Goal: Task Accomplishment & Management: Manage account settings

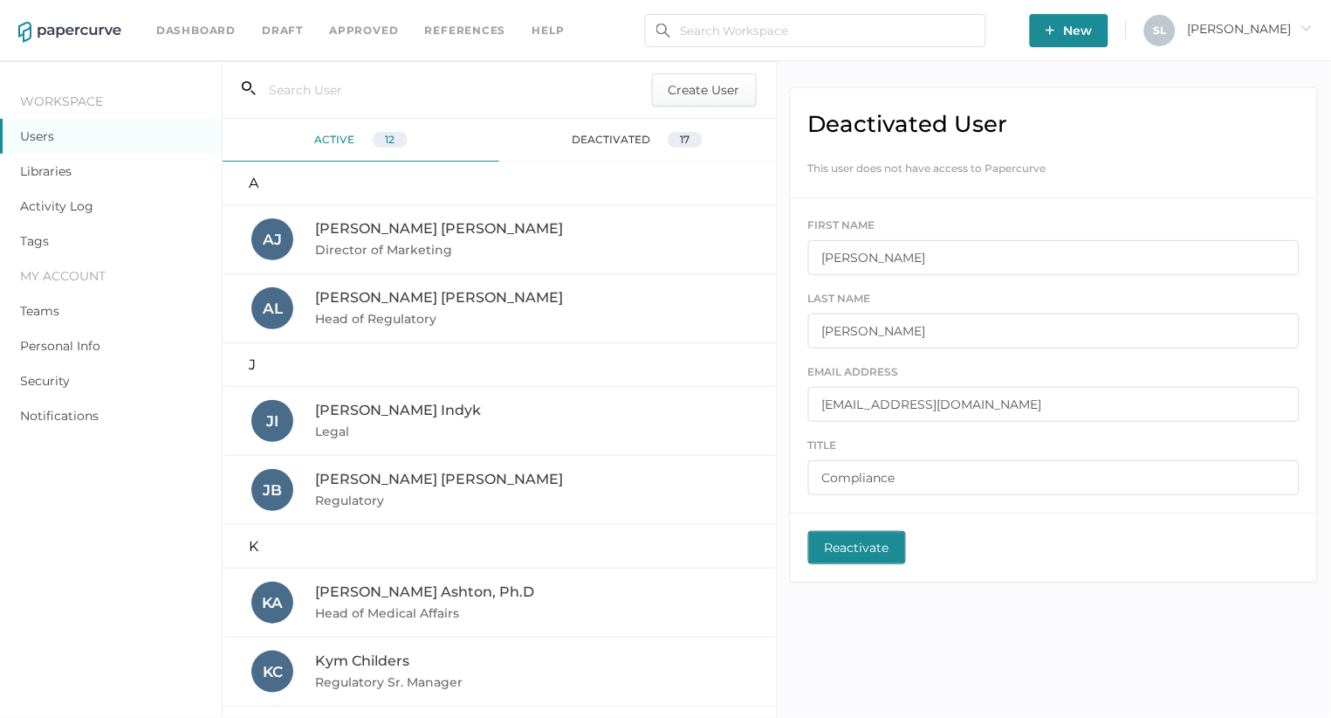
click at [200, 26] on link "Dashboard" at bounding box center [195, 30] width 79 height 19
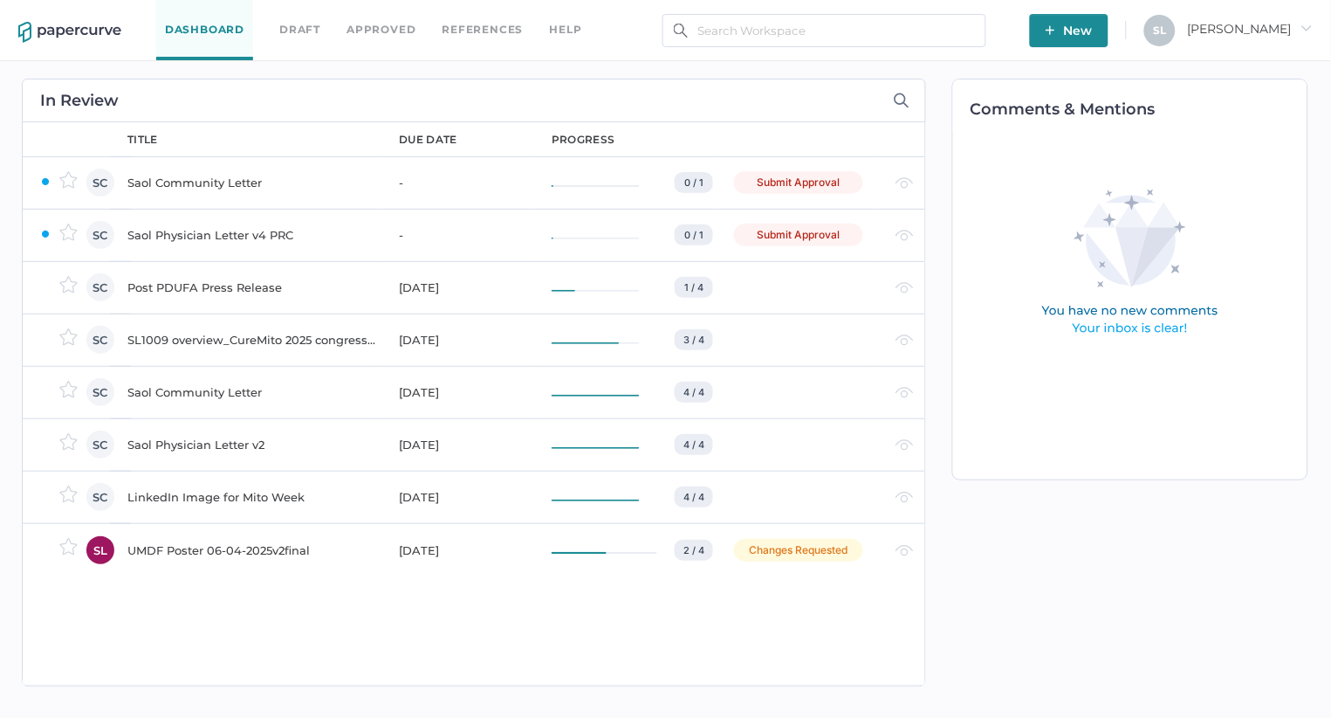
click at [270, 230] on div "Saol Physician Letter v4 PRC" at bounding box center [252, 234] width 251 height 21
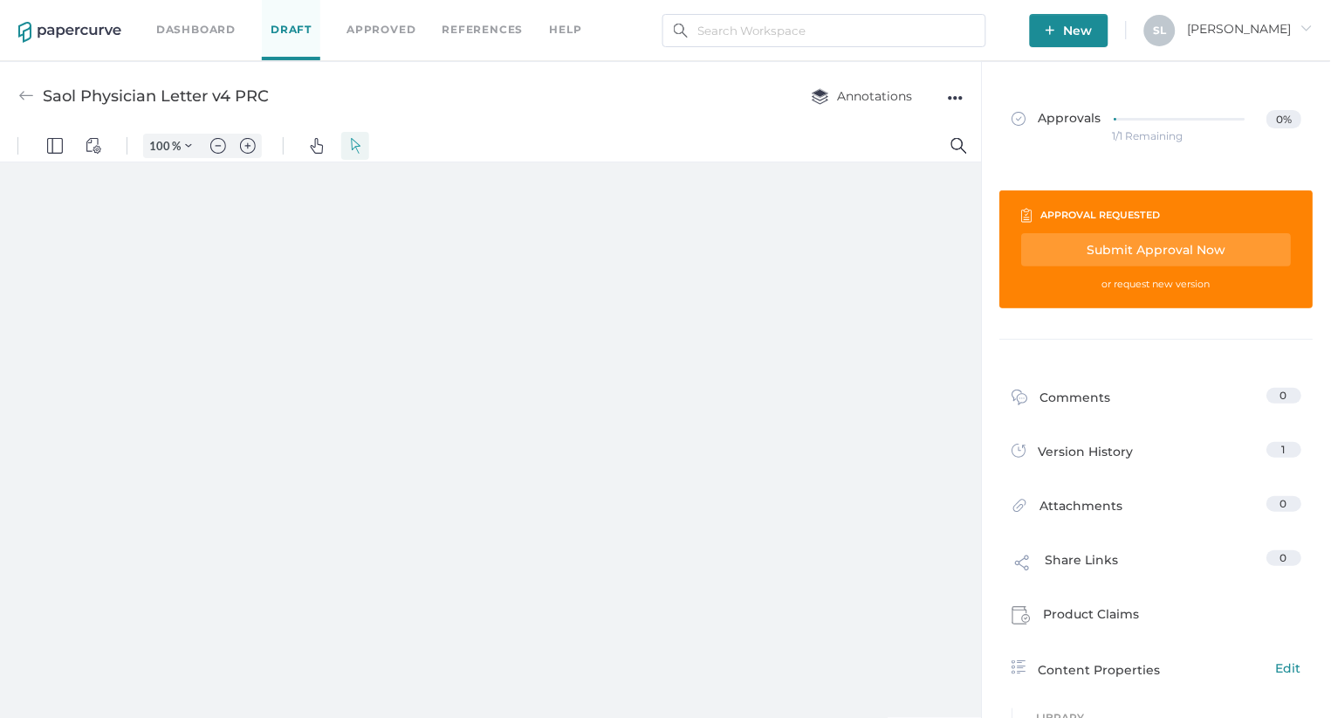
click at [958, 96] on div "●●●" at bounding box center [956, 98] width 16 height 24
type input "85"
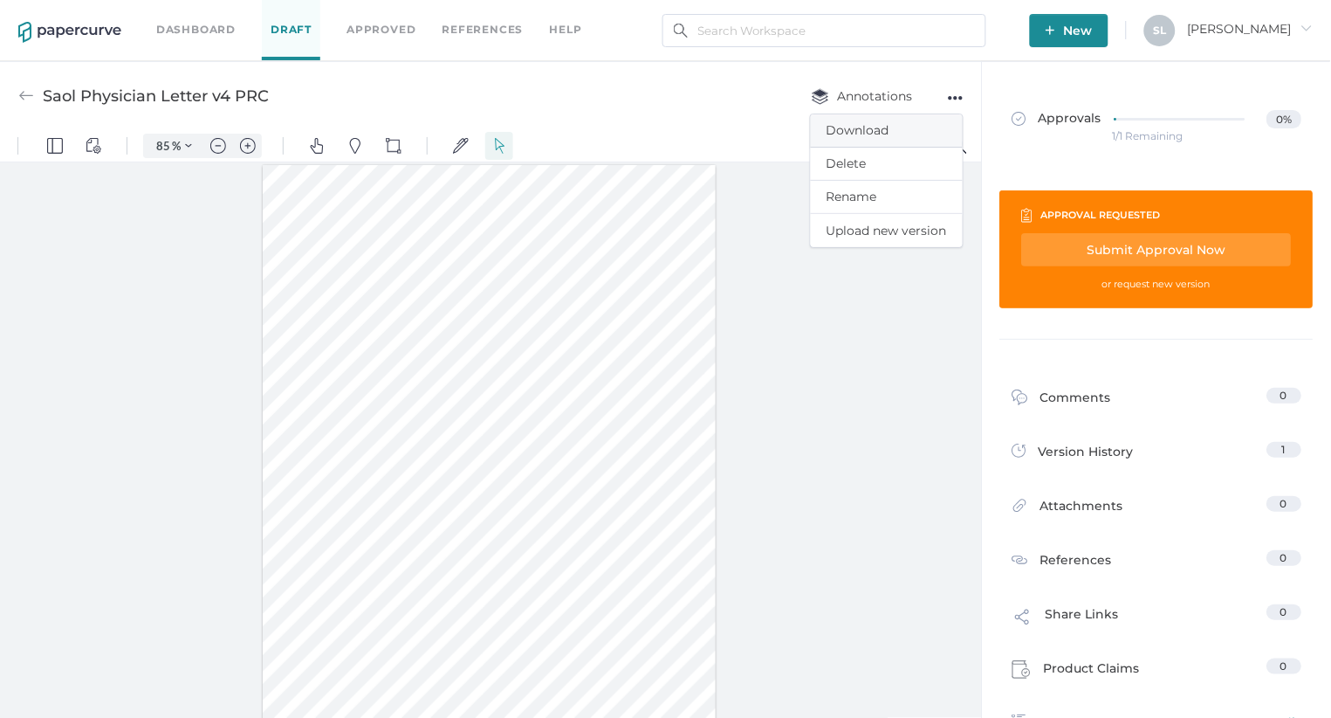
click at [876, 124] on span "Download" at bounding box center [887, 130] width 120 height 32
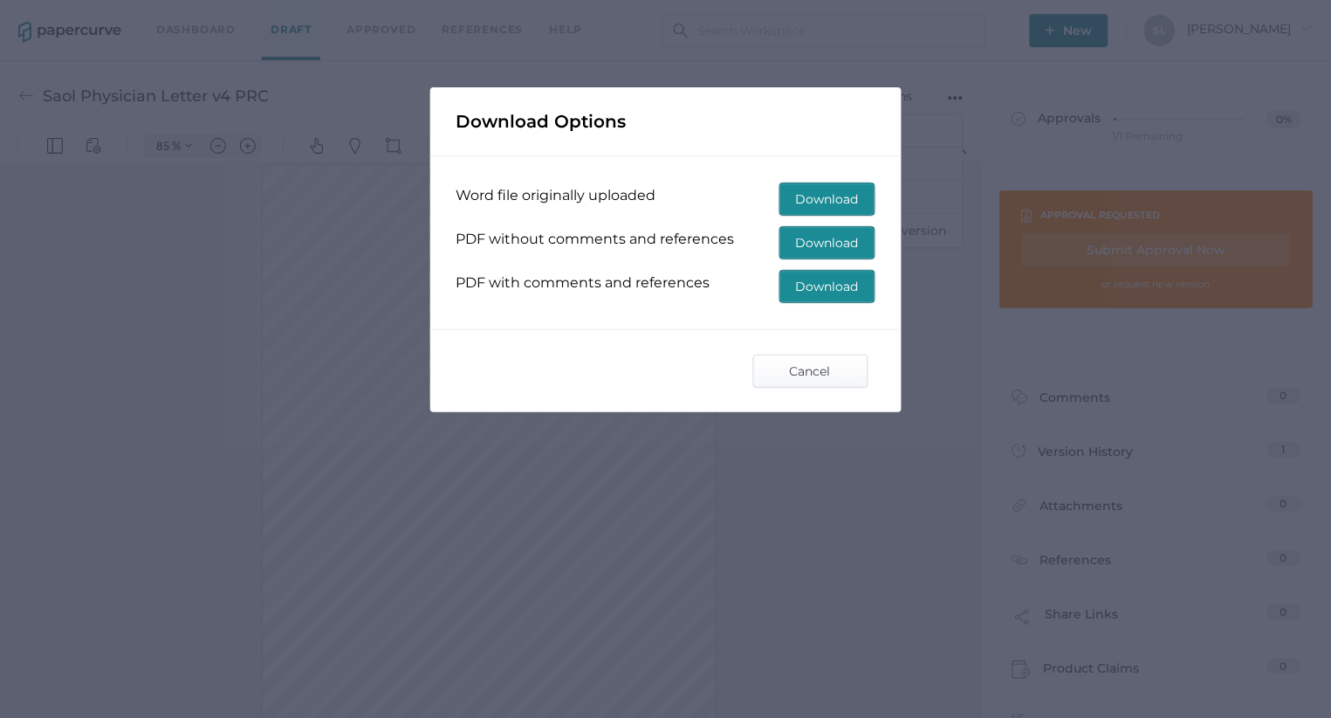
click at [828, 198] on span "Download" at bounding box center [827, 198] width 63 height 31
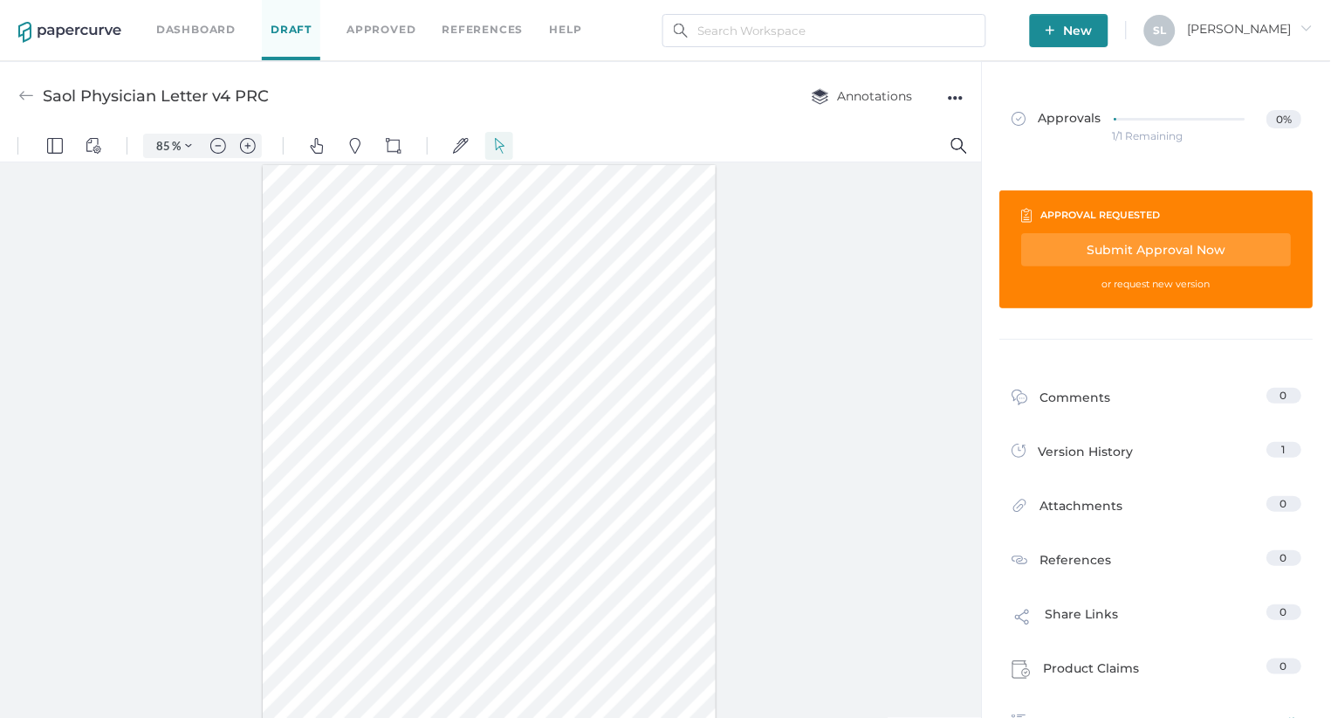
click at [955, 95] on div "●●●" at bounding box center [956, 98] width 16 height 24
click at [872, 164] on span "Delete" at bounding box center [887, 164] width 120 height 32
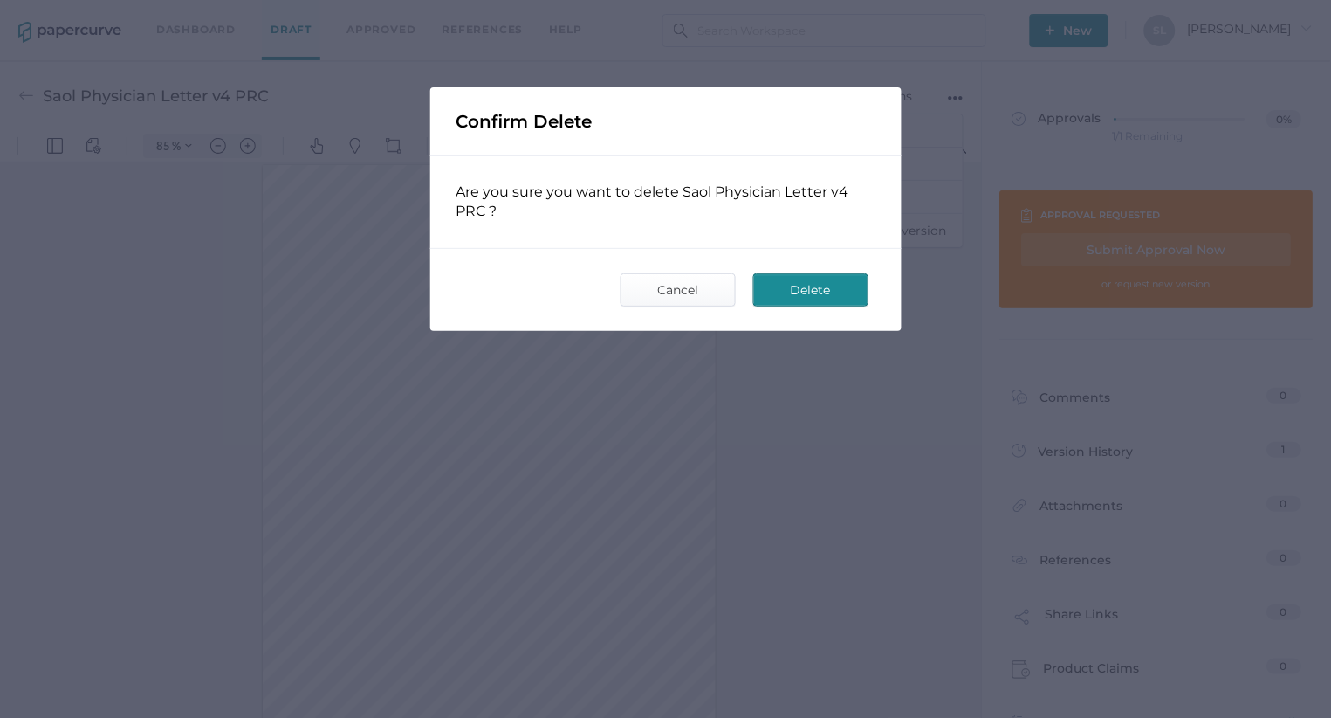
click at [811, 285] on span "Delete" at bounding box center [811, 289] width 82 height 31
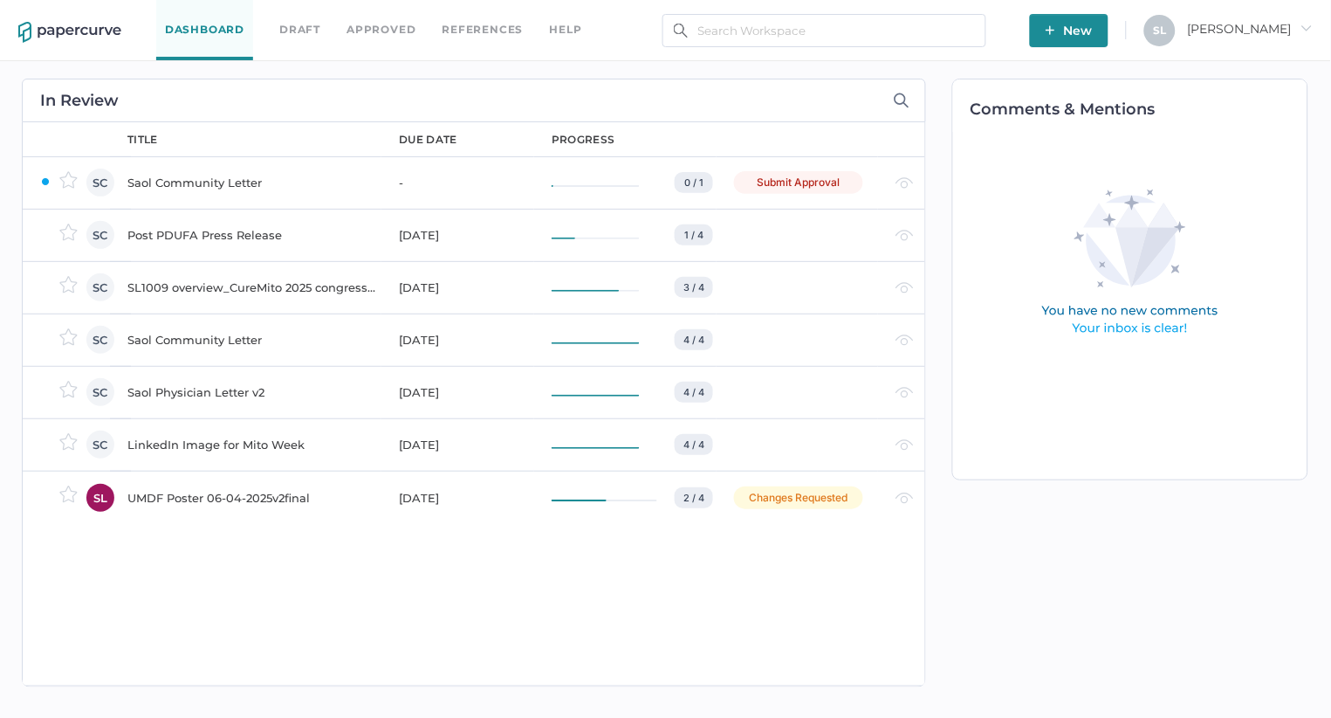
click at [216, 390] on div "Saol Physician Letter v2" at bounding box center [252, 392] width 251 height 21
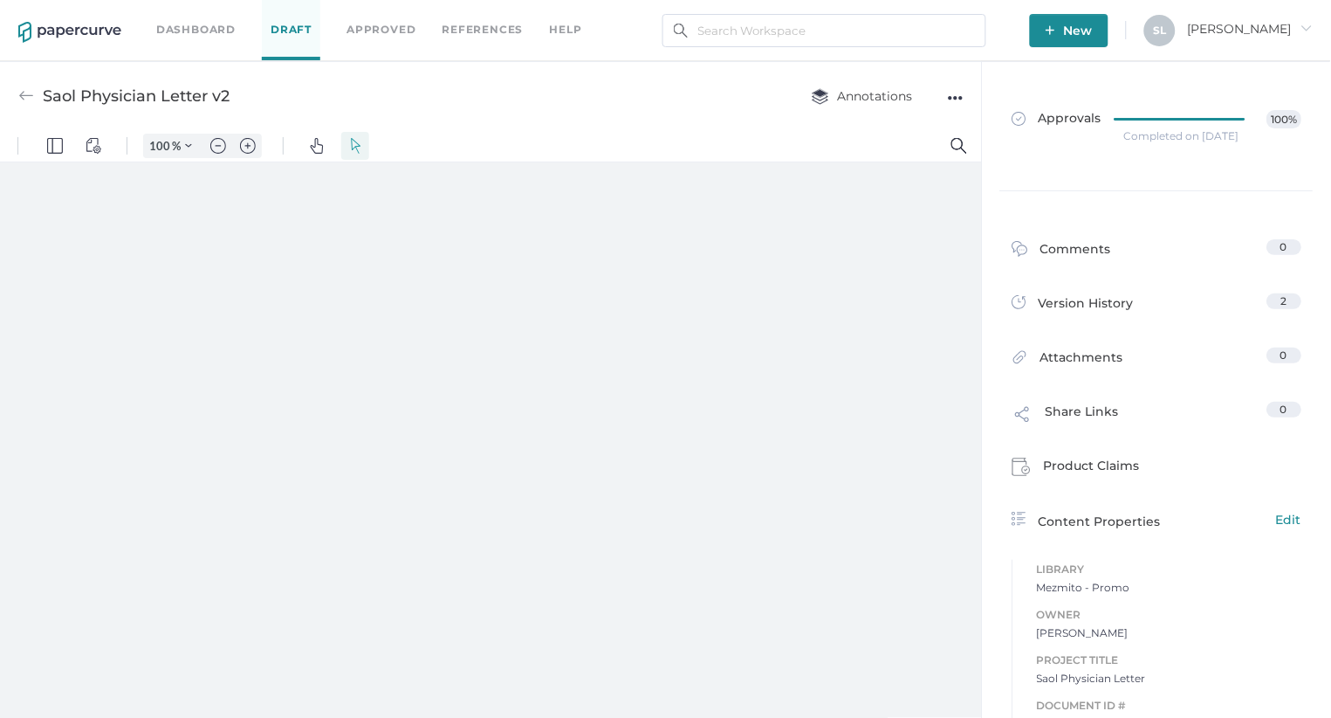
type input "85"
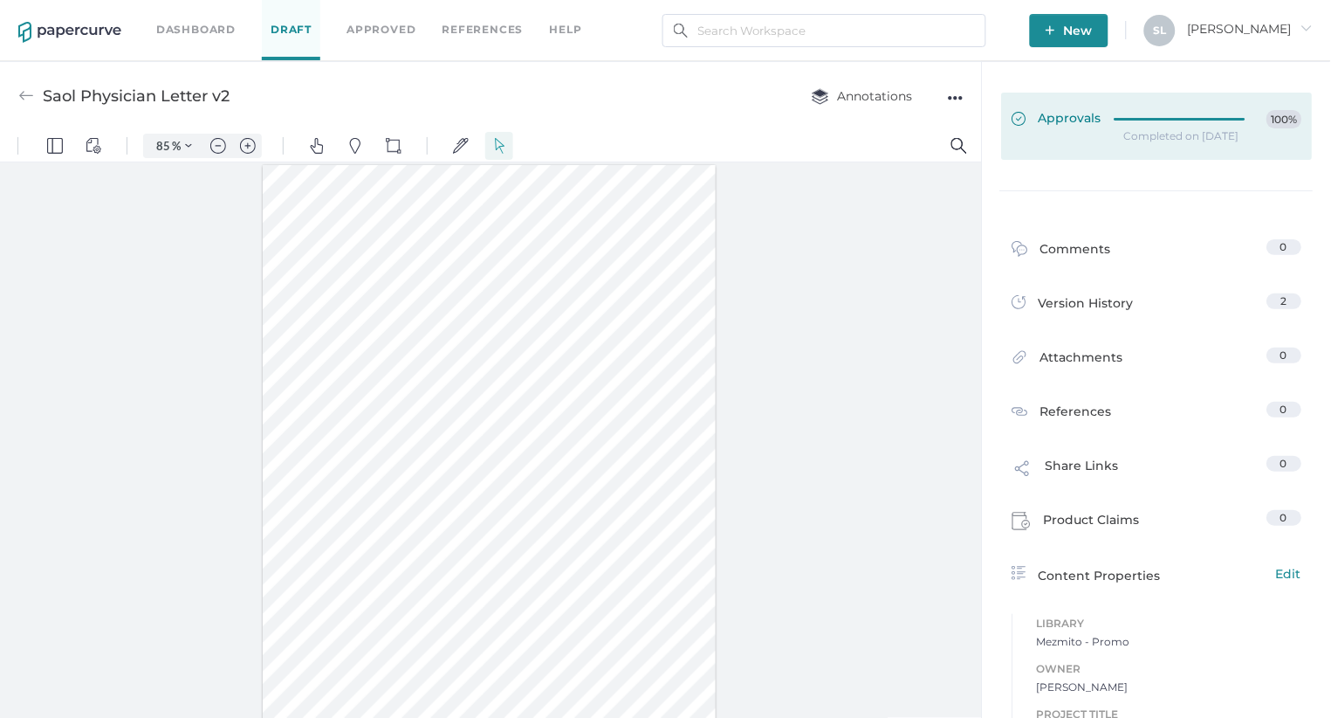
click at [1086, 121] on span "Approvals" at bounding box center [1058, 119] width 90 height 19
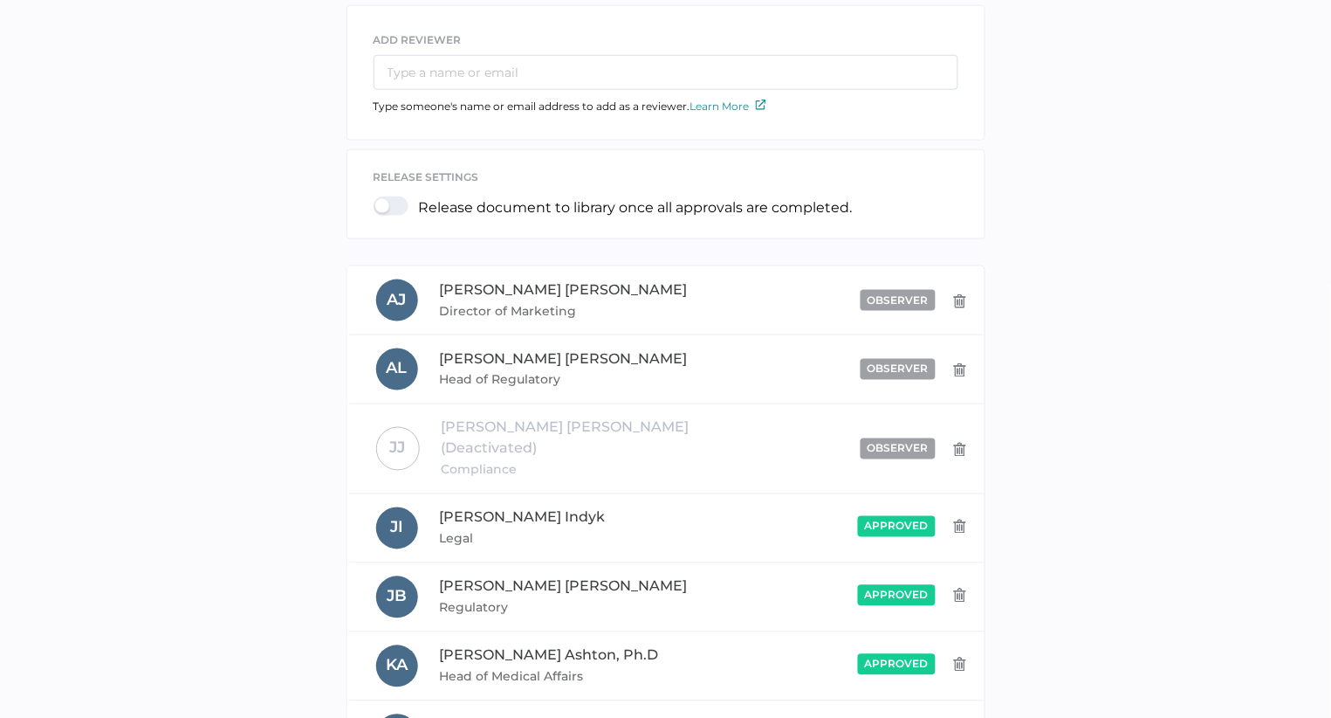
scroll to position [384, 0]
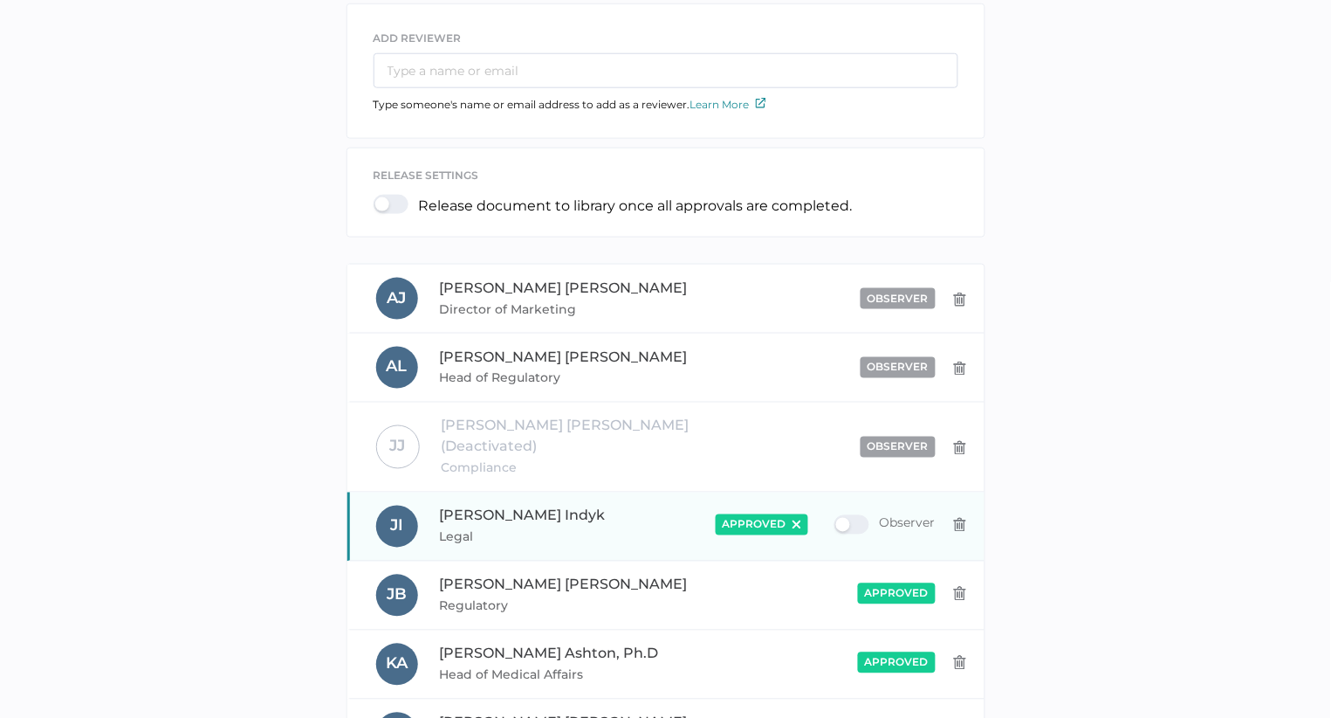
click at [794, 520] on img at bounding box center [797, 524] width 9 height 9
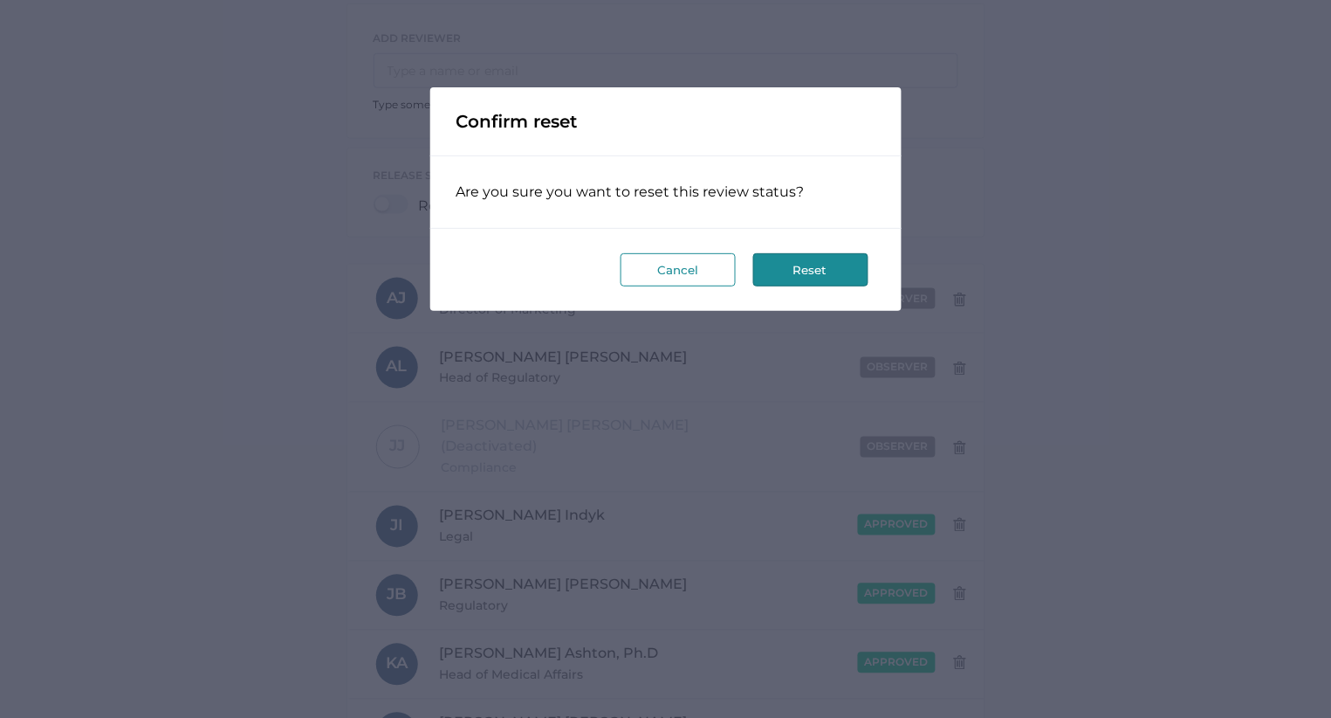
click at [813, 272] on button "Reset" at bounding box center [810, 269] width 115 height 33
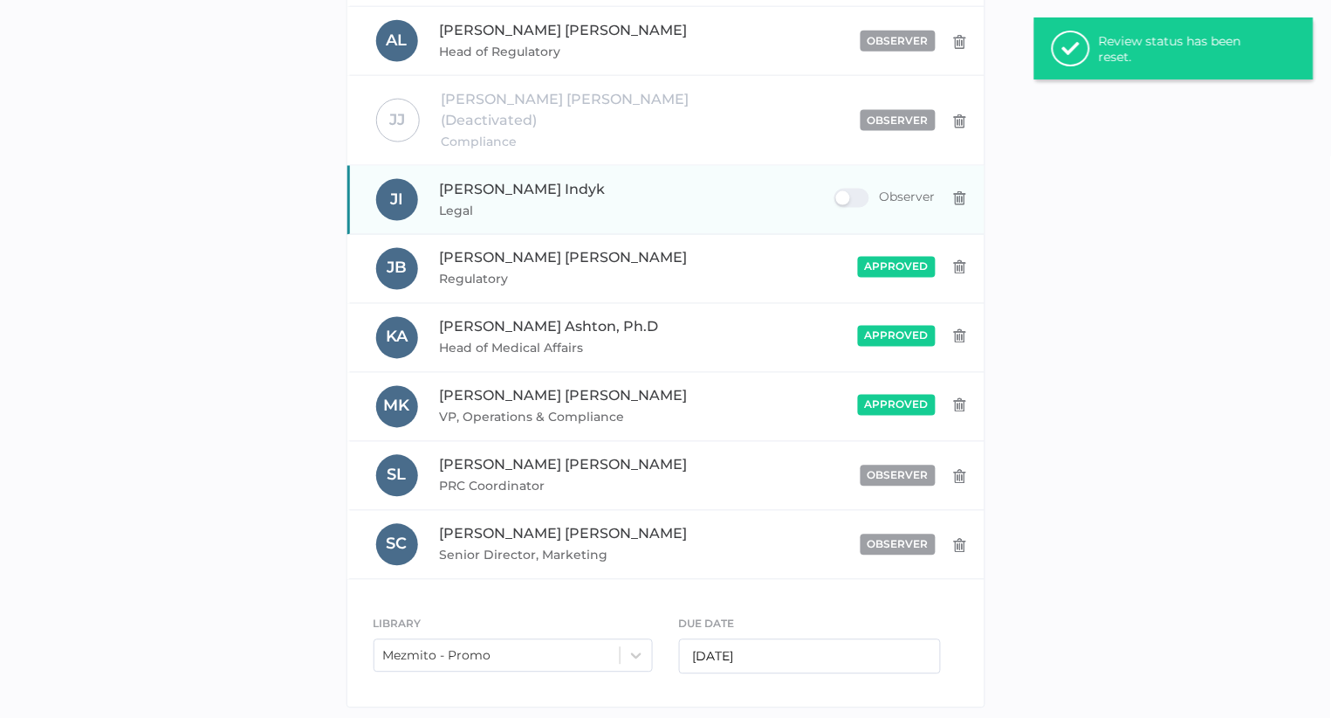
scroll to position [532, 0]
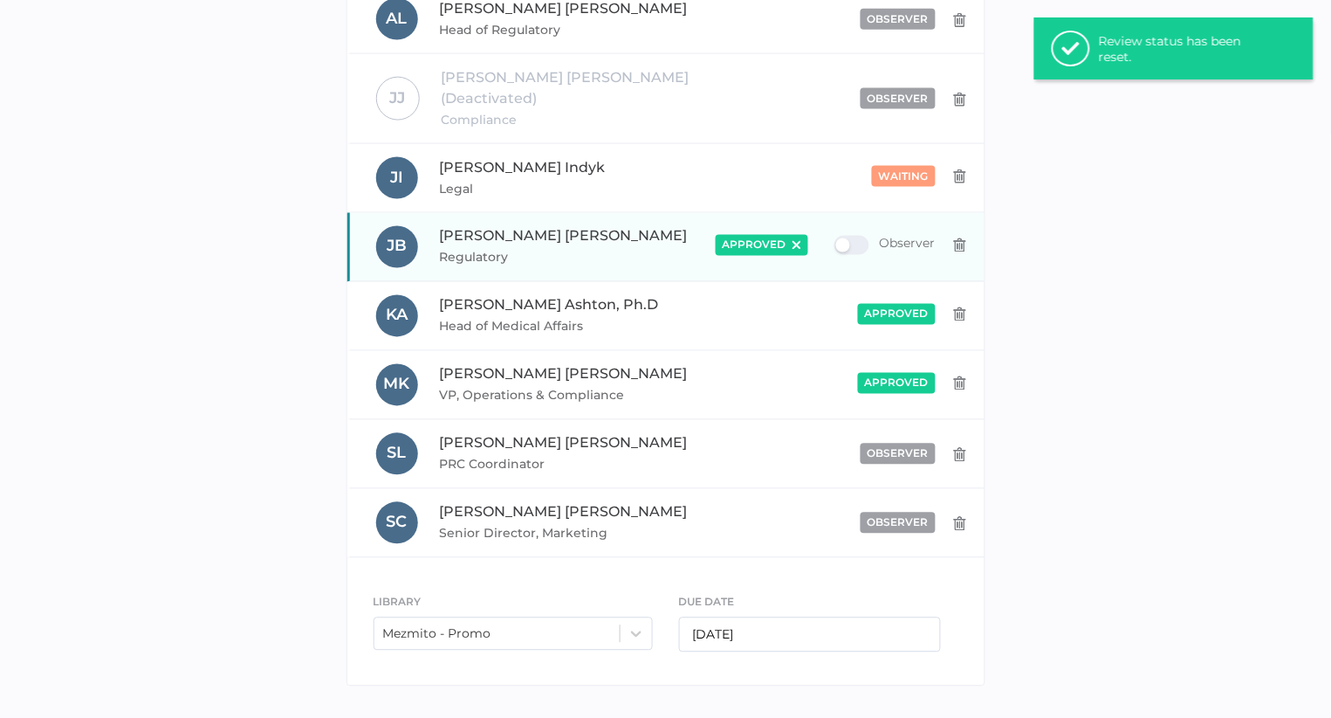
click at [795, 241] on img at bounding box center [797, 245] width 9 height 9
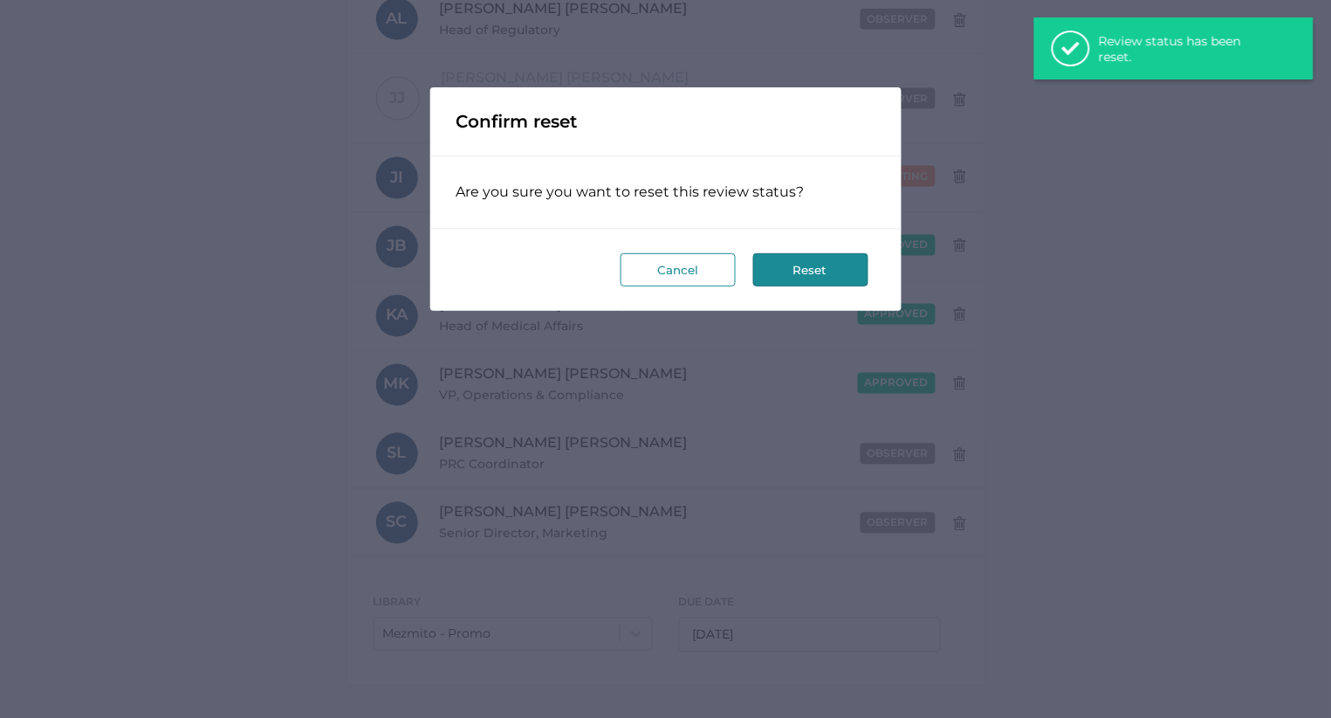
click at [788, 265] on button "Reset" at bounding box center [810, 269] width 115 height 33
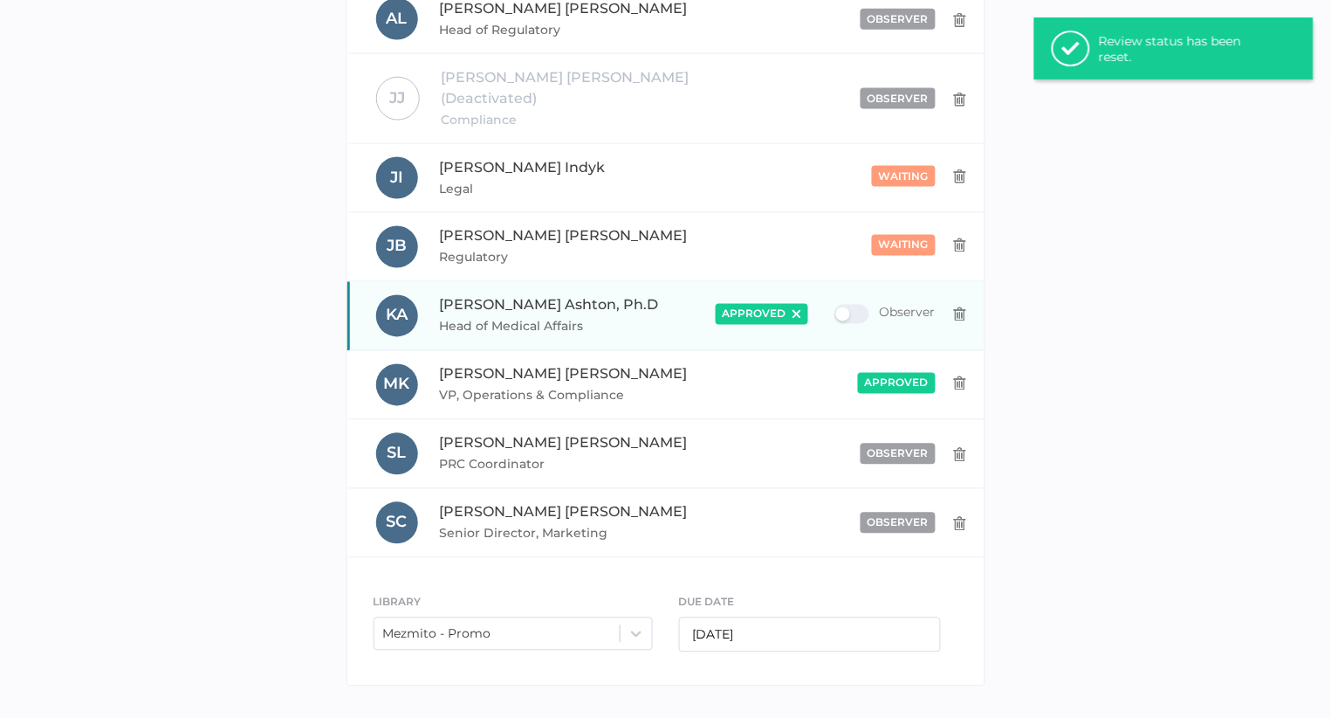
click at [794, 310] on img at bounding box center [797, 314] width 9 height 9
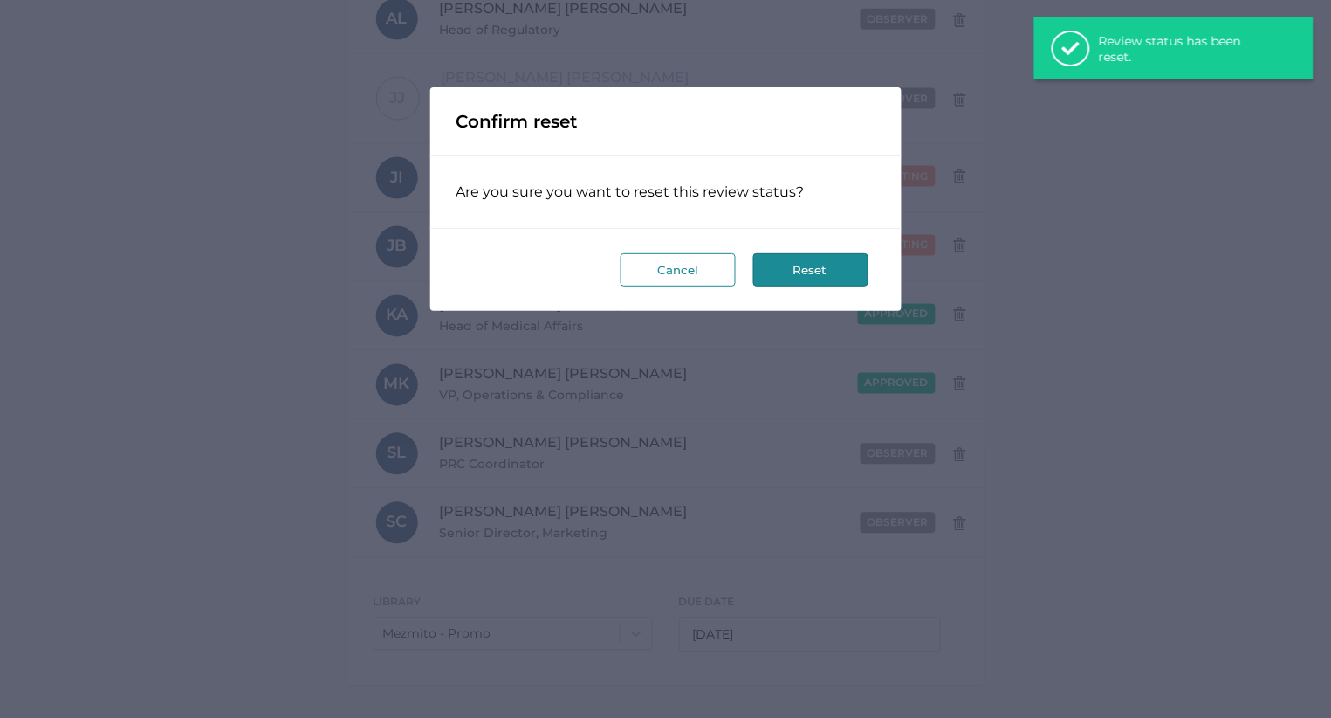
click at [787, 268] on button "Reset" at bounding box center [810, 269] width 115 height 33
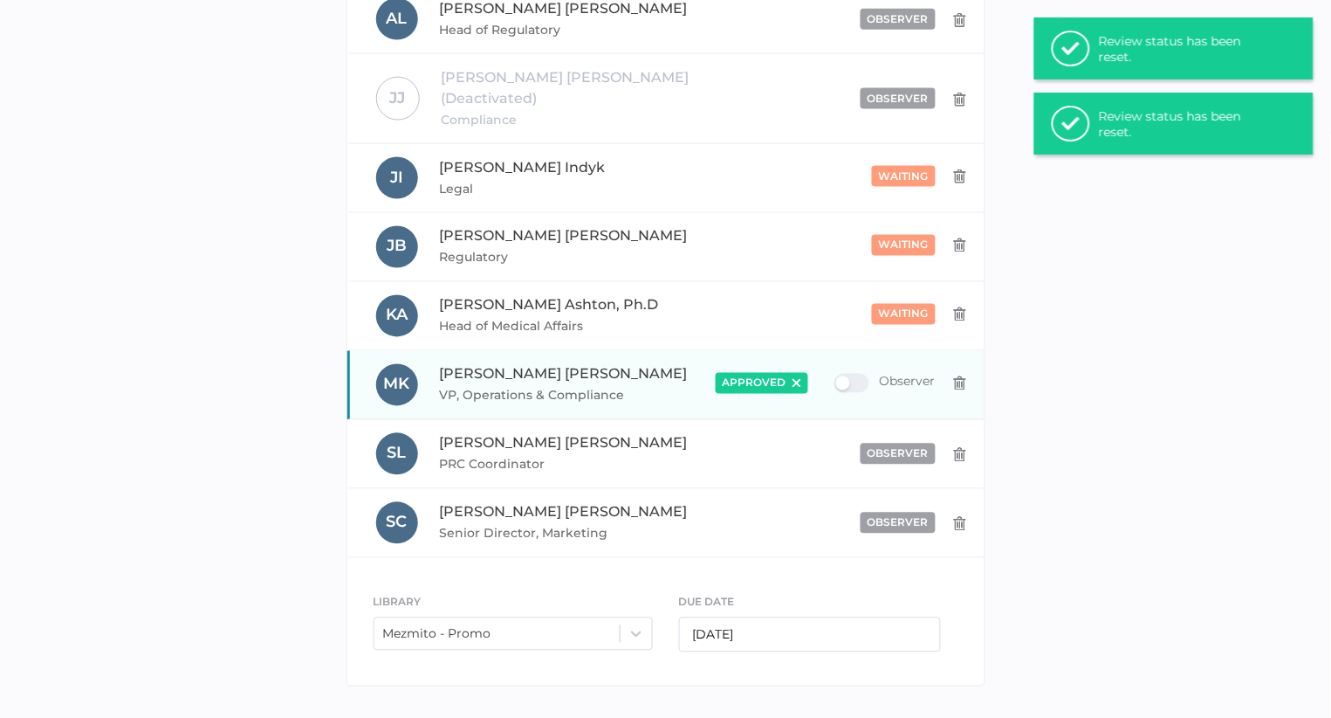
click at [796, 379] on img at bounding box center [797, 383] width 9 height 9
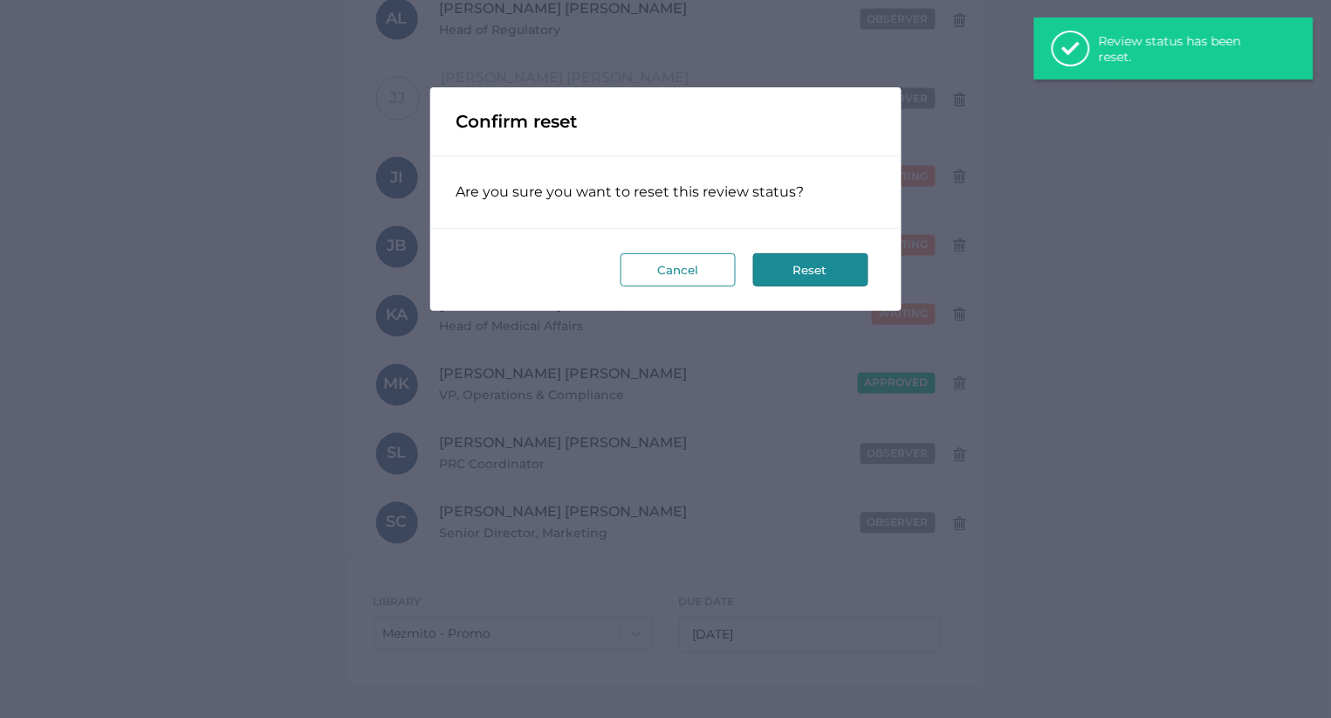
click at [782, 269] on button "Reset" at bounding box center [810, 269] width 115 height 33
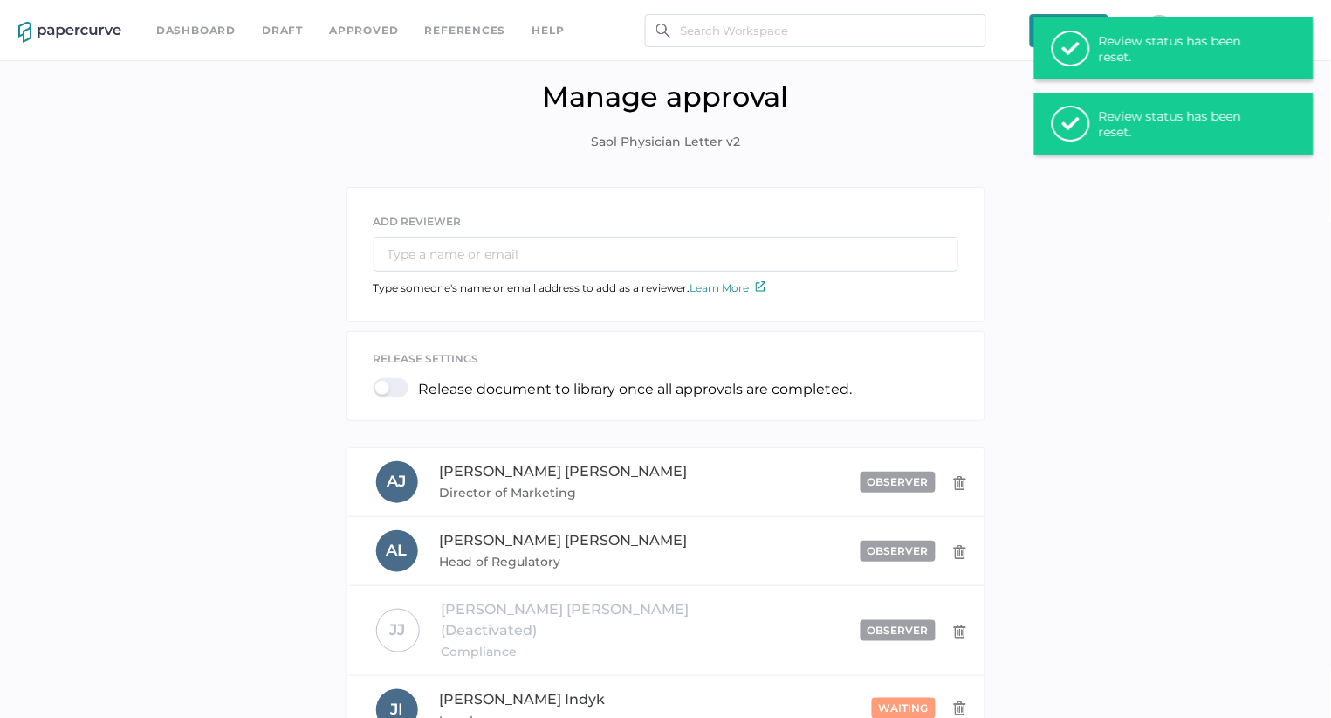
scroll to position [0, 0]
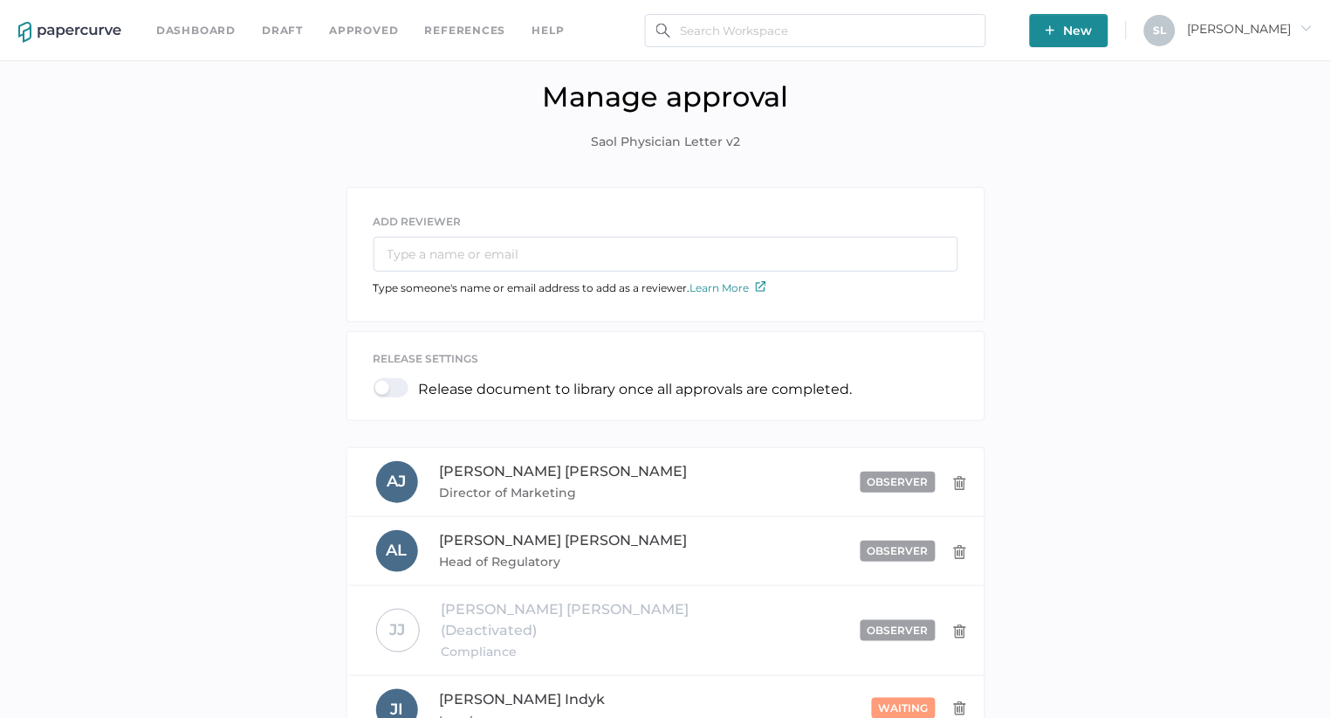
click at [292, 30] on link "Draft" at bounding box center [282, 30] width 41 height 19
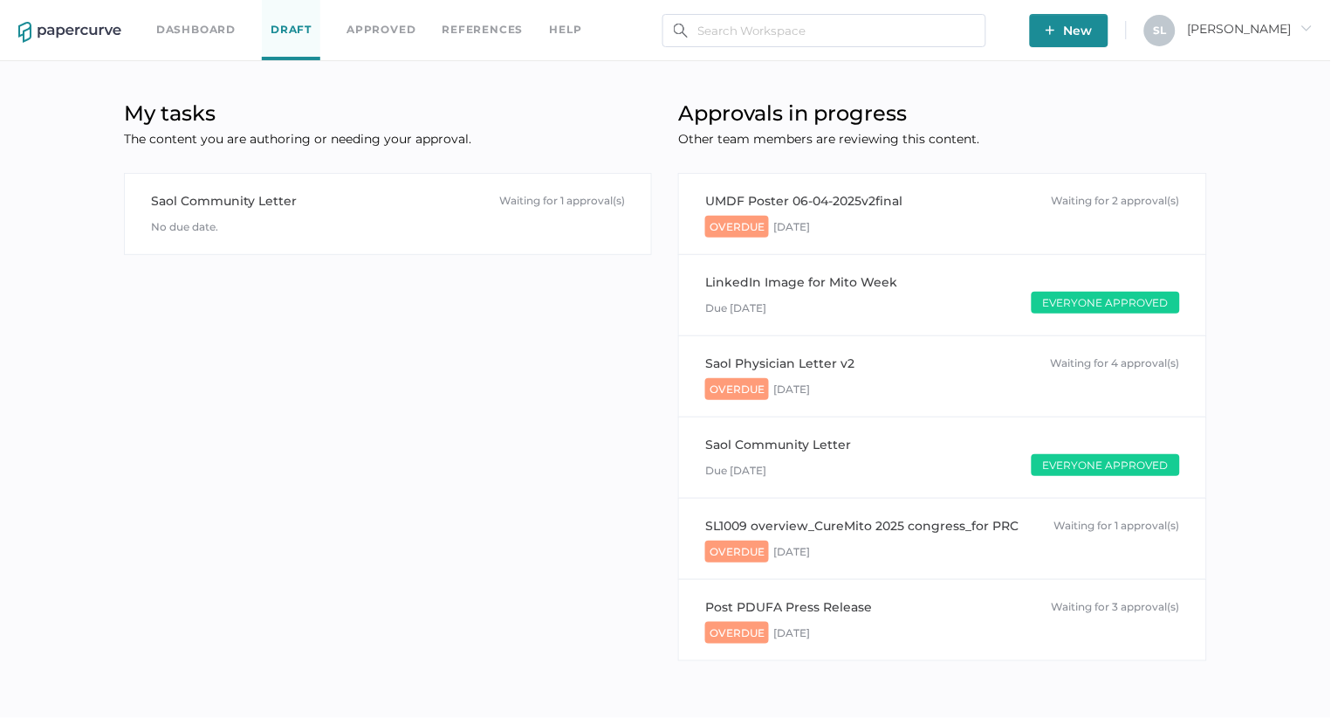
click at [212, 32] on link "Dashboard" at bounding box center [195, 29] width 79 height 19
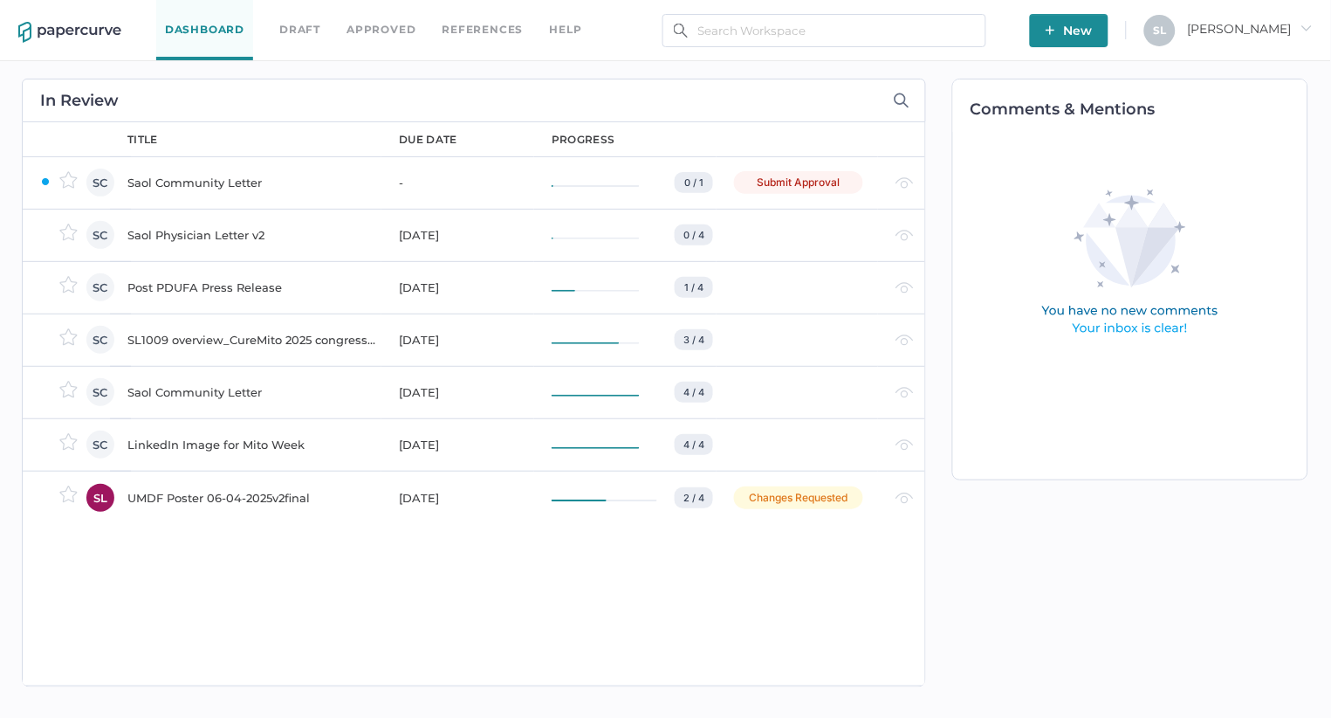
click at [241, 230] on div "Saol Physician Letter v2" at bounding box center [252, 234] width 251 height 21
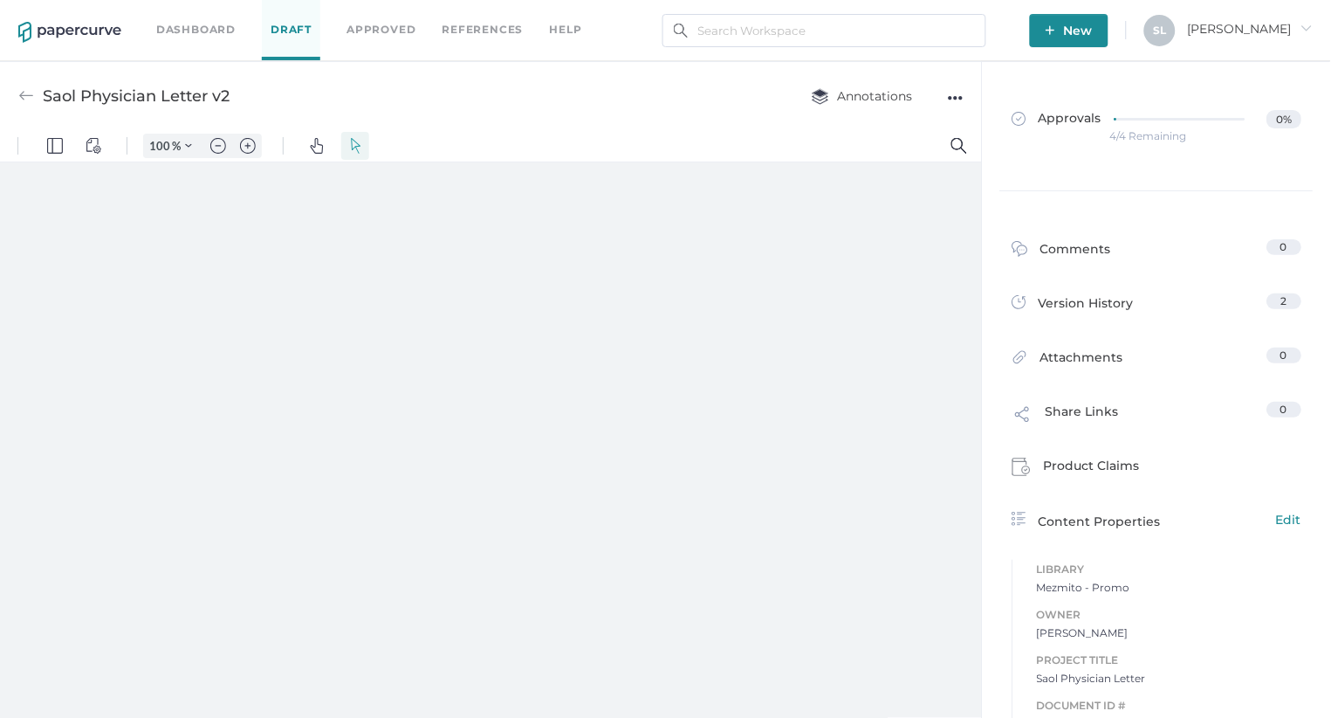
type input "85"
click at [956, 96] on div "●●●" at bounding box center [956, 98] width 16 height 24
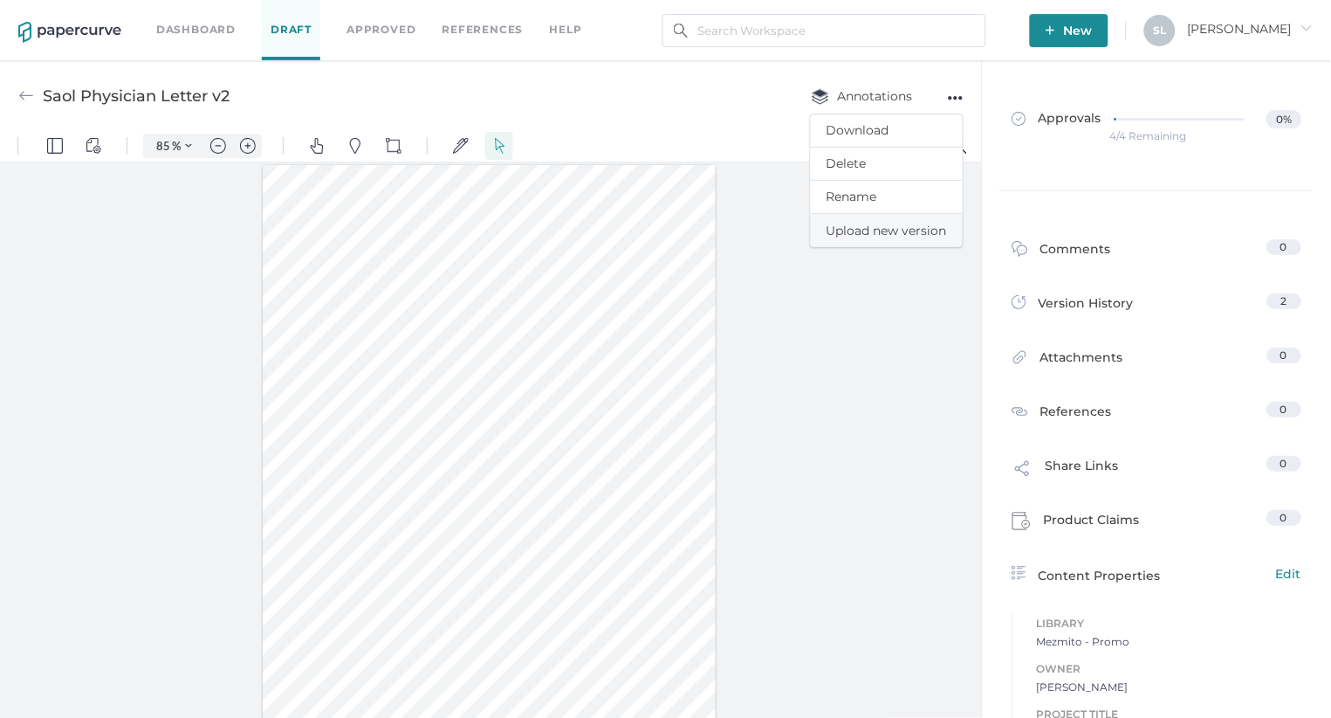
click at [895, 225] on span "Upload new version" at bounding box center [887, 230] width 120 height 33
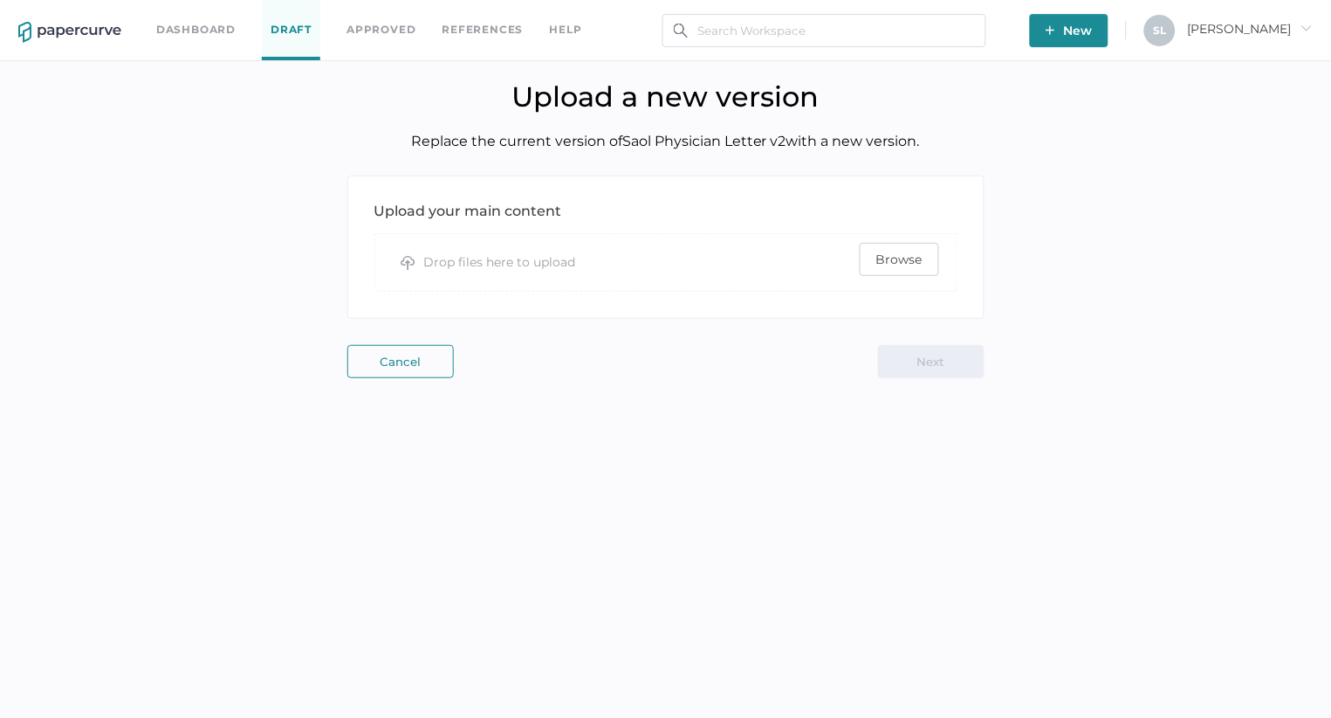
click at [911, 259] on span "Browse" at bounding box center [900, 259] width 46 height 31
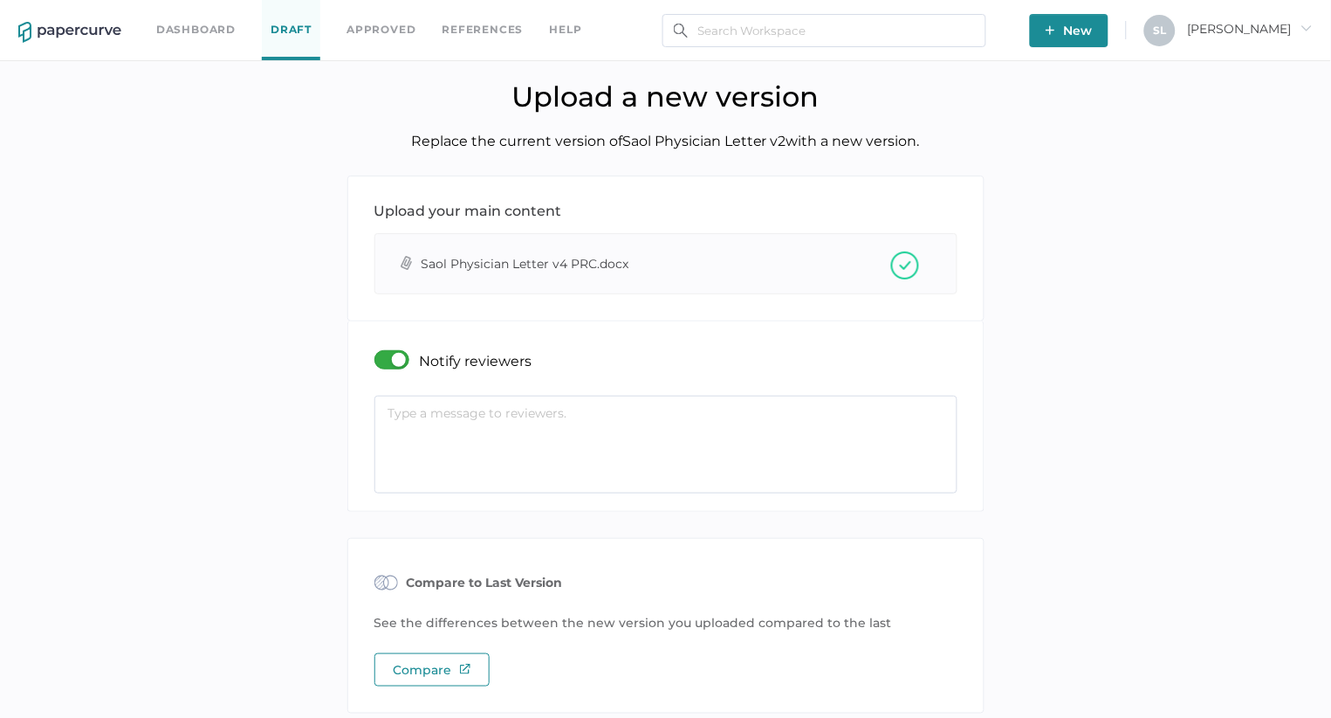
click at [587, 427] on textarea at bounding box center [666, 444] width 583 height 98
type textarea "V"
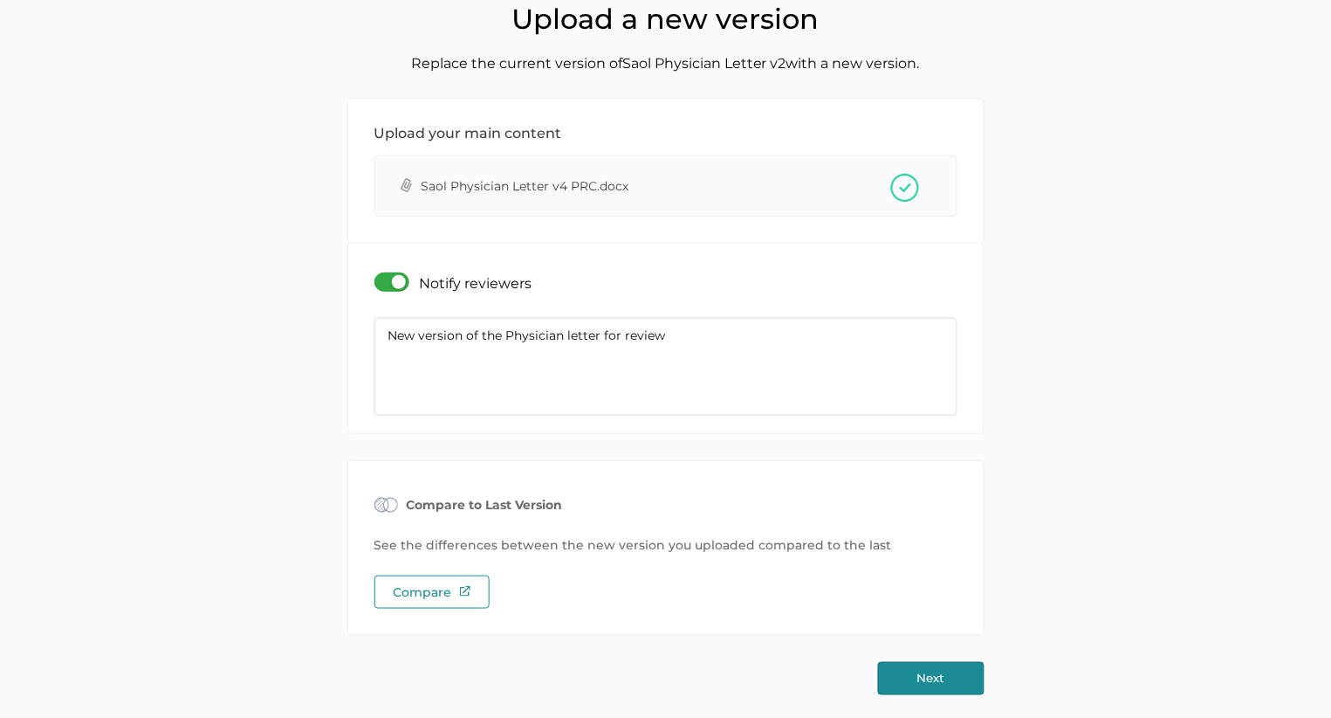
scroll to position [77, 0]
type textarea "New version of the Physician letter for review"
click at [938, 668] on button "Next" at bounding box center [931, 679] width 107 height 33
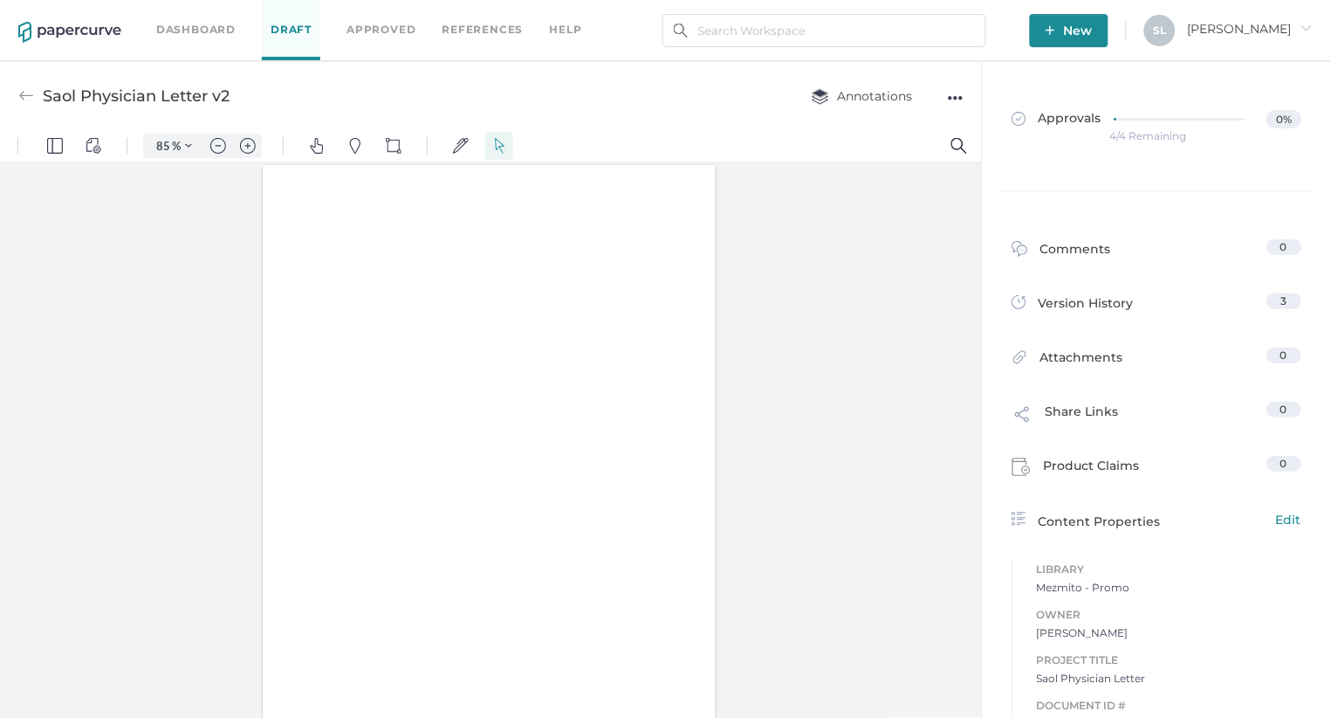
type input "85"
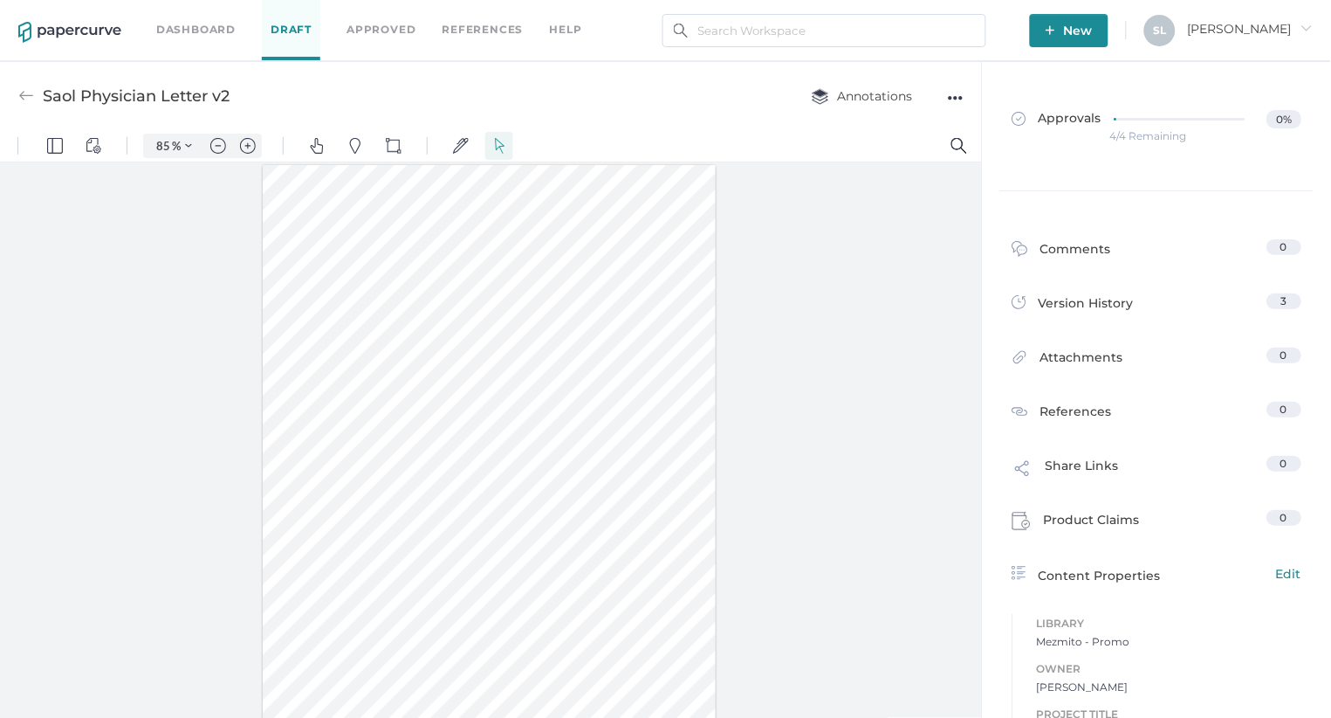
click at [24, 93] on img at bounding box center [26, 96] width 16 height 16
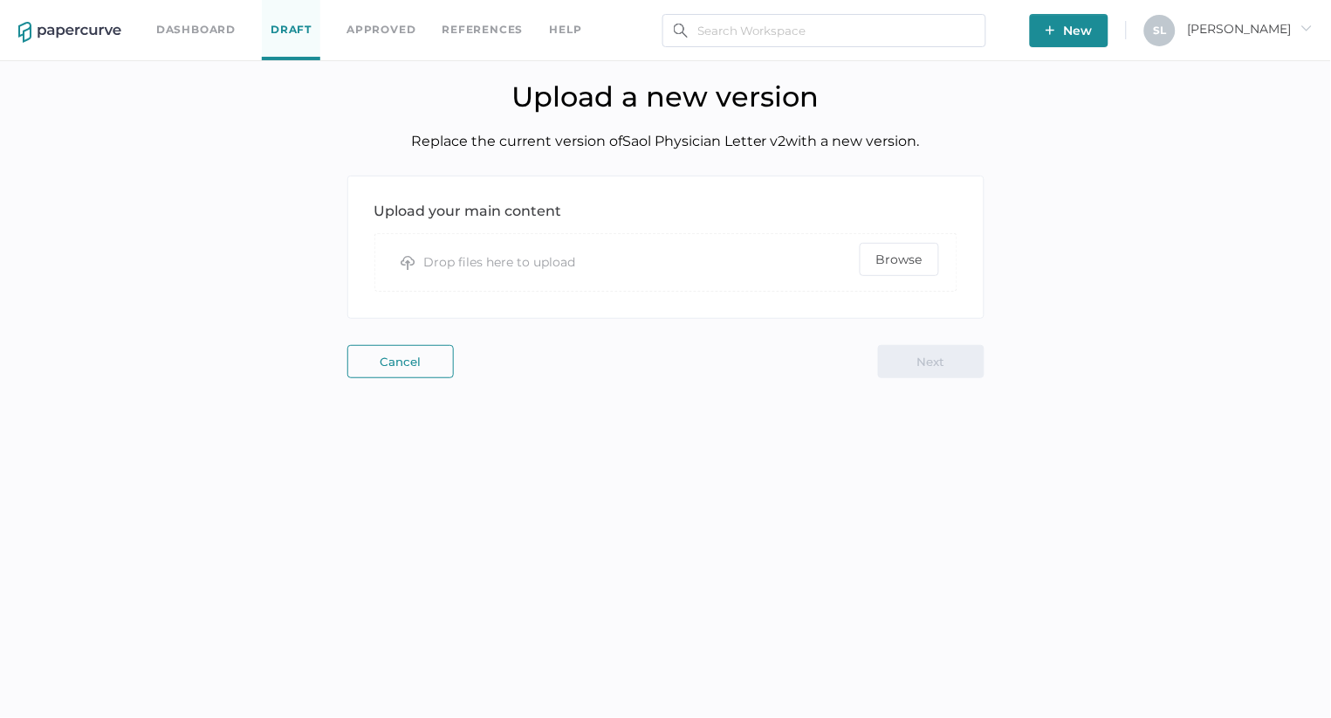
click at [193, 22] on link "Dashboard" at bounding box center [195, 29] width 79 height 19
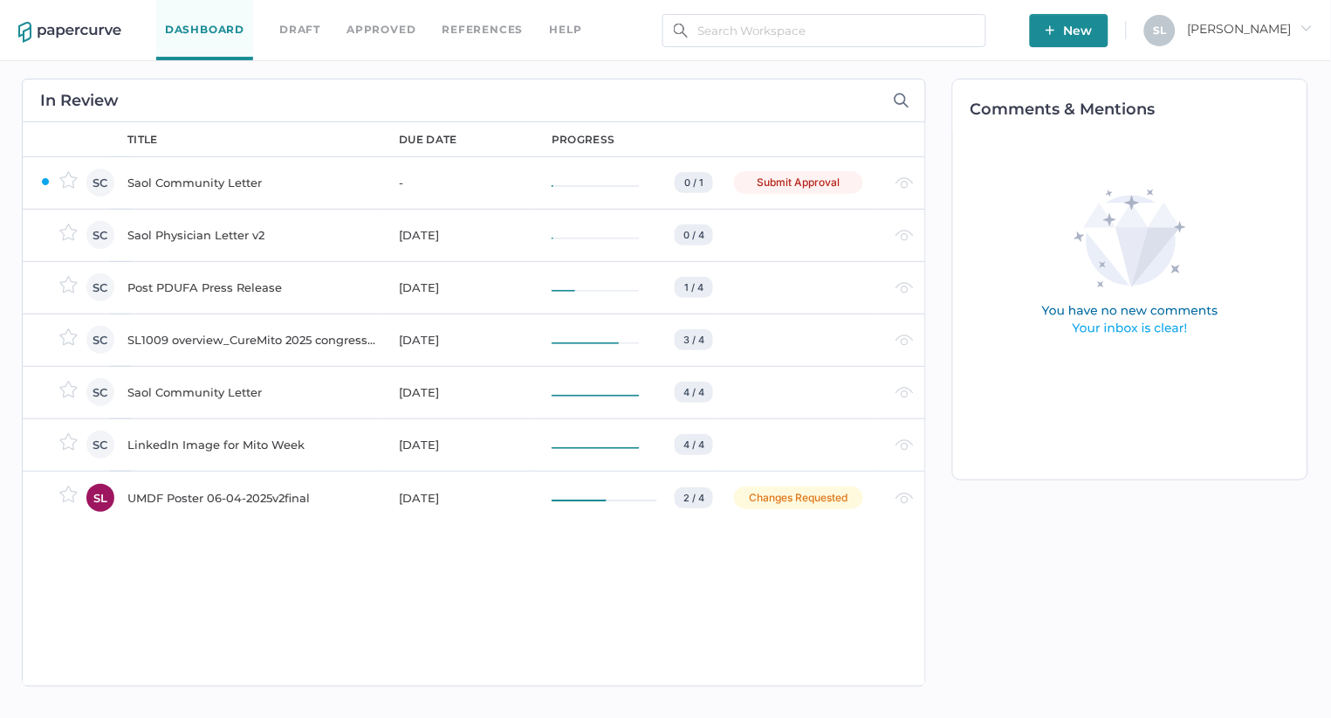
click at [204, 229] on div "Saol Physician Letter v2" at bounding box center [252, 234] width 251 height 21
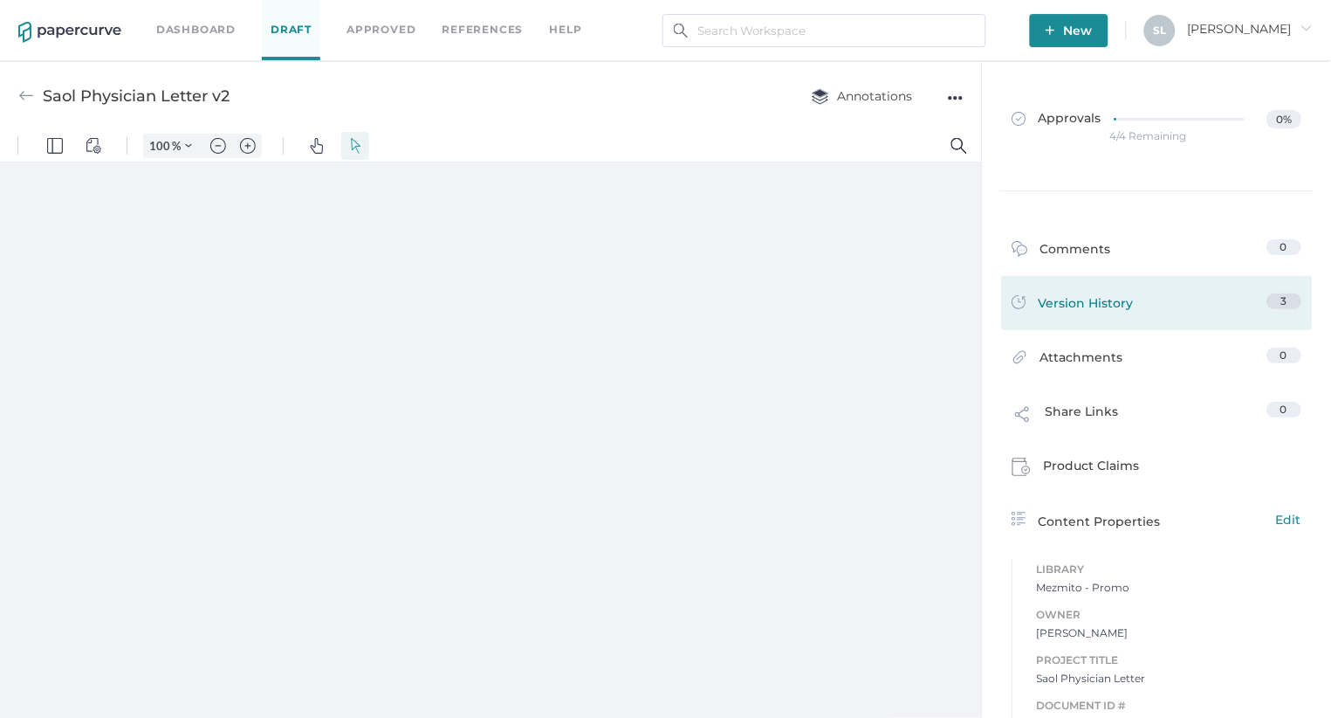
type input "85"
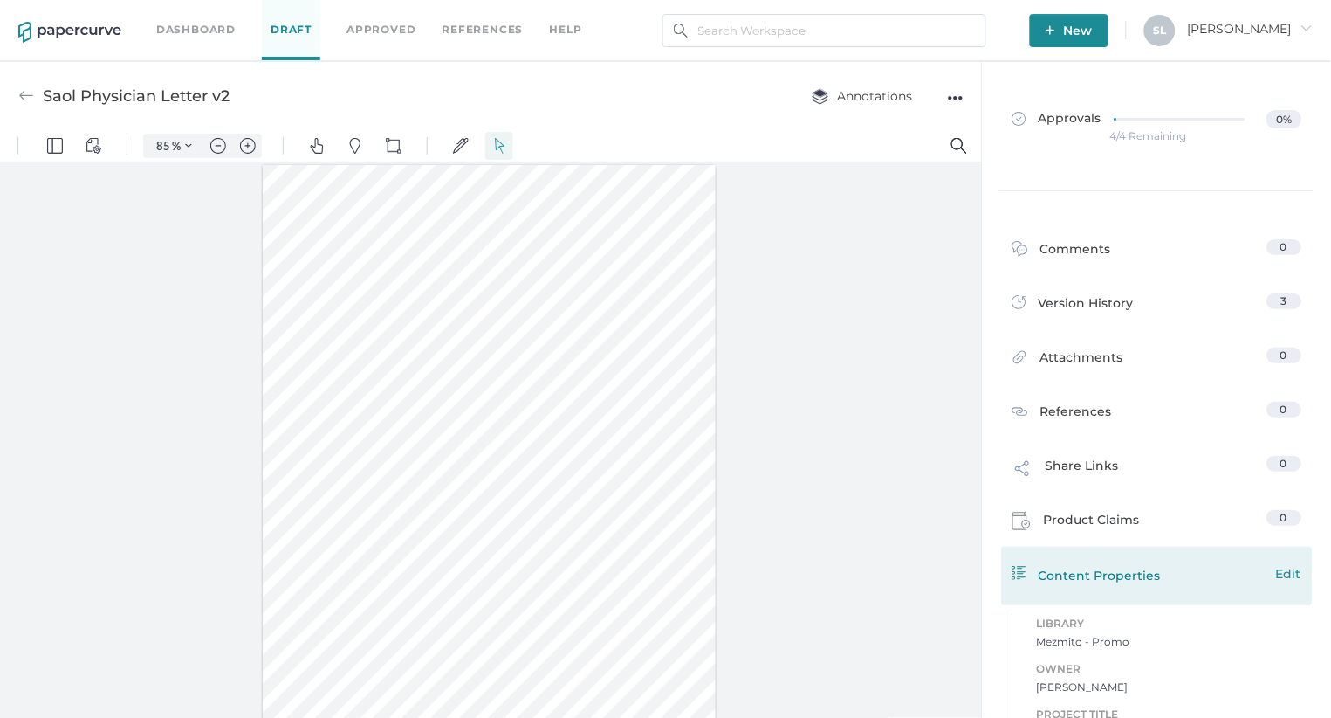
scroll to position [112, 0]
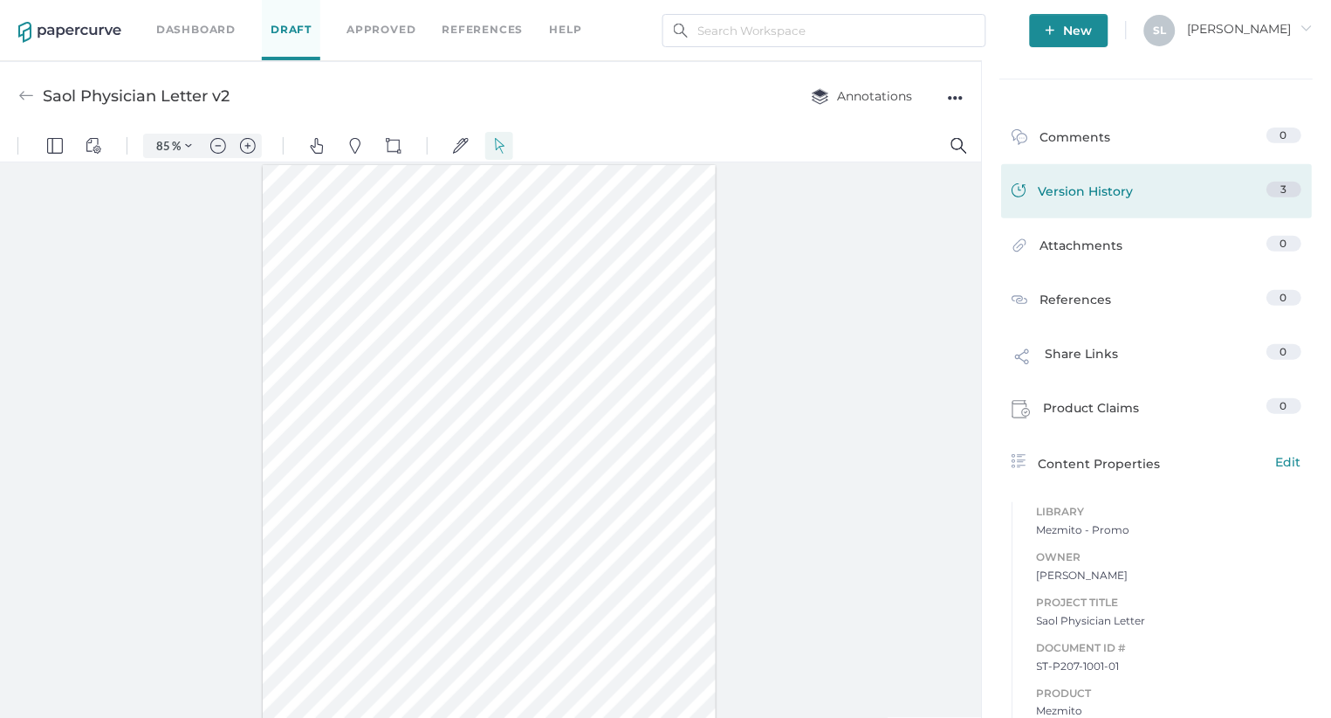
click at [1078, 189] on div "Version History" at bounding box center [1074, 194] width 122 height 24
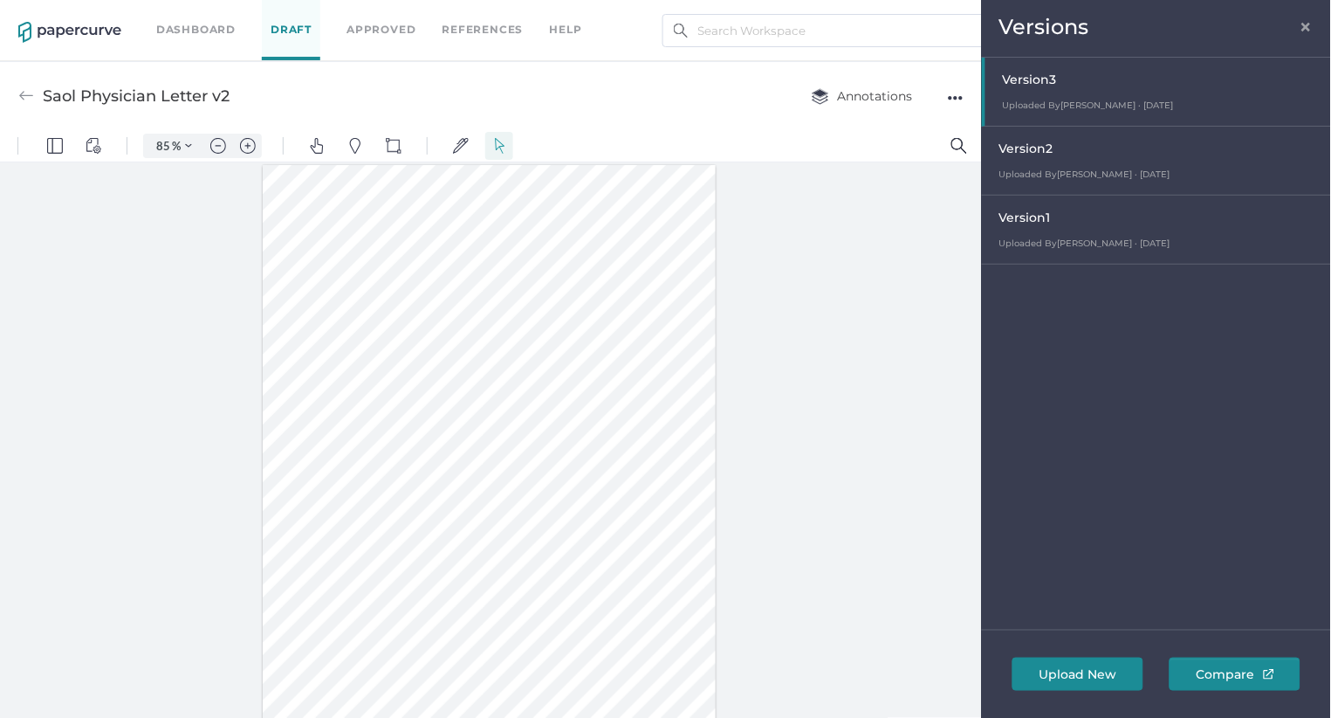
click at [1054, 79] on div at bounding box center [1159, 92] width 346 height 68
click at [1231, 670] on span "Compare" at bounding box center [1235, 673] width 98 height 31
click at [1309, 24] on span "×" at bounding box center [1307, 24] width 14 height 14
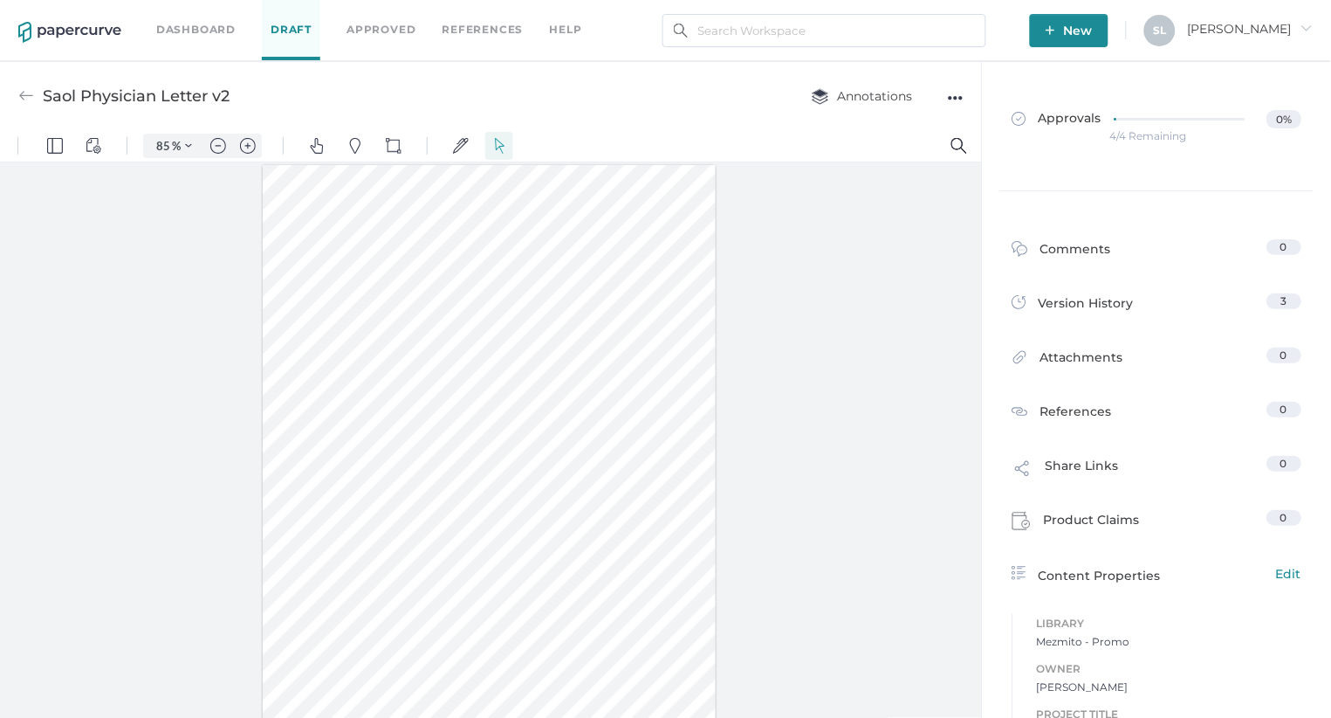
click at [24, 90] on img at bounding box center [26, 96] width 16 height 16
click at [24, 95] on img at bounding box center [26, 96] width 16 height 16
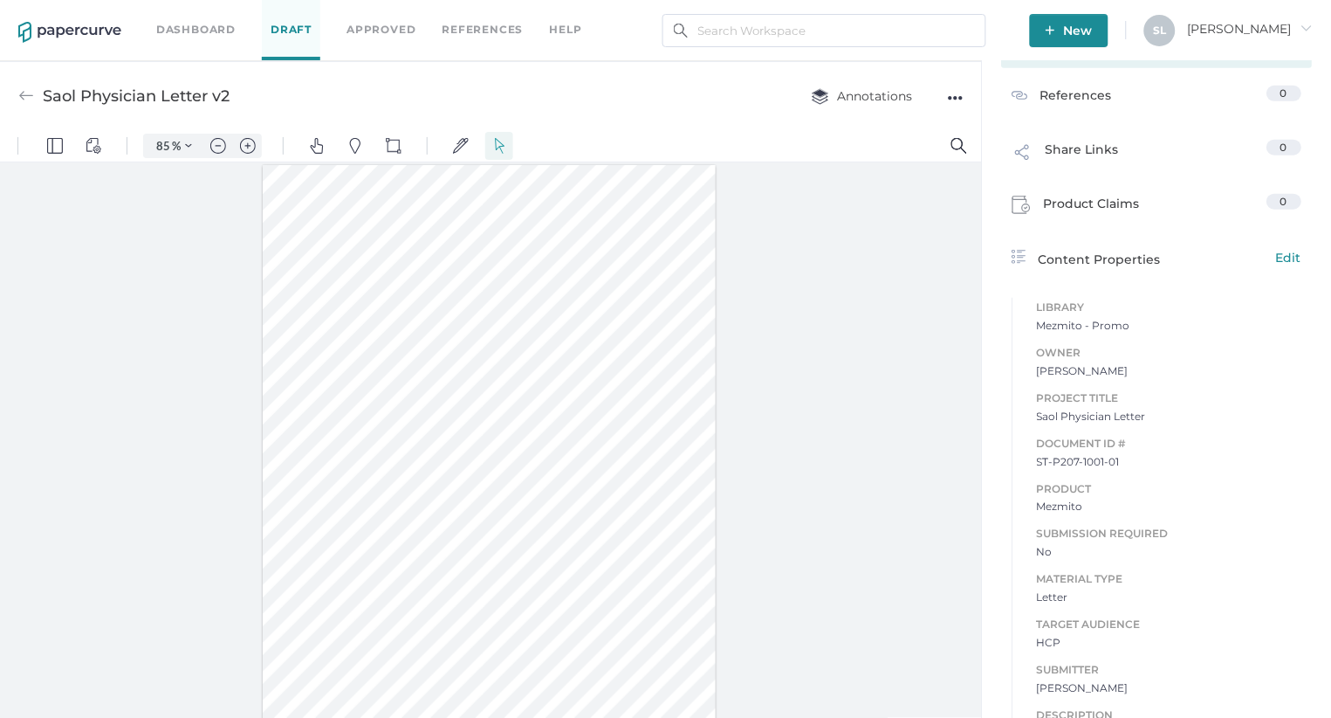
scroll to position [363, 0]
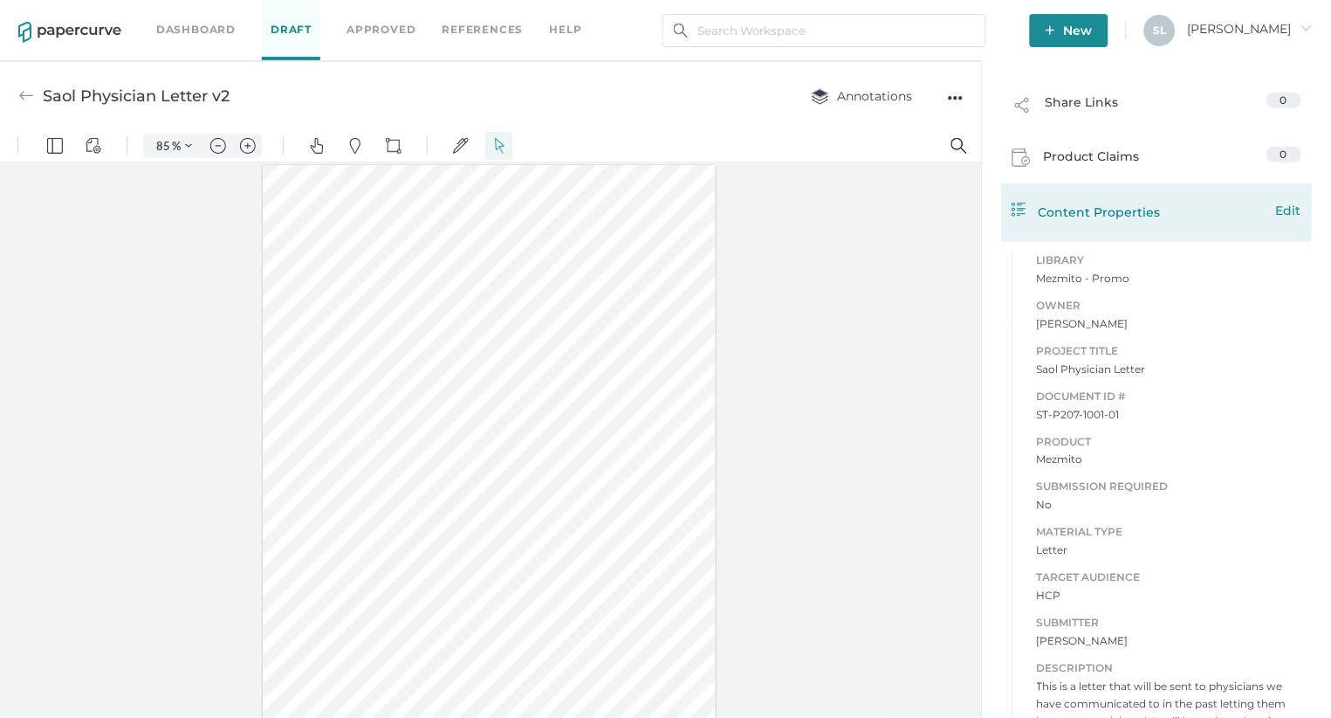
click at [1287, 208] on span "Edit" at bounding box center [1289, 210] width 25 height 19
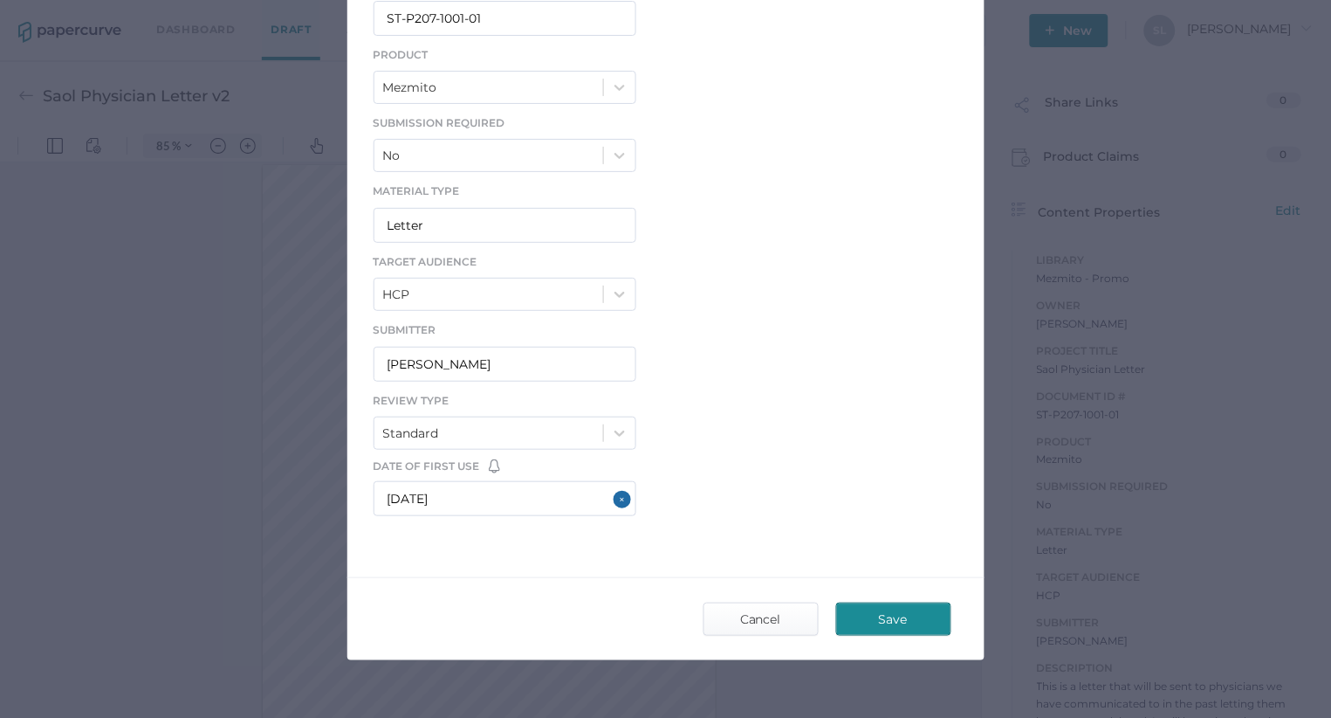
scroll to position [437, 0]
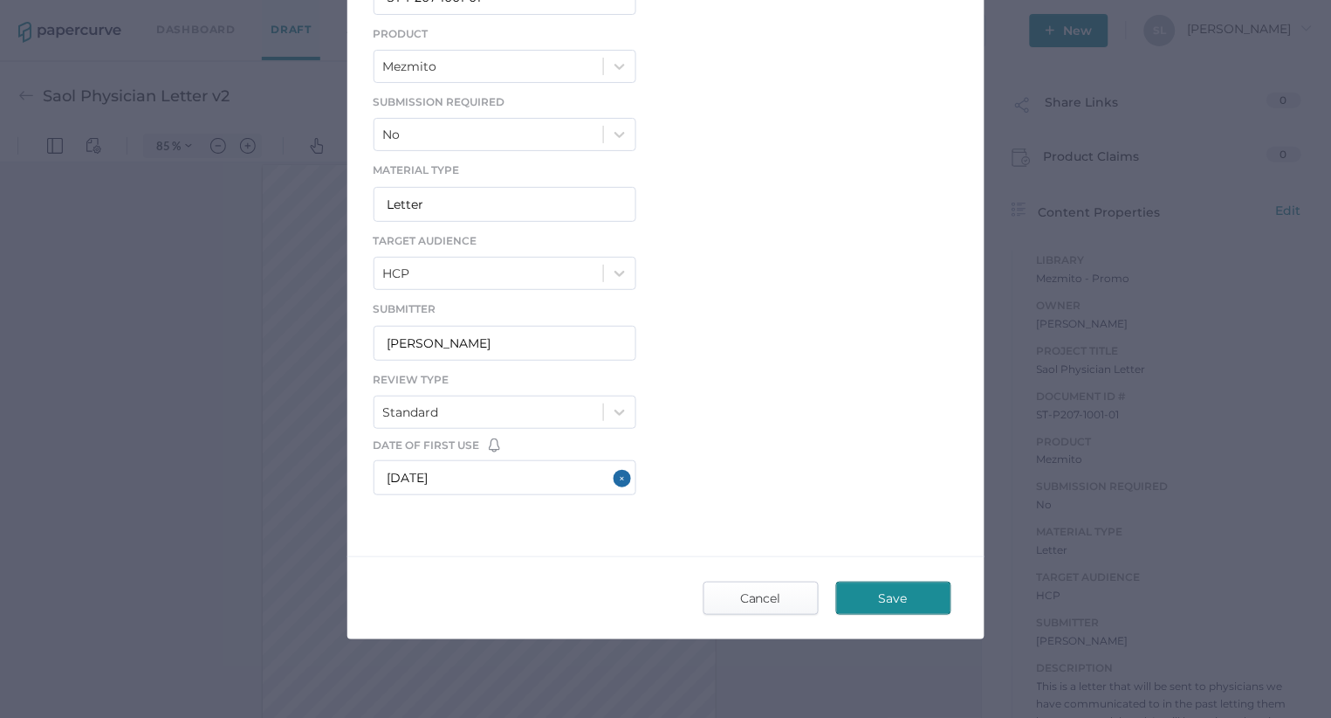
click at [752, 602] on span "Cancel" at bounding box center [761, 597] width 82 height 31
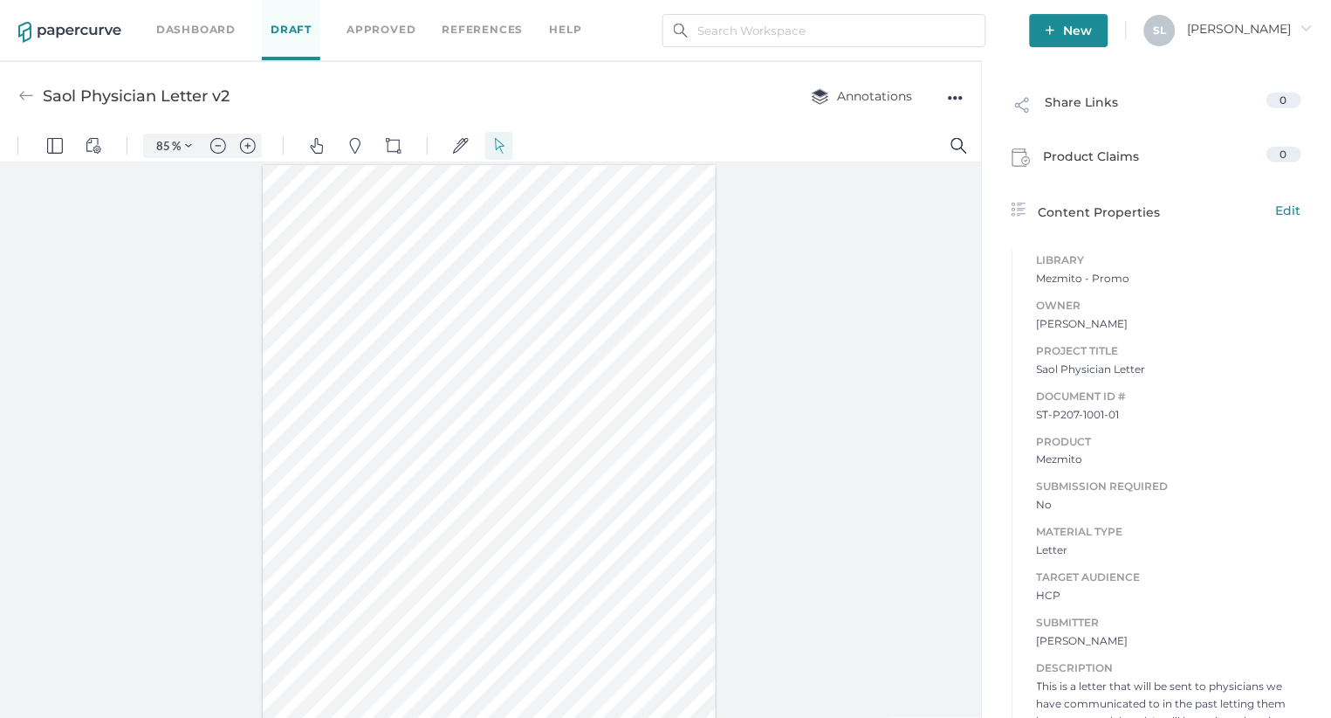
click at [182, 20] on link "Dashboard" at bounding box center [195, 29] width 79 height 19
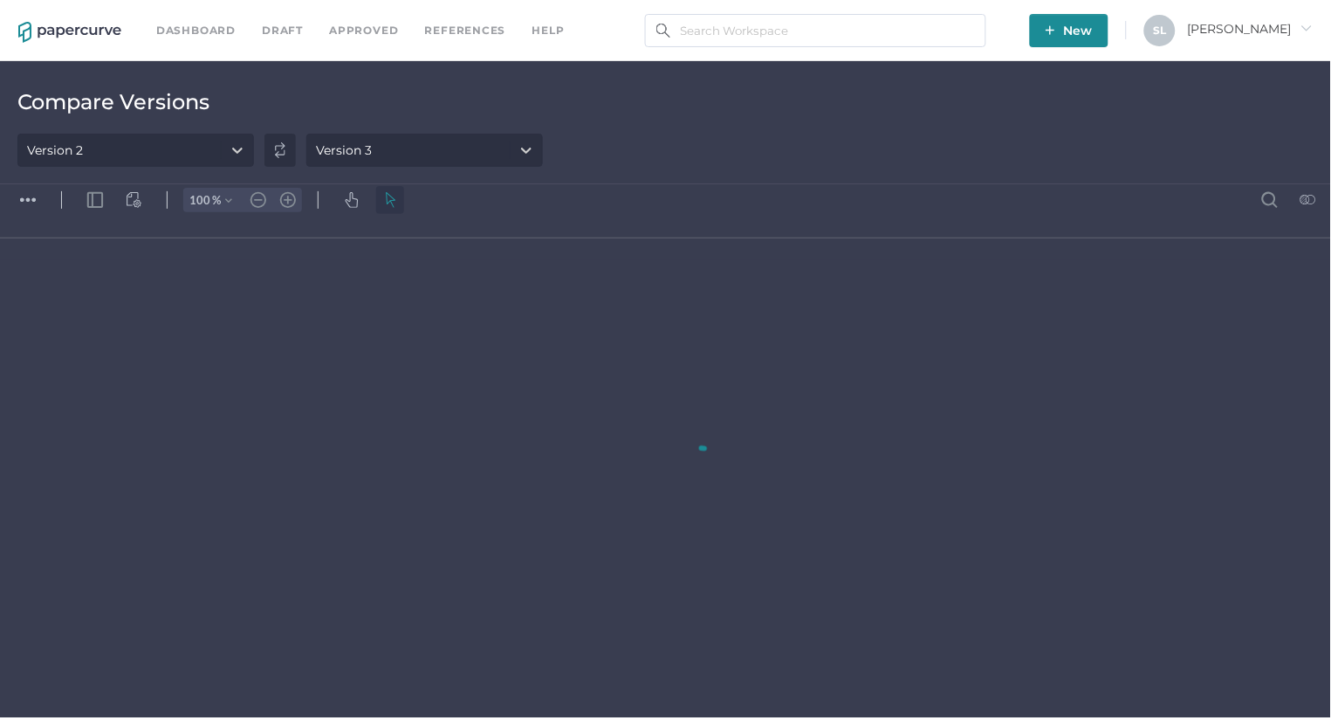
type input "66"
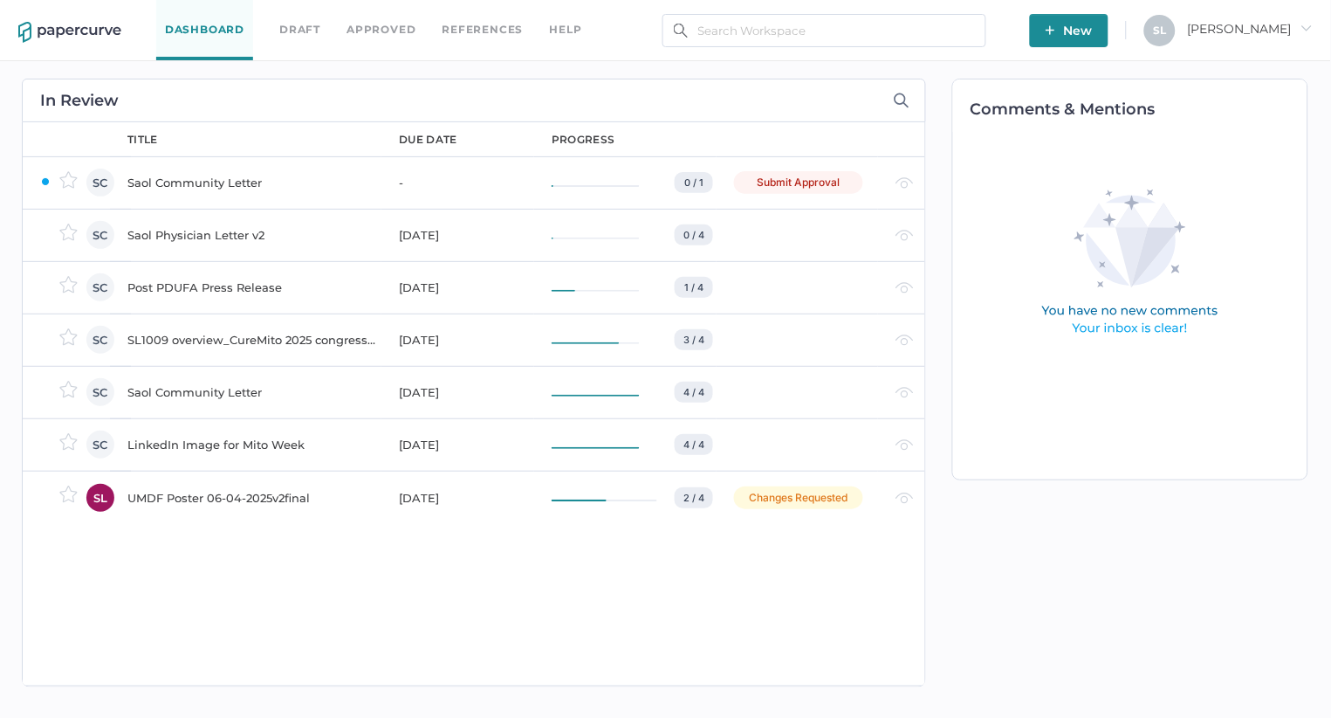
click at [208, 178] on div "Saol Community Letter" at bounding box center [252, 182] width 251 height 21
click at [203, 230] on div "Saol Physician Letter v2" at bounding box center [252, 234] width 251 height 21
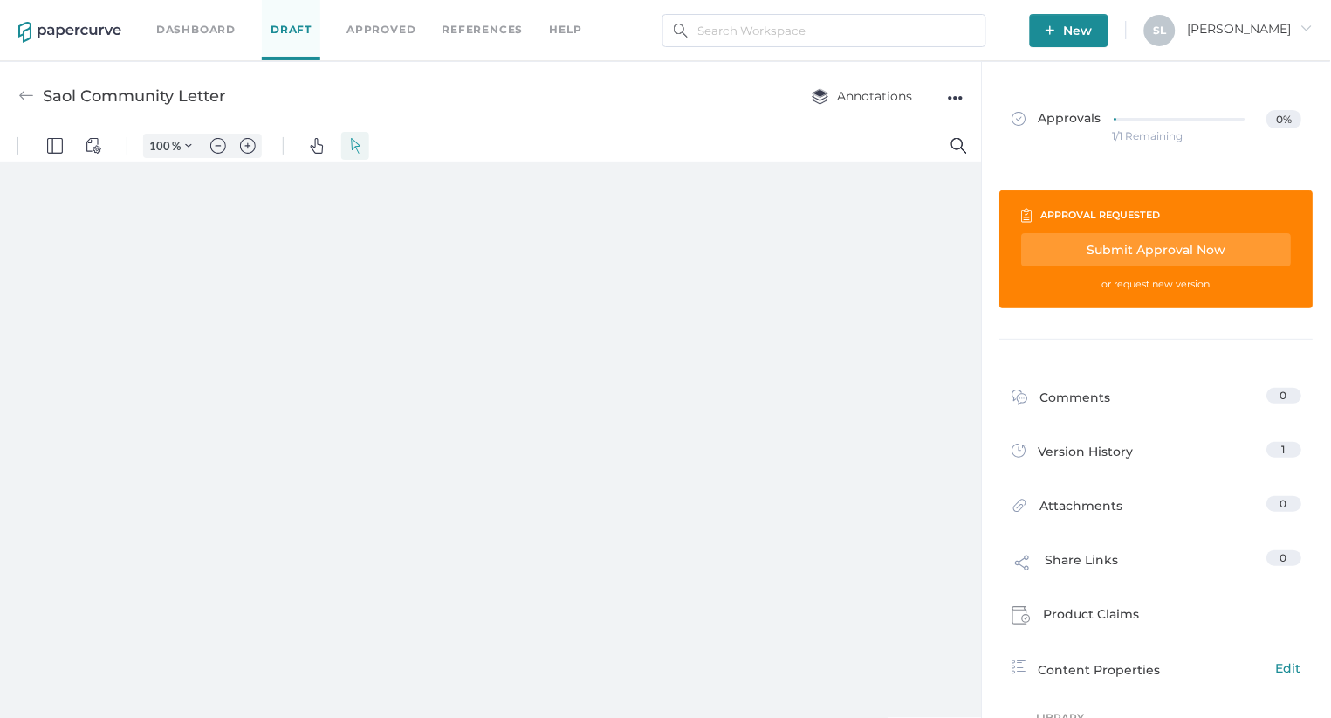
type input "85"
click at [952, 98] on div "●●●" at bounding box center [956, 98] width 16 height 24
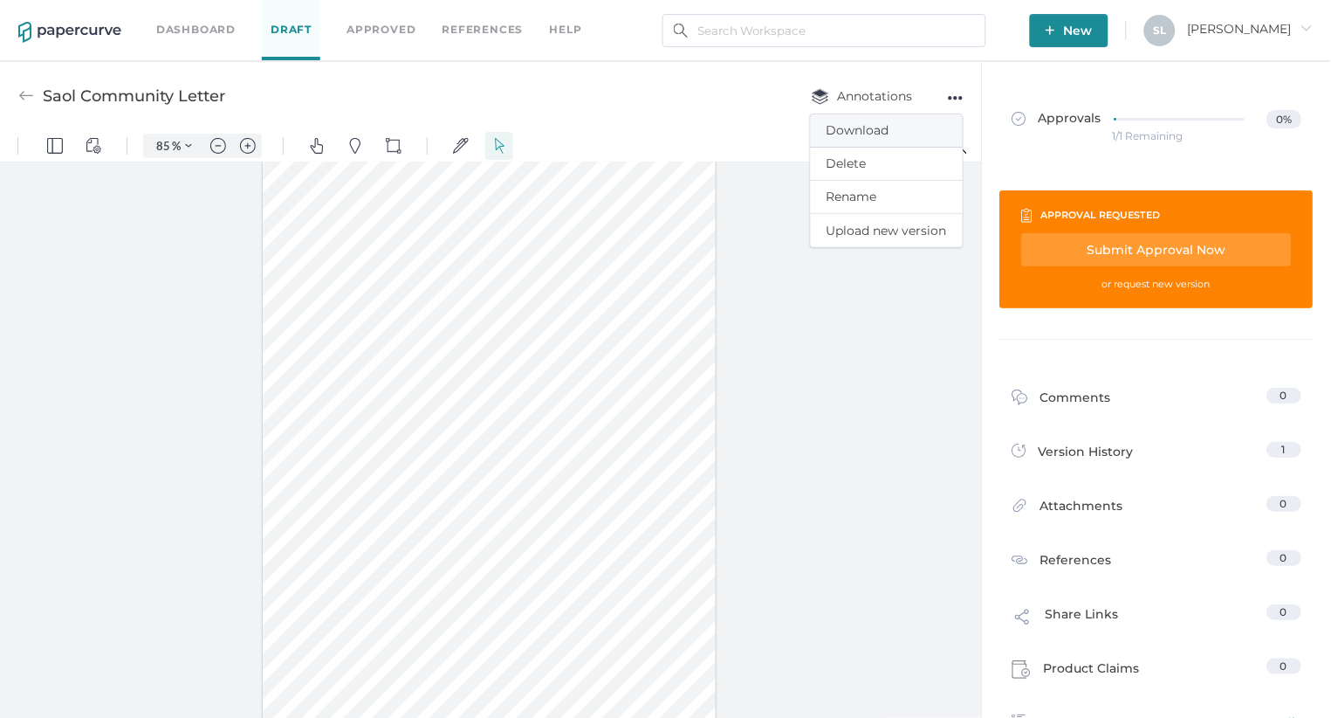
click at [890, 125] on span "Download" at bounding box center [887, 130] width 120 height 32
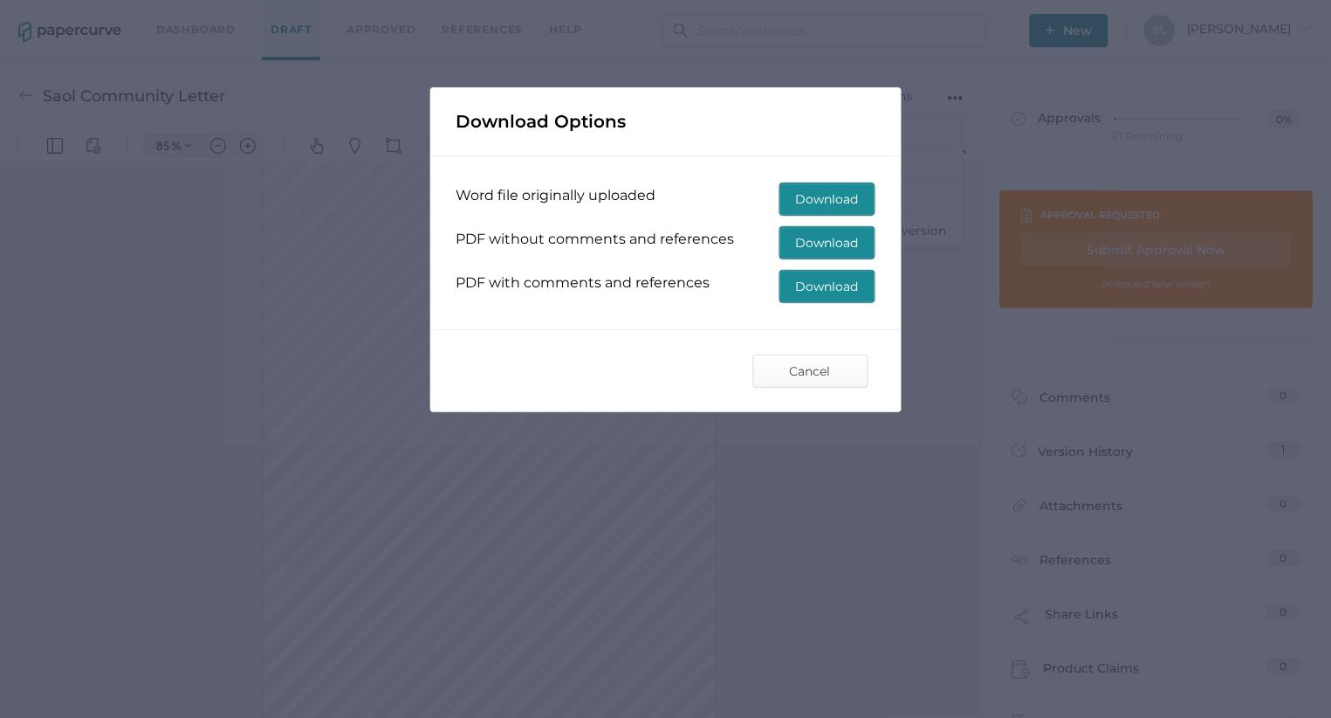
click at [830, 193] on span "Download" at bounding box center [827, 198] width 63 height 31
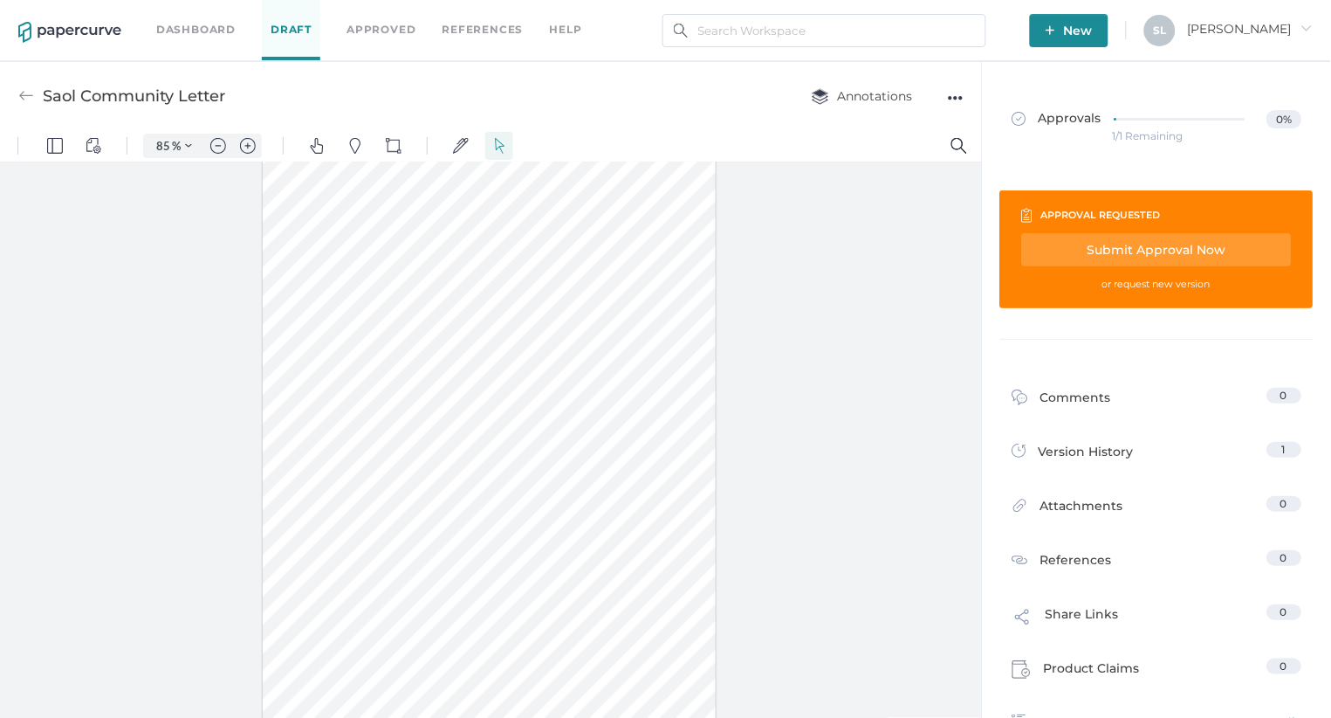
click at [956, 94] on div "●●●" at bounding box center [956, 98] width 16 height 24
click at [864, 158] on span "Delete" at bounding box center [887, 164] width 120 height 32
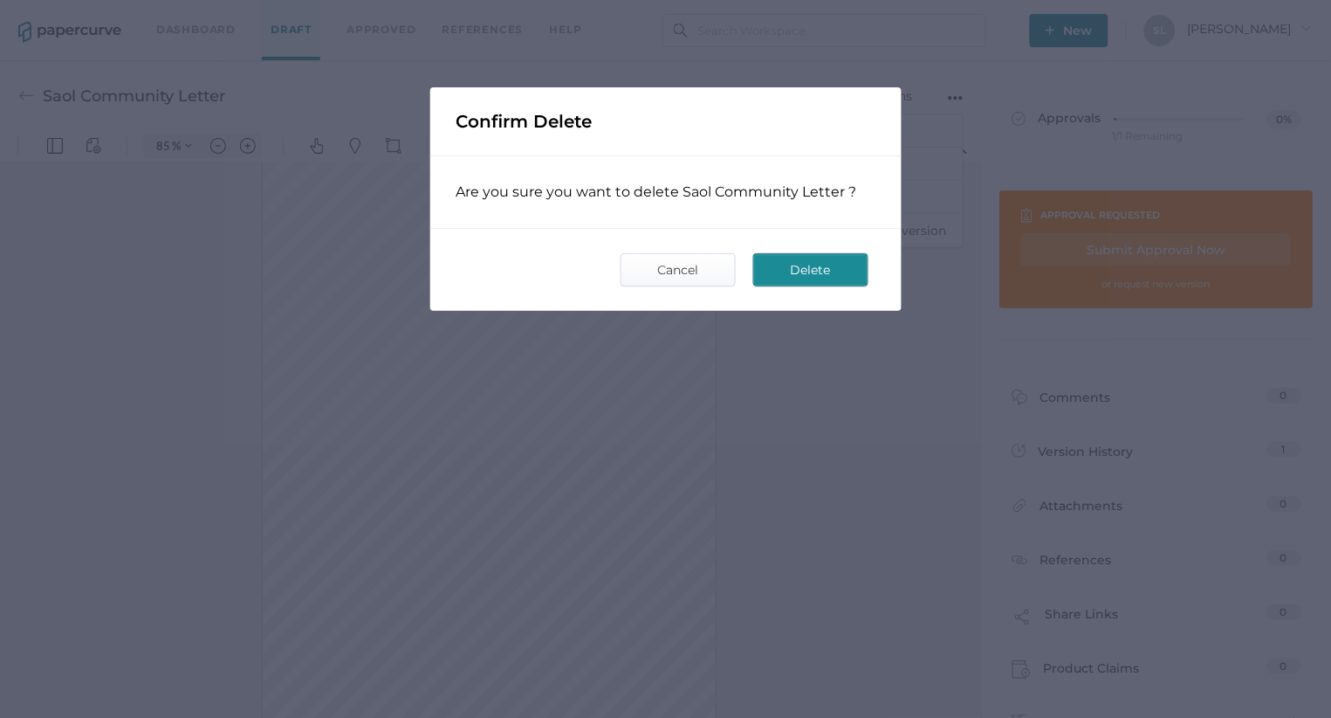
click at [813, 275] on span "Delete" at bounding box center [811, 269] width 82 height 31
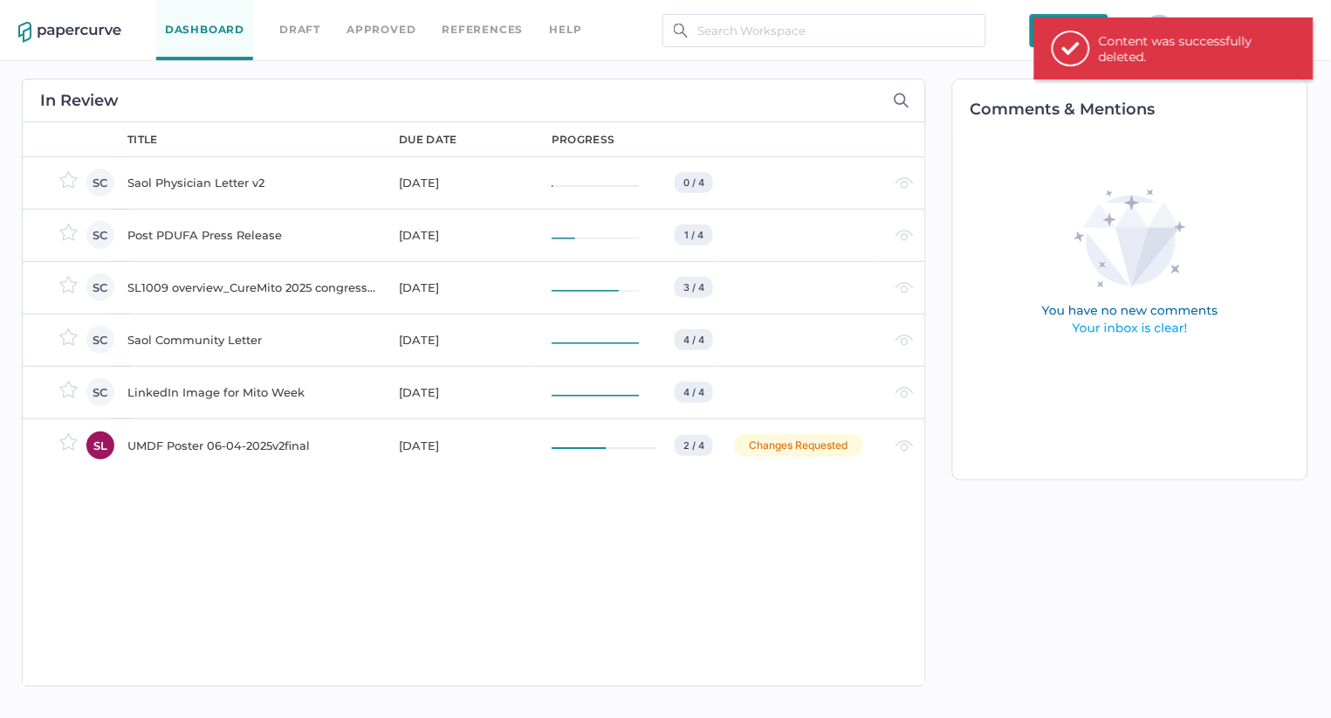
click at [217, 339] on div "Saol Community Letter" at bounding box center [252, 339] width 251 height 21
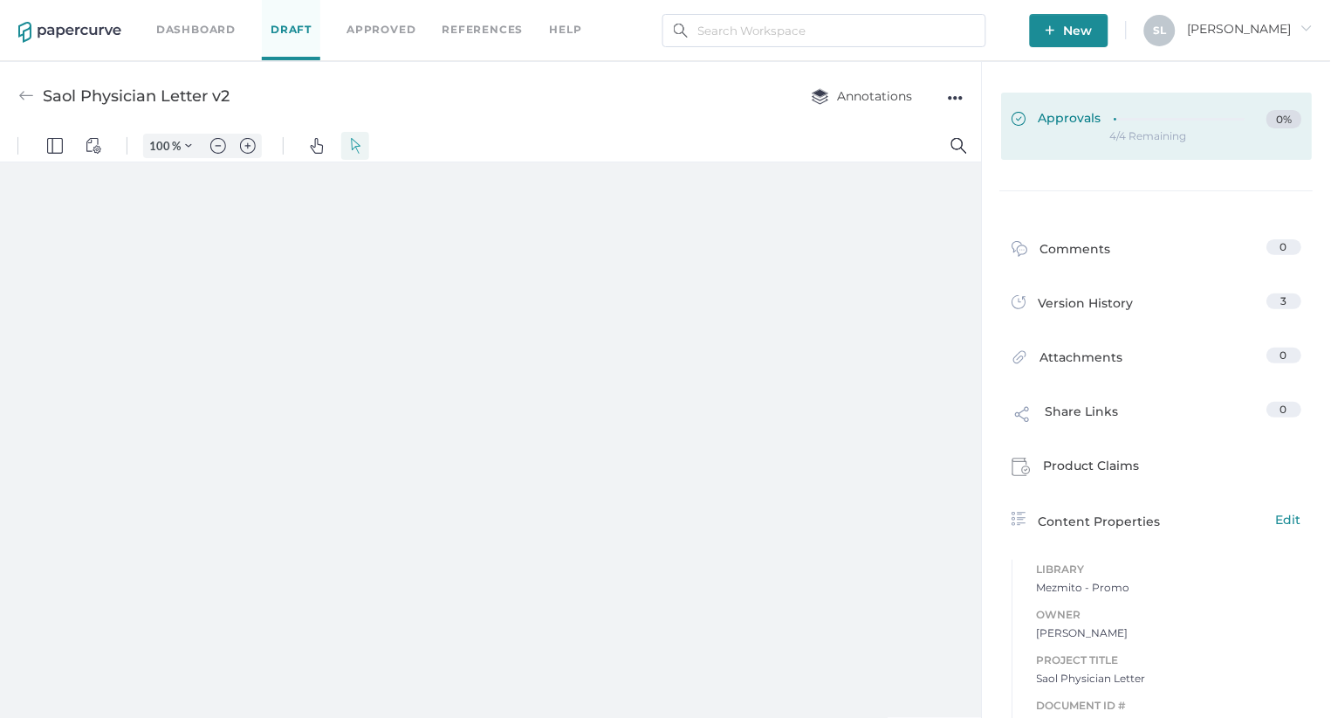
type input "85"
click at [1077, 119] on span "Approvals" at bounding box center [1058, 119] width 90 height 19
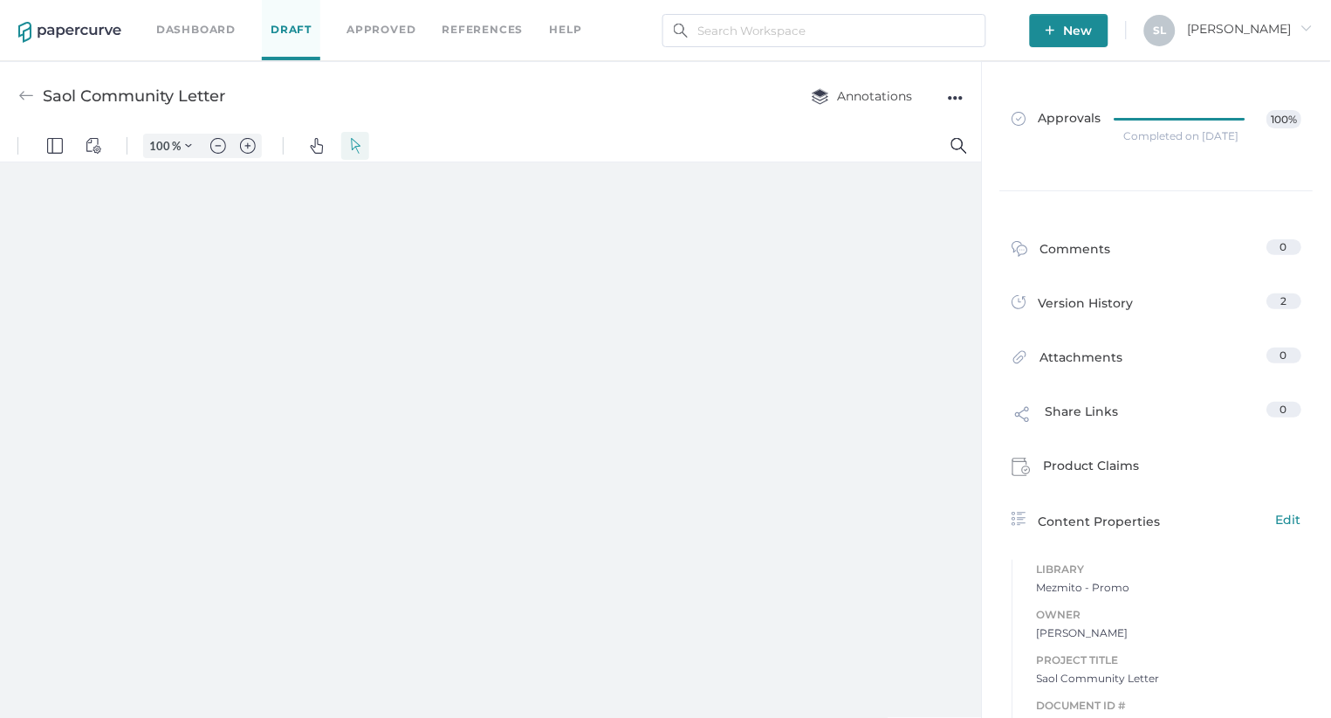
type input "85"
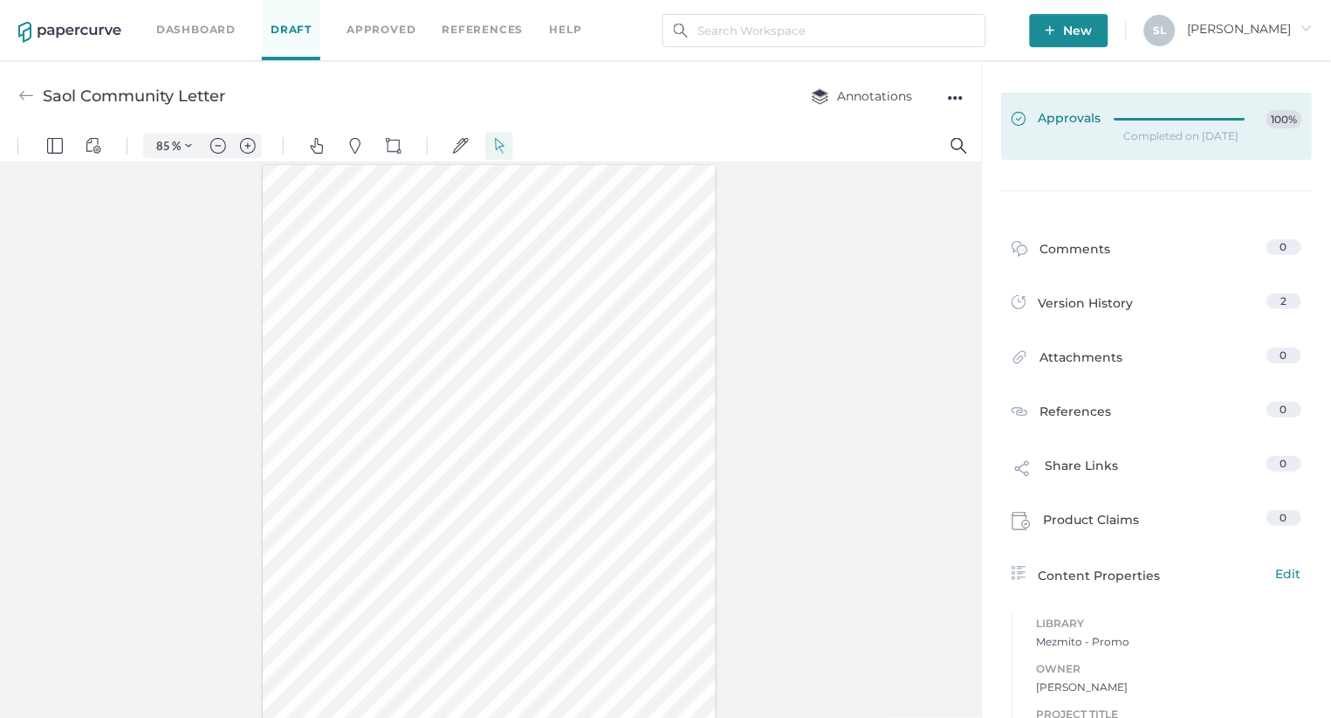
click at [1062, 124] on span "Approvals" at bounding box center [1058, 119] width 90 height 19
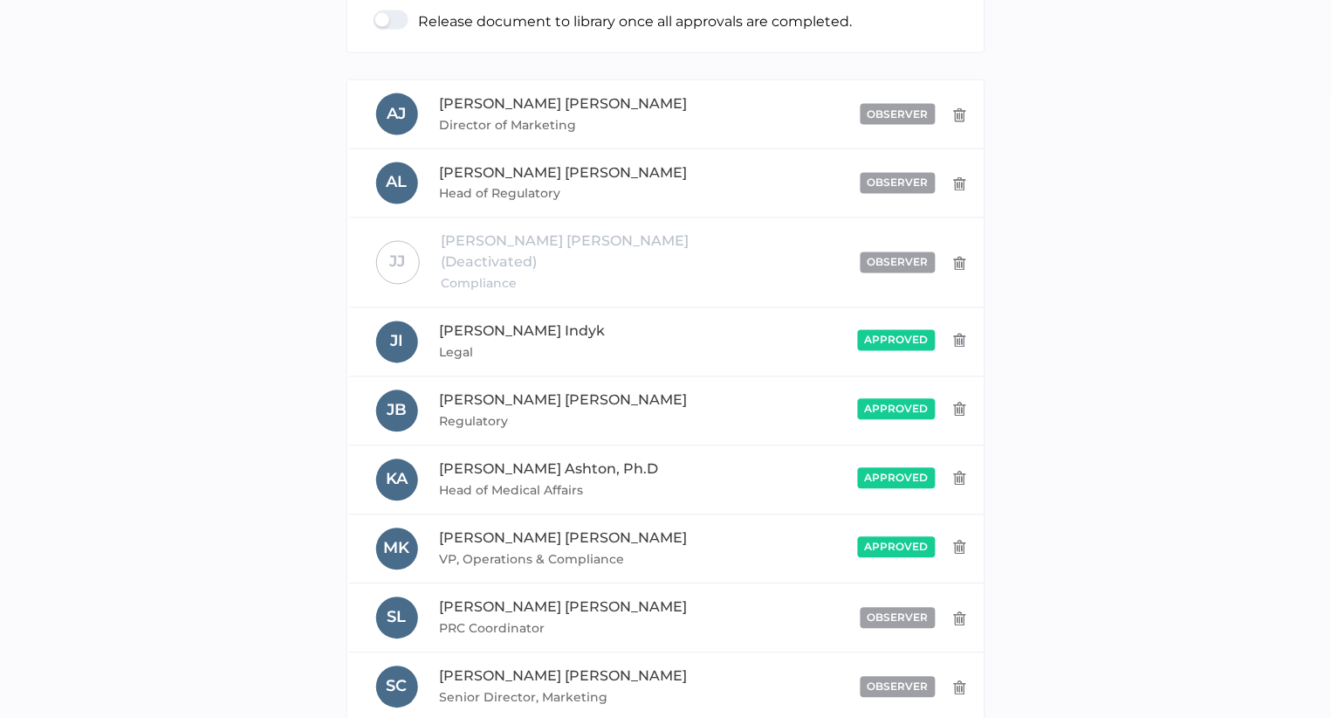
scroll to position [585, 0]
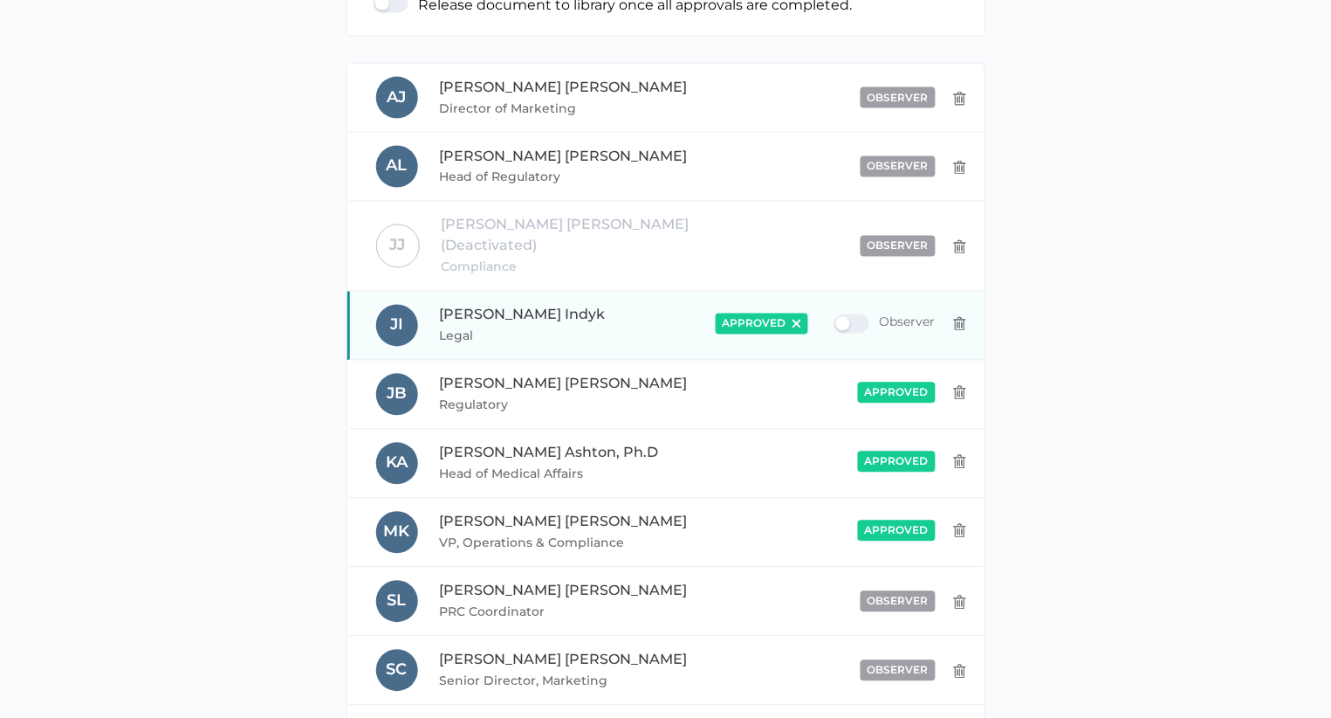
click at [794, 313] on div "approved" at bounding box center [762, 323] width 93 height 21
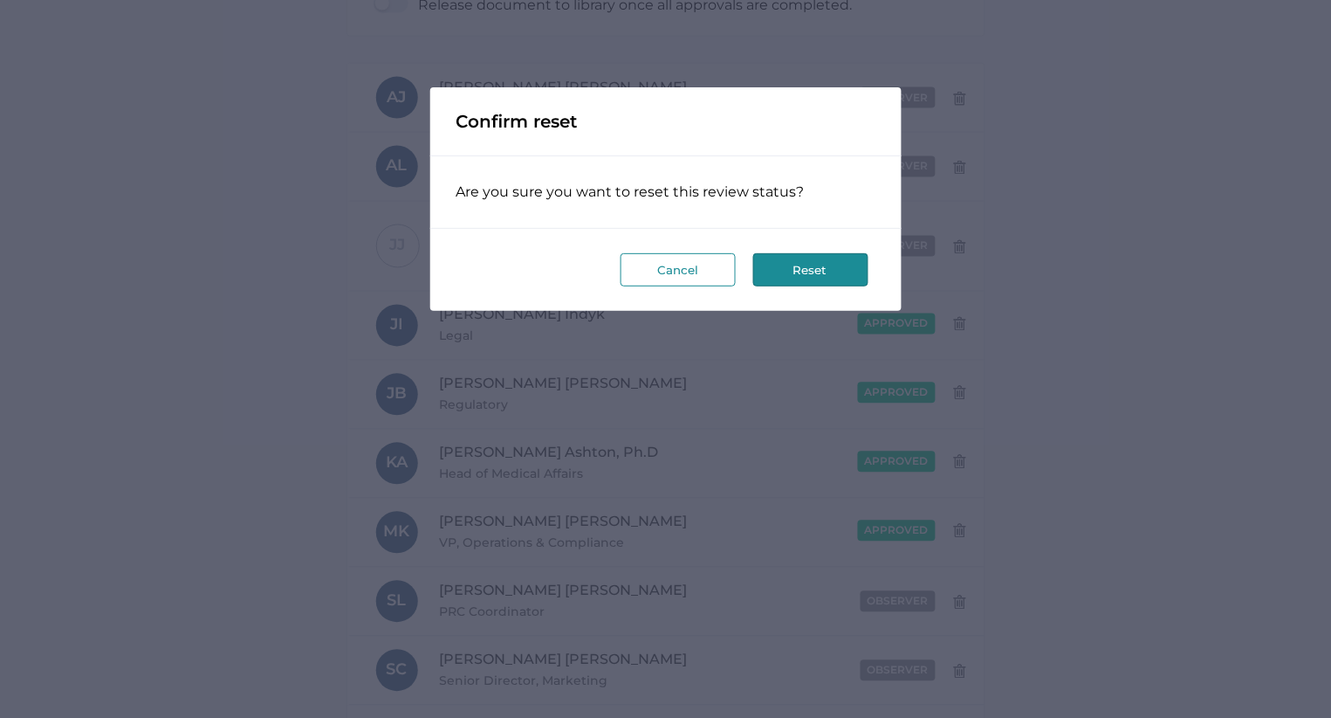
click at [801, 270] on button "Reset" at bounding box center [810, 269] width 115 height 33
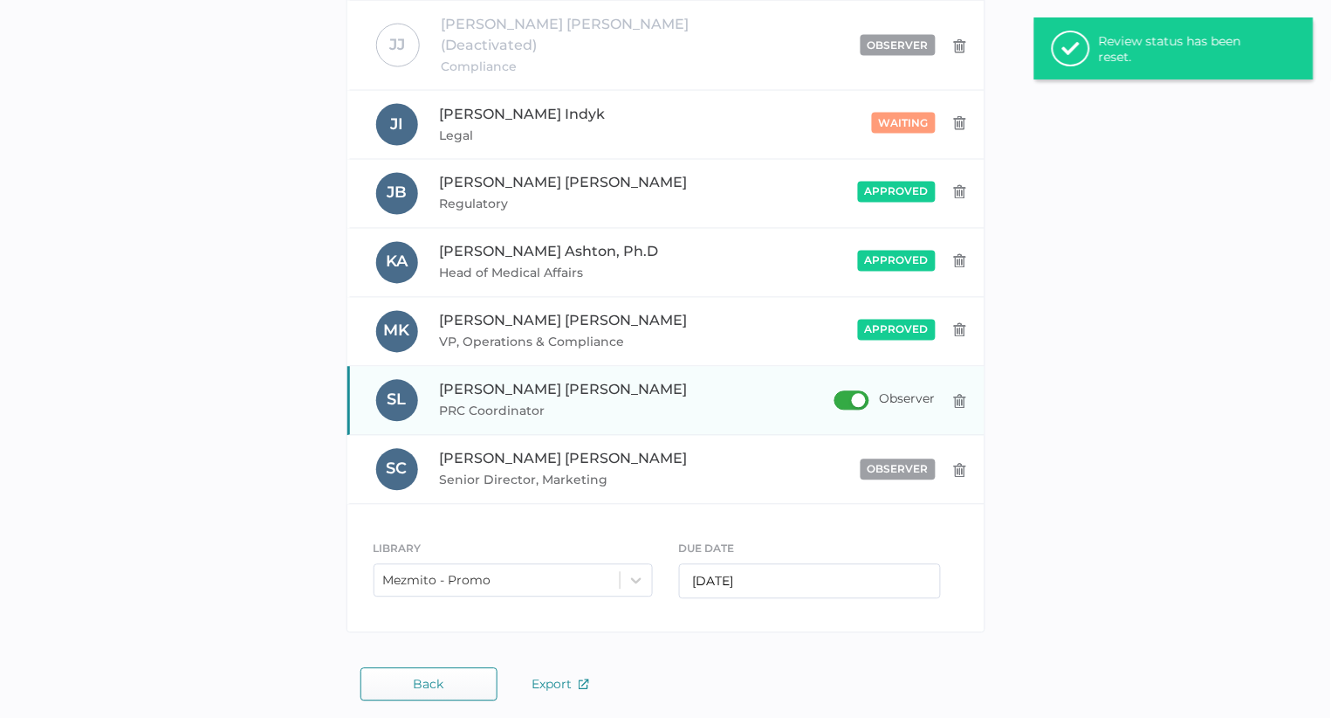
scroll to position [576, 0]
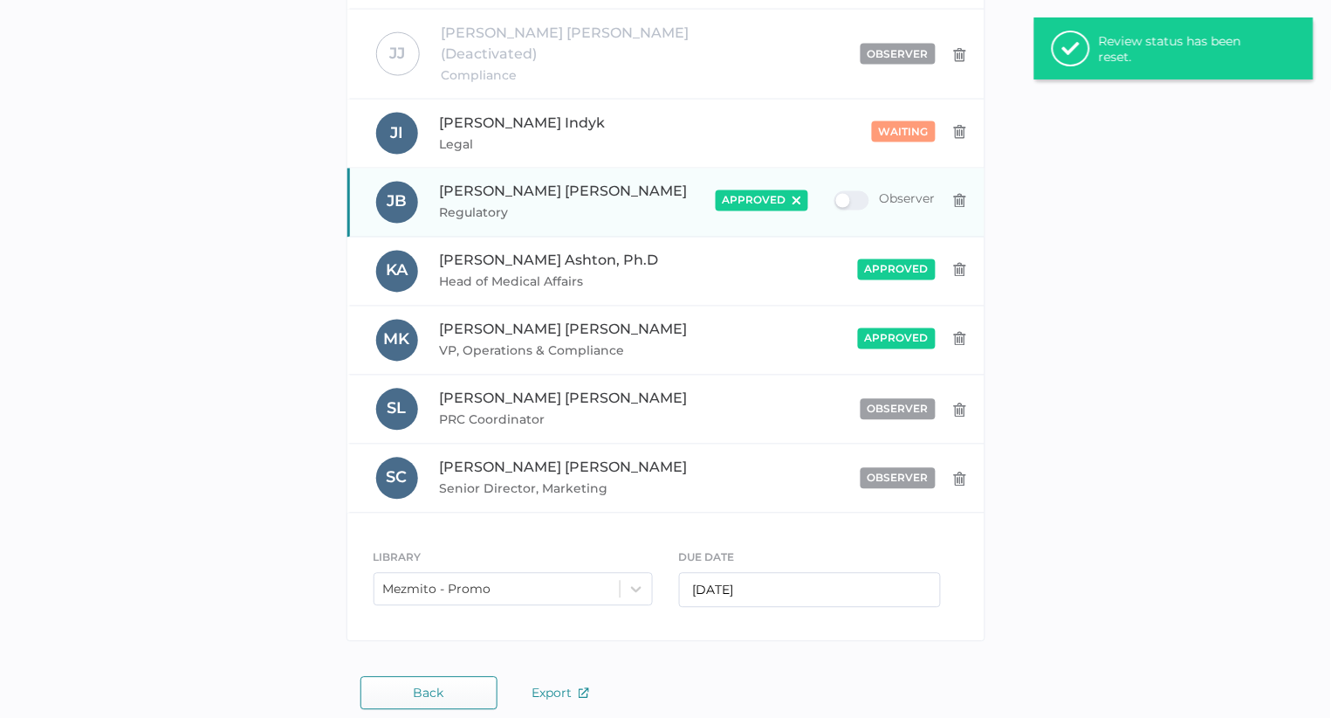
click at [796, 196] on img at bounding box center [797, 200] width 9 height 9
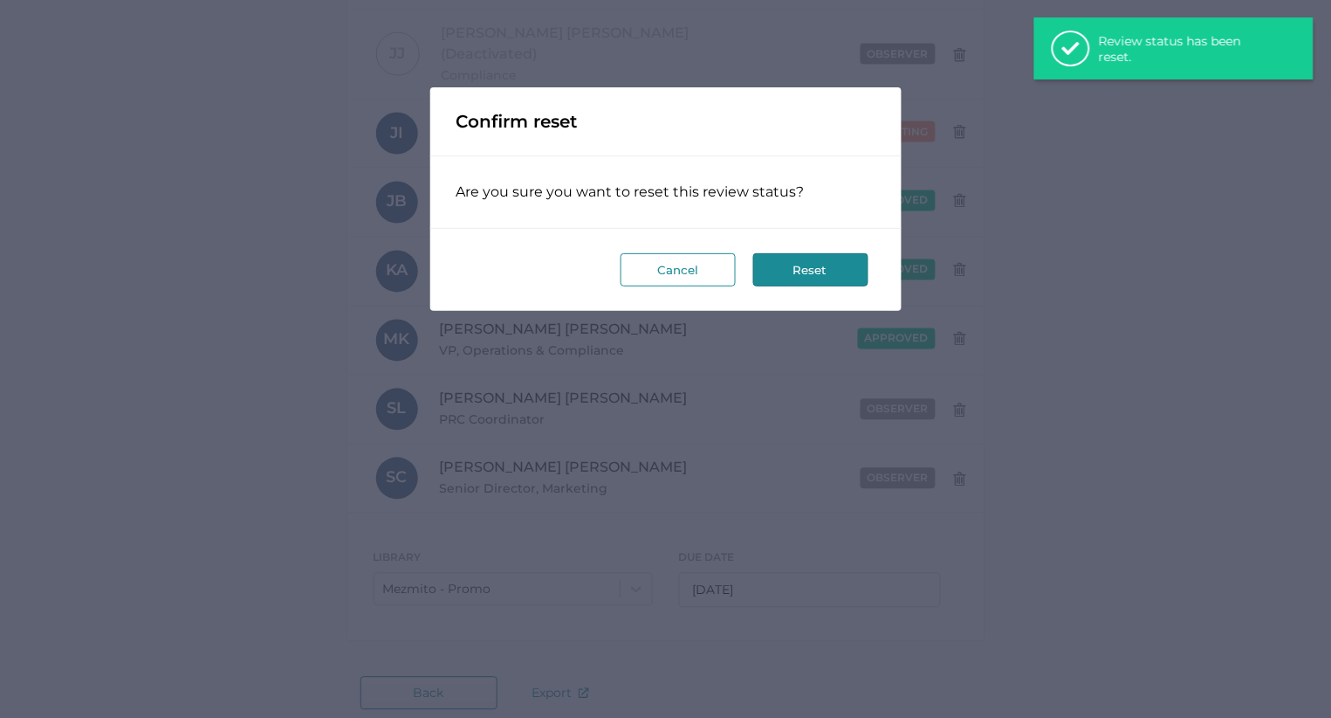
click at [792, 263] on button "Reset" at bounding box center [810, 269] width 115 height 33
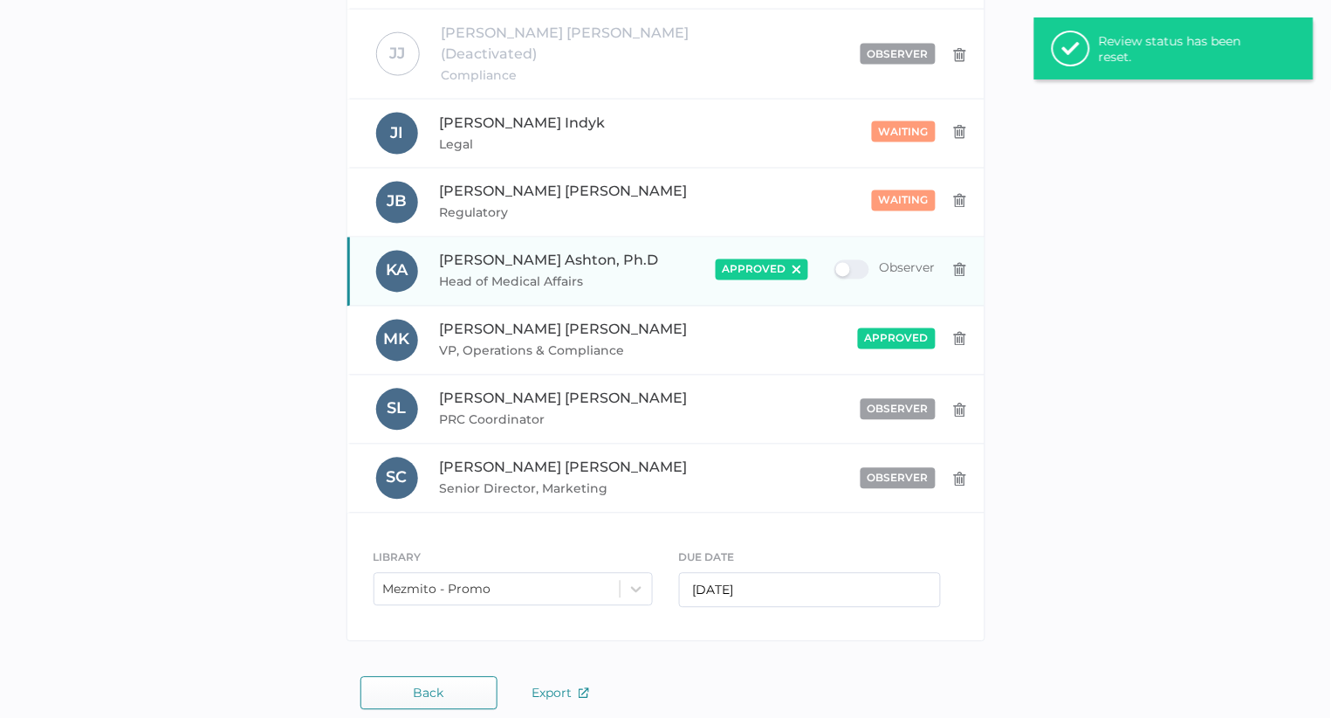
click at [794, 265] on img at bounding box center [797, 269] width 9 height 9
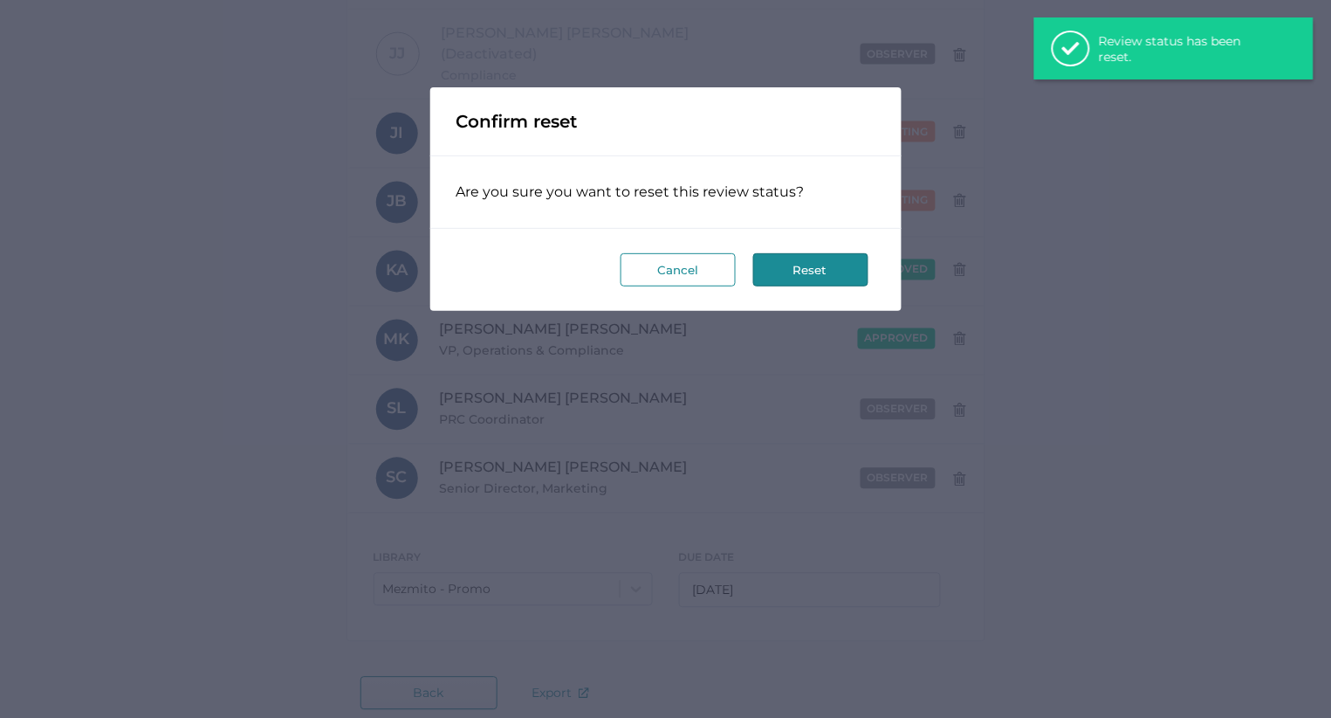
click at [787, 261] on button "Reset" at bounding box center [810, 269] width 115 height 33
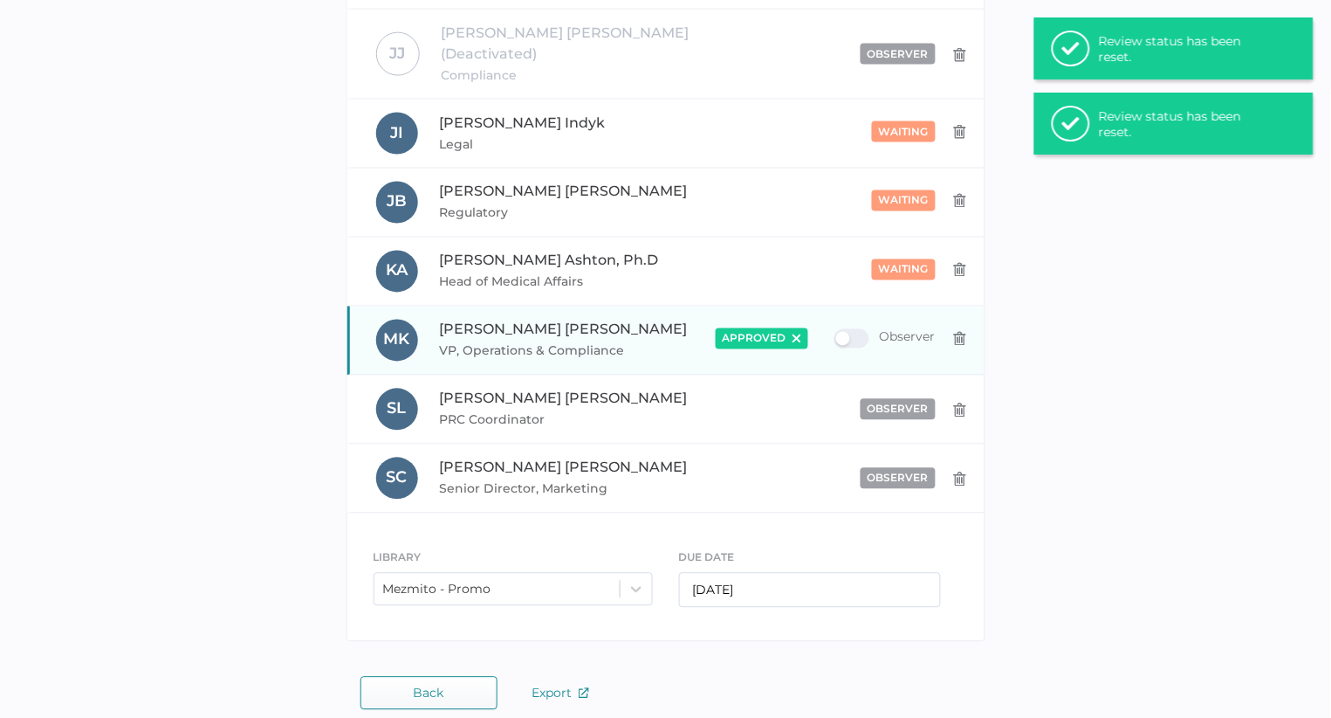
click at [793, 334] on img at bounding box center [797, 338] width 9 height 9
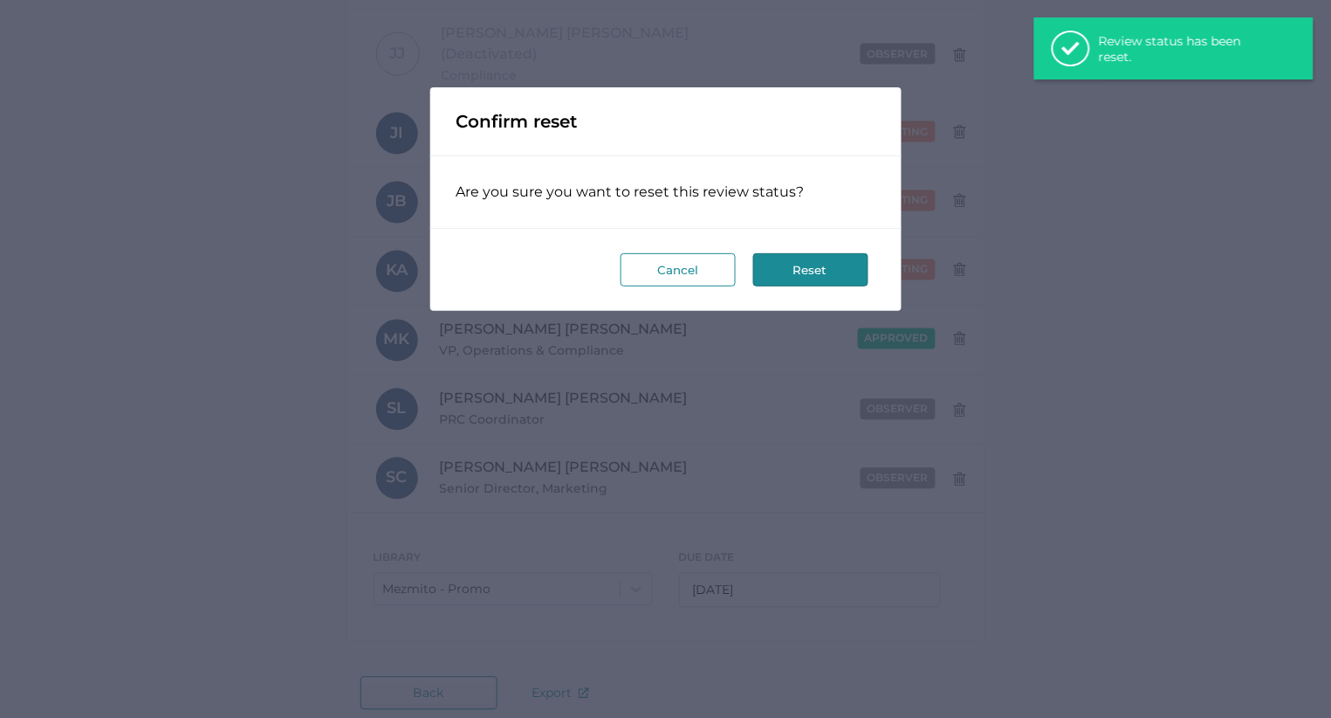
click at [793, 258] on button "Reset" at bounding box center [810, 269] width 115 height 33
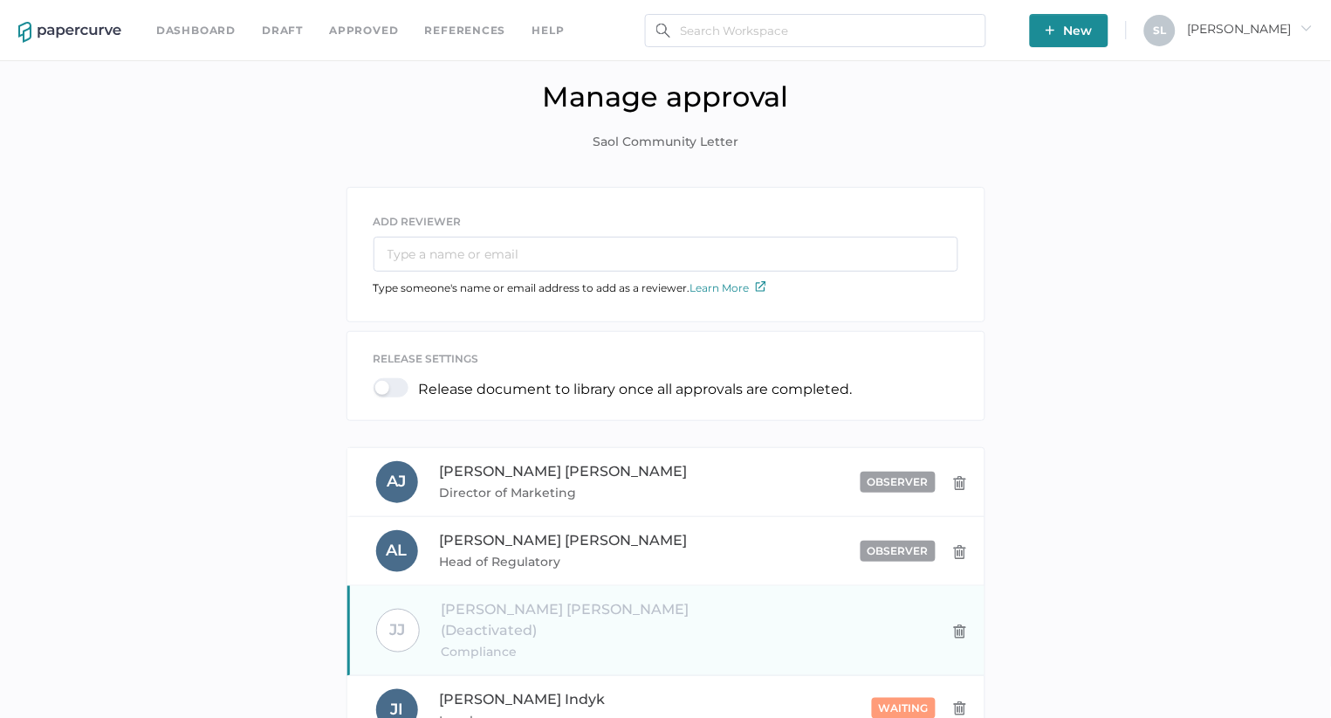
scroll to position [0, 0]
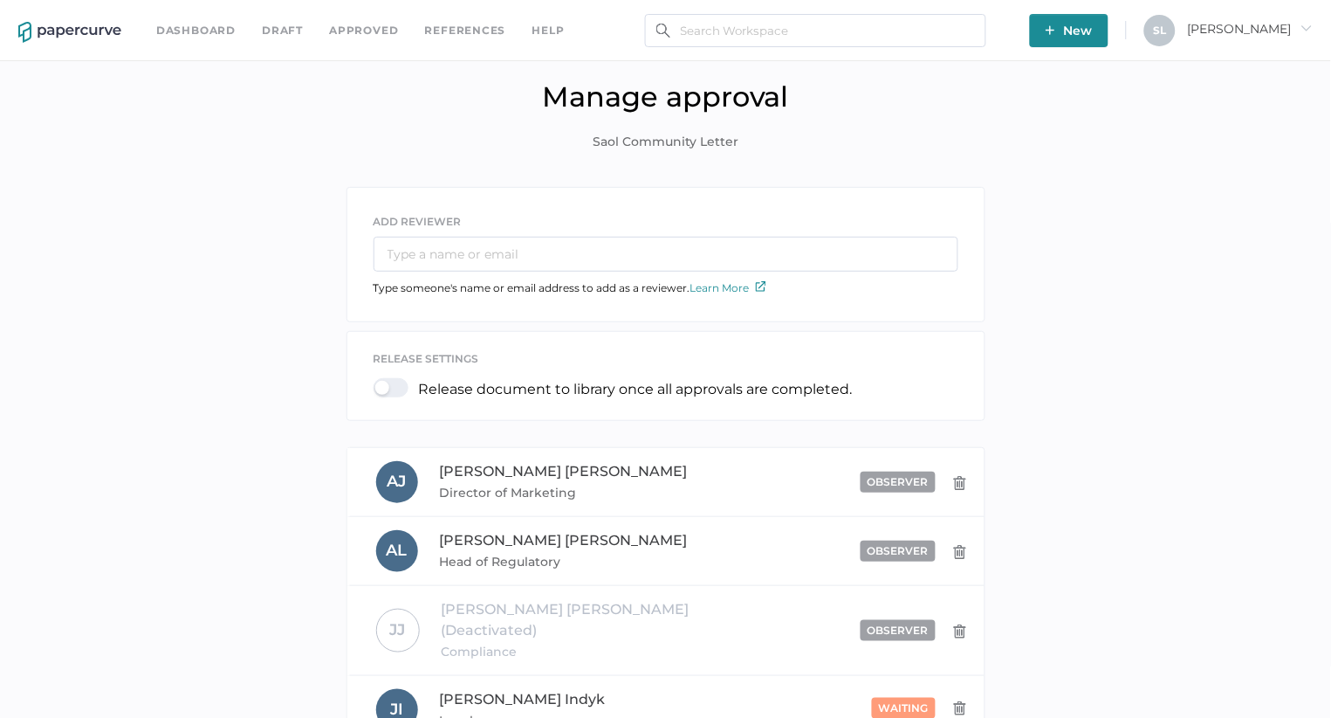
click at [195, 27] on link "Dashboard" at bounding box center [195, 30] width 79 height 19
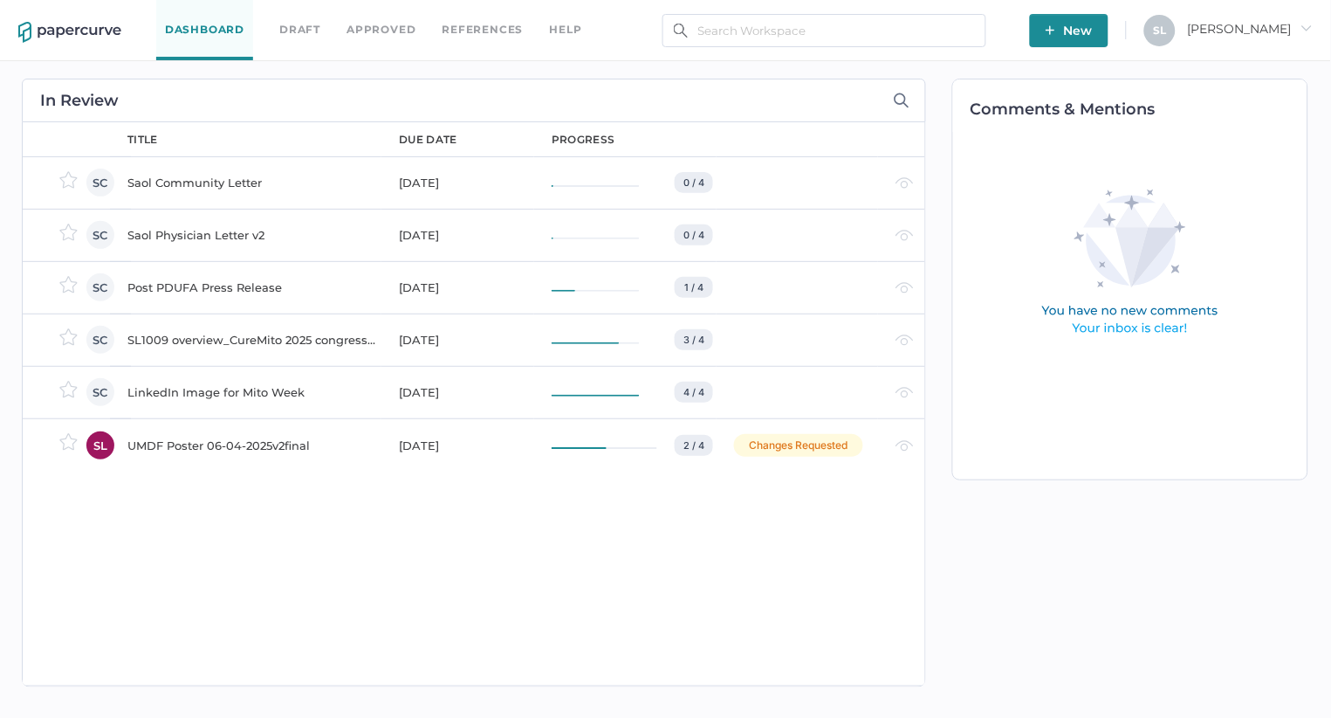
click at [201, 178] on div "Saol Community Letter" at bounding box center [252, 182] width 251 height 21
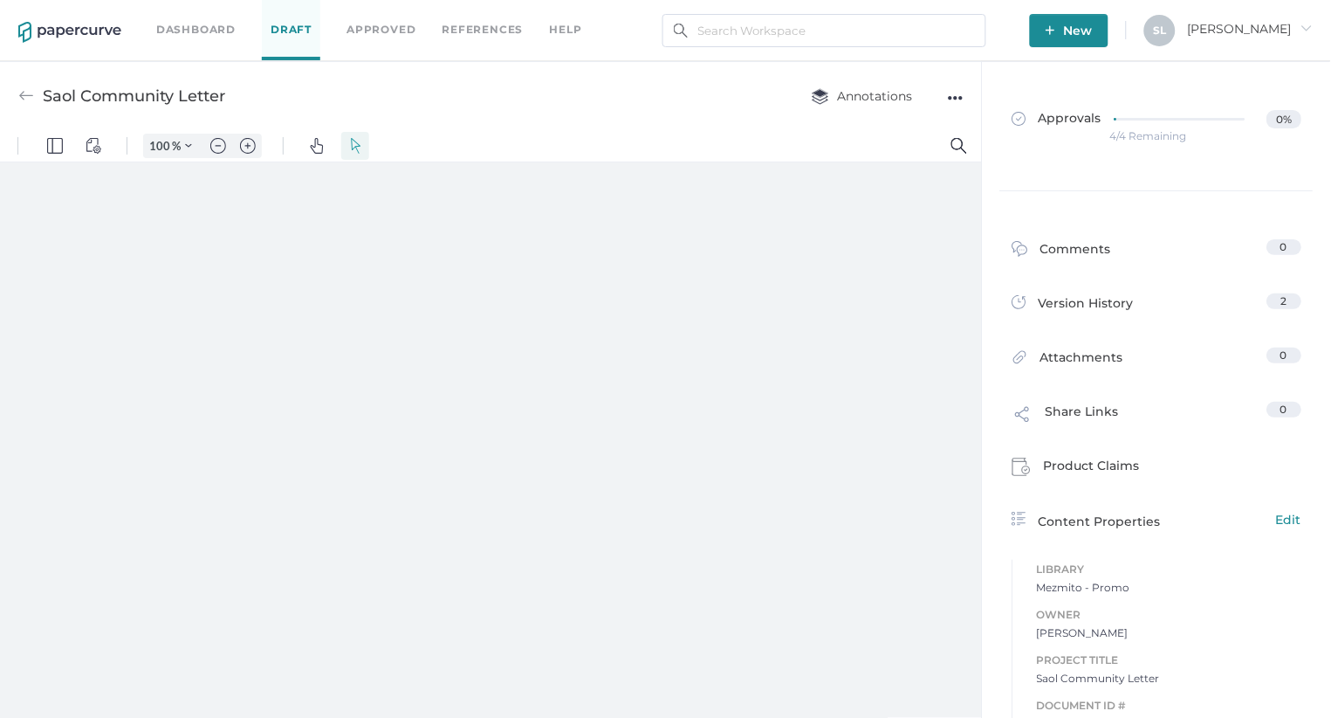
type input "85"
click at [959, 97] on div "●●●" at bounding box center [956, 98] width 16 height 24
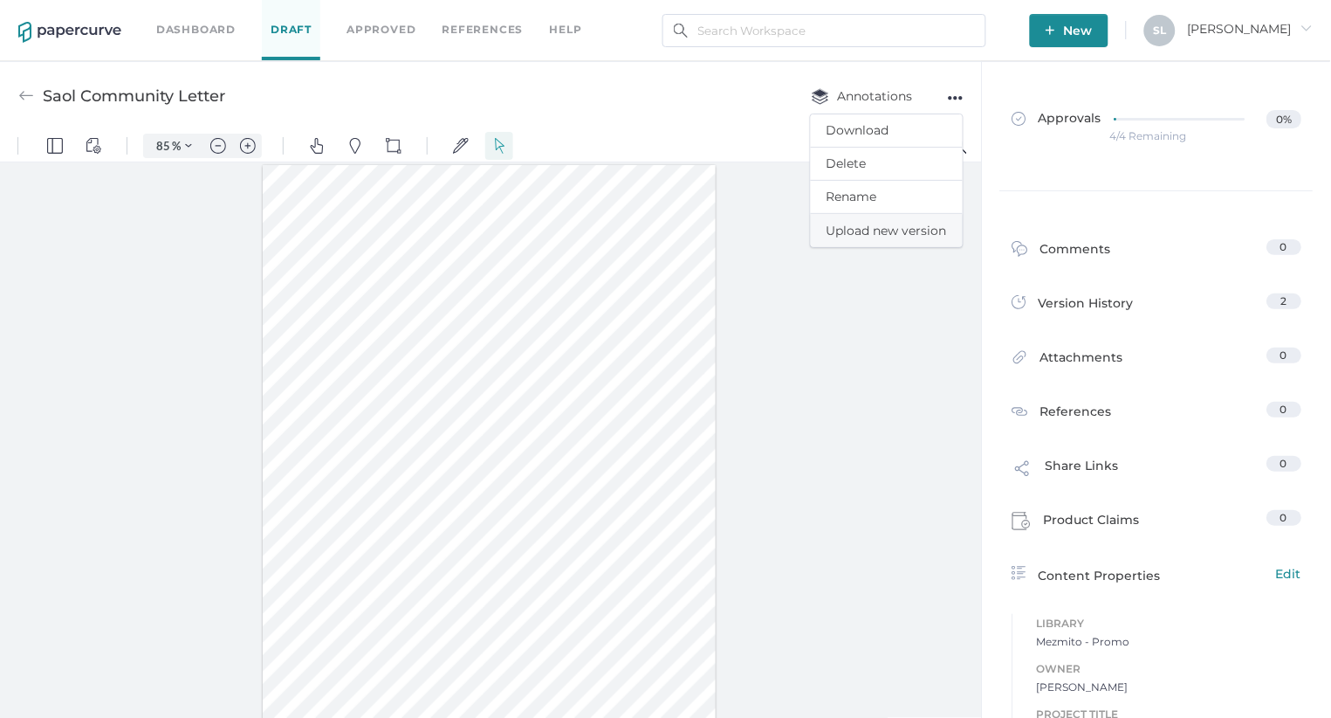
click at [884, 224] on span "Upload new version" at bounding box center [887, 230] width 120 height 33
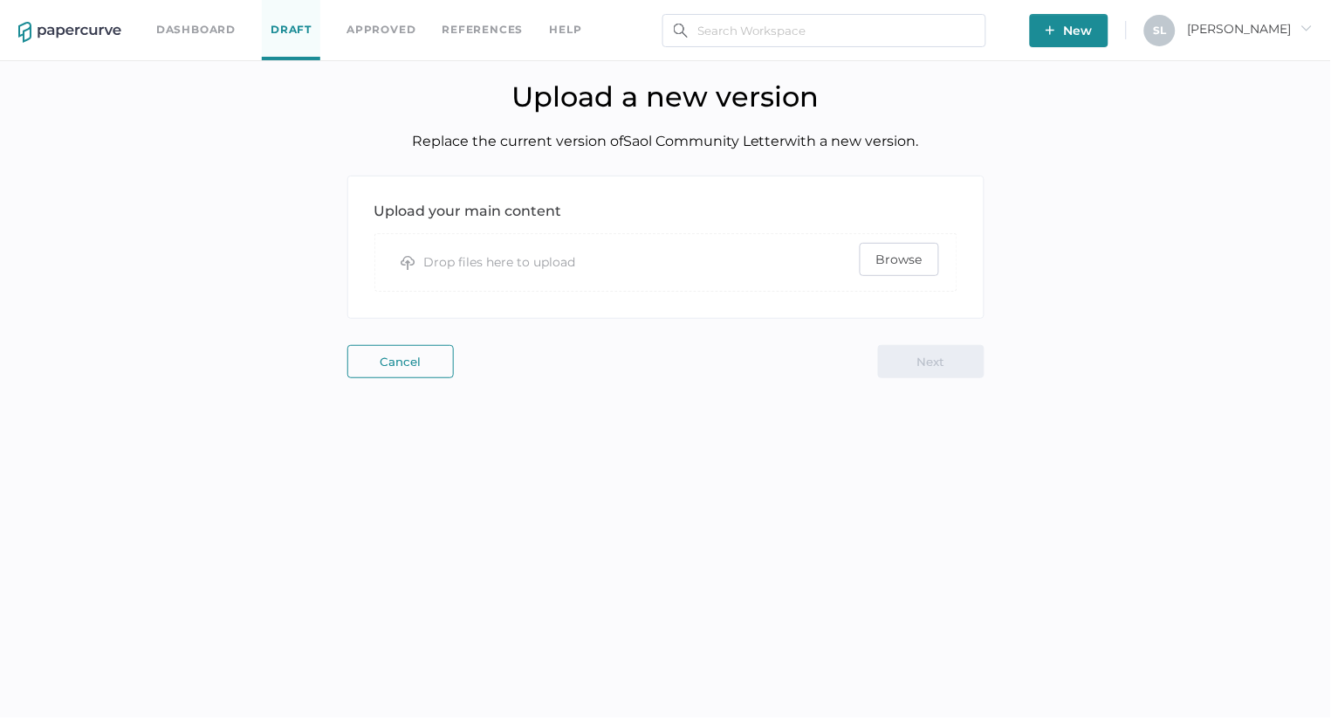
click at [907, 255] on span "Browse" at bounding box center [900, 259] width 46 height 31
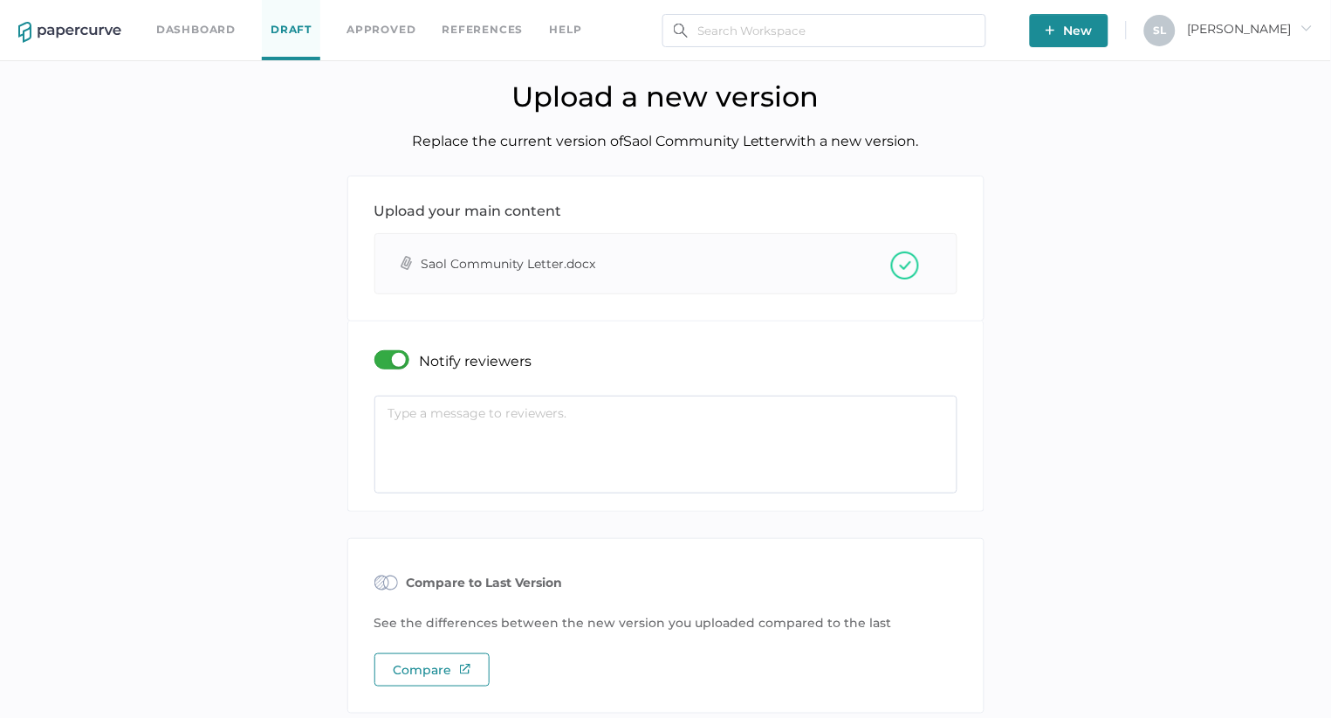
click at [505, 433] on textarea at bounding box center [666, 444] width 583 height 98
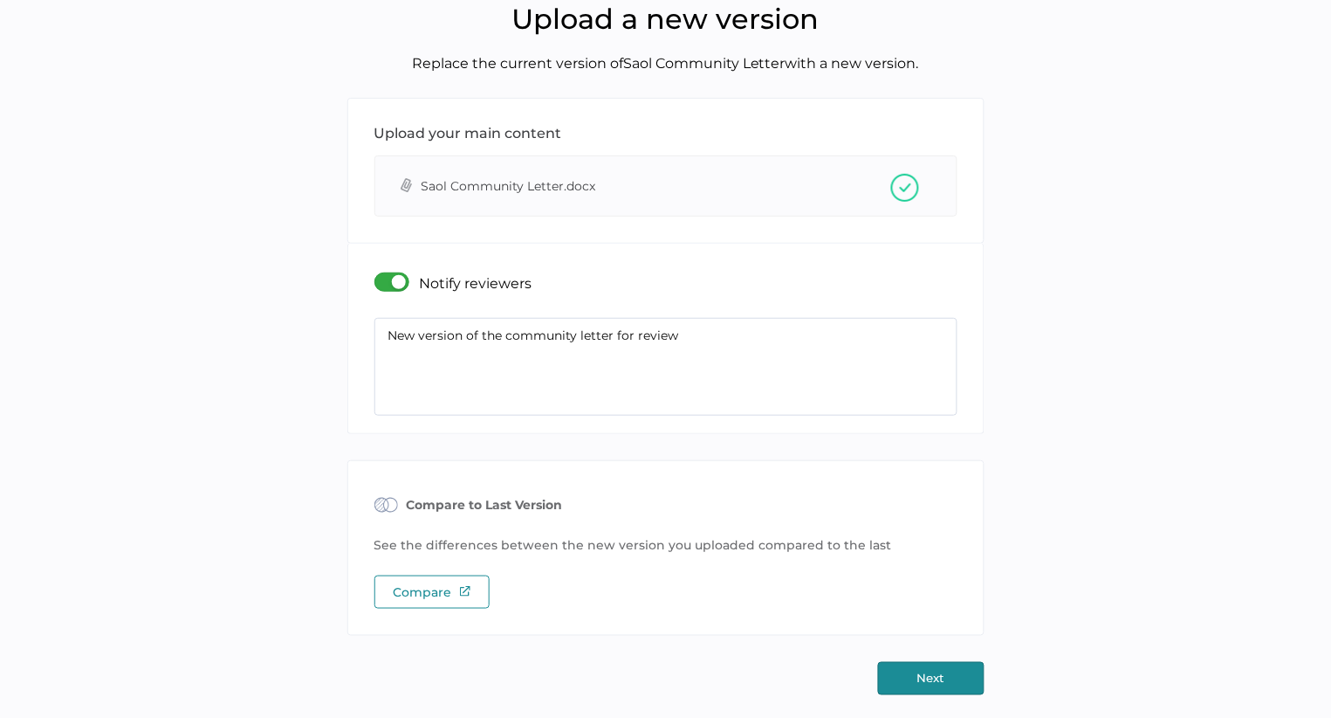
scroll to position [77, 0]
type textarea "New version of the community letter for review"
click at [914, 668] on button "Next" at bounding box center [931, 679] width 107 height 33
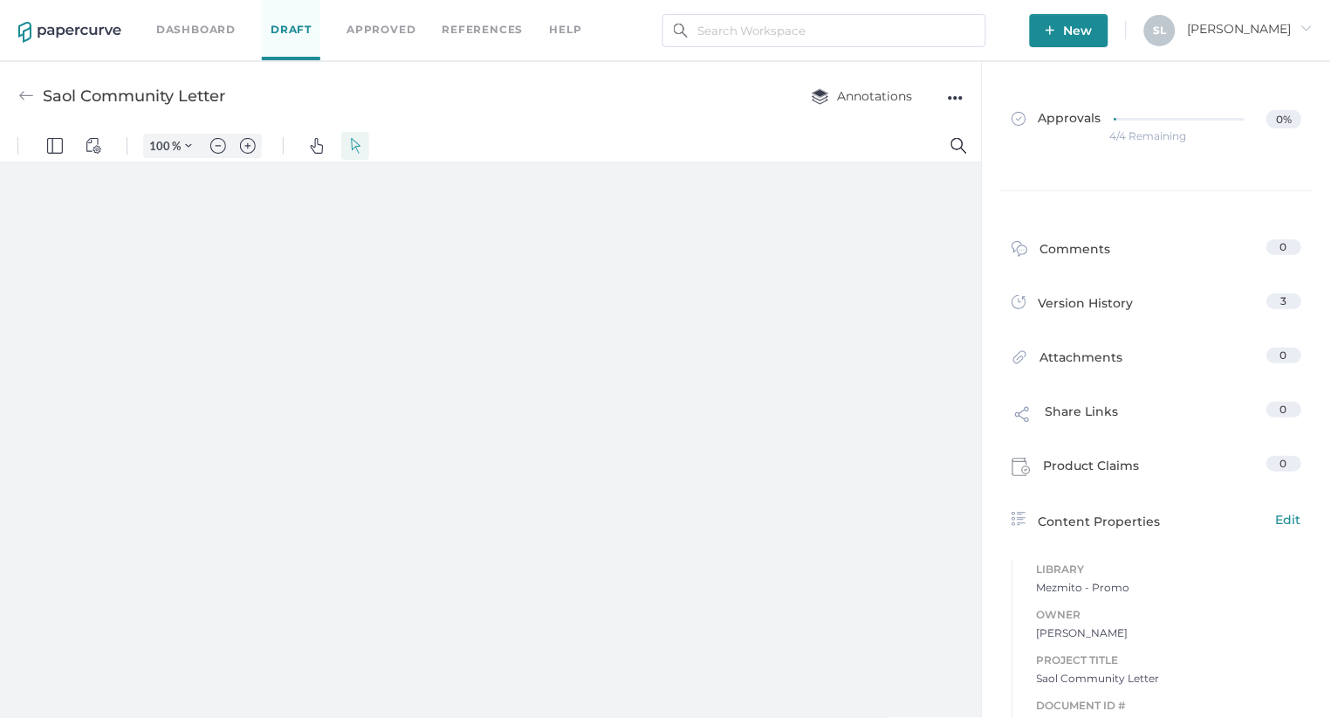
type input "85"
